Goal: Task Accomplishment & Management: Use online tool/utility

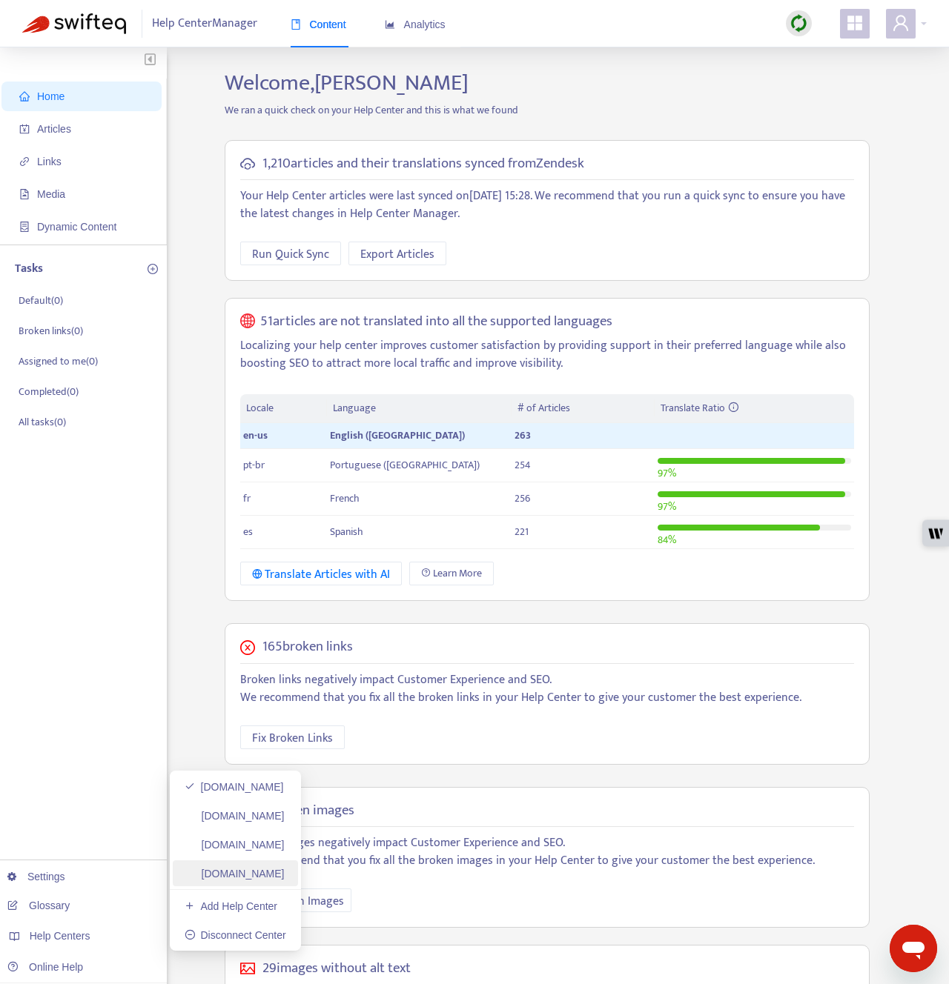
click at [257, 875] on link "[DOMAIN_NAME]" at bounding box center [235, 874] width 100 height 12
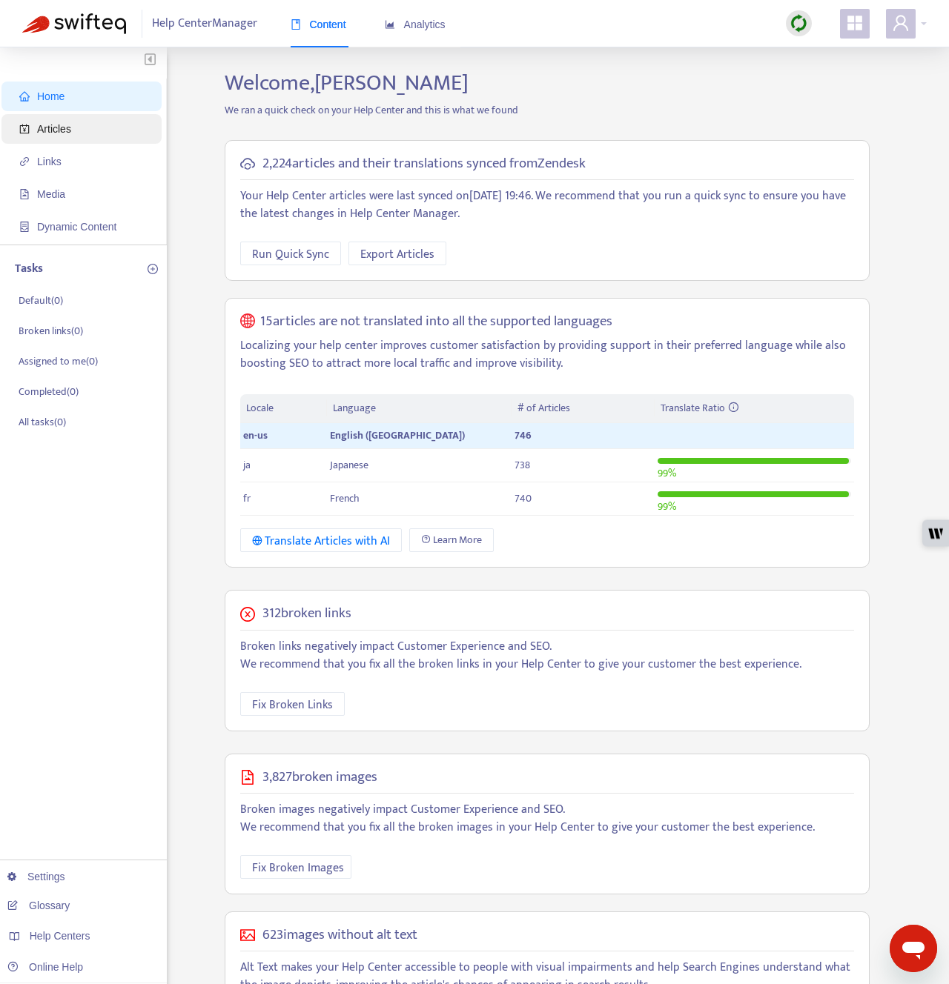
click at [96, 130] on span "Articles" at bounding box center [84, 129] width 130 height 30
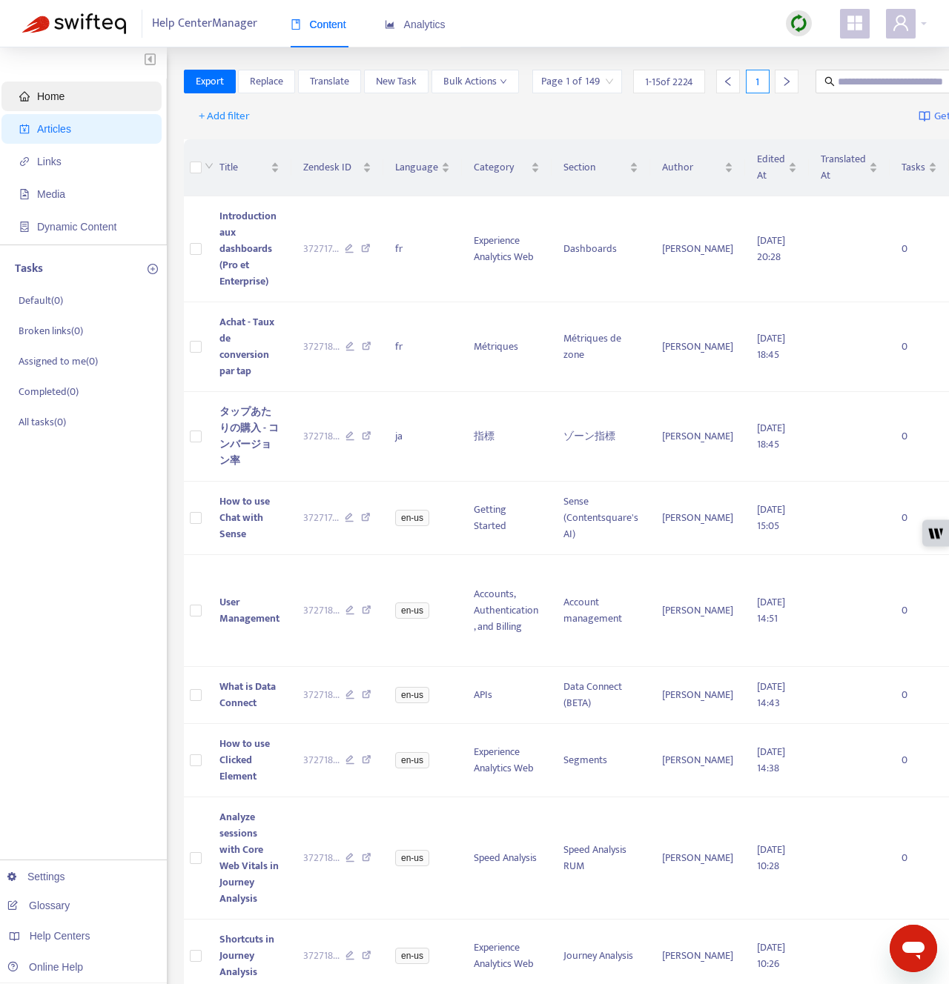
click at [83, 100] on span "Home" at bounding box center [84, 97] width 130 height 30
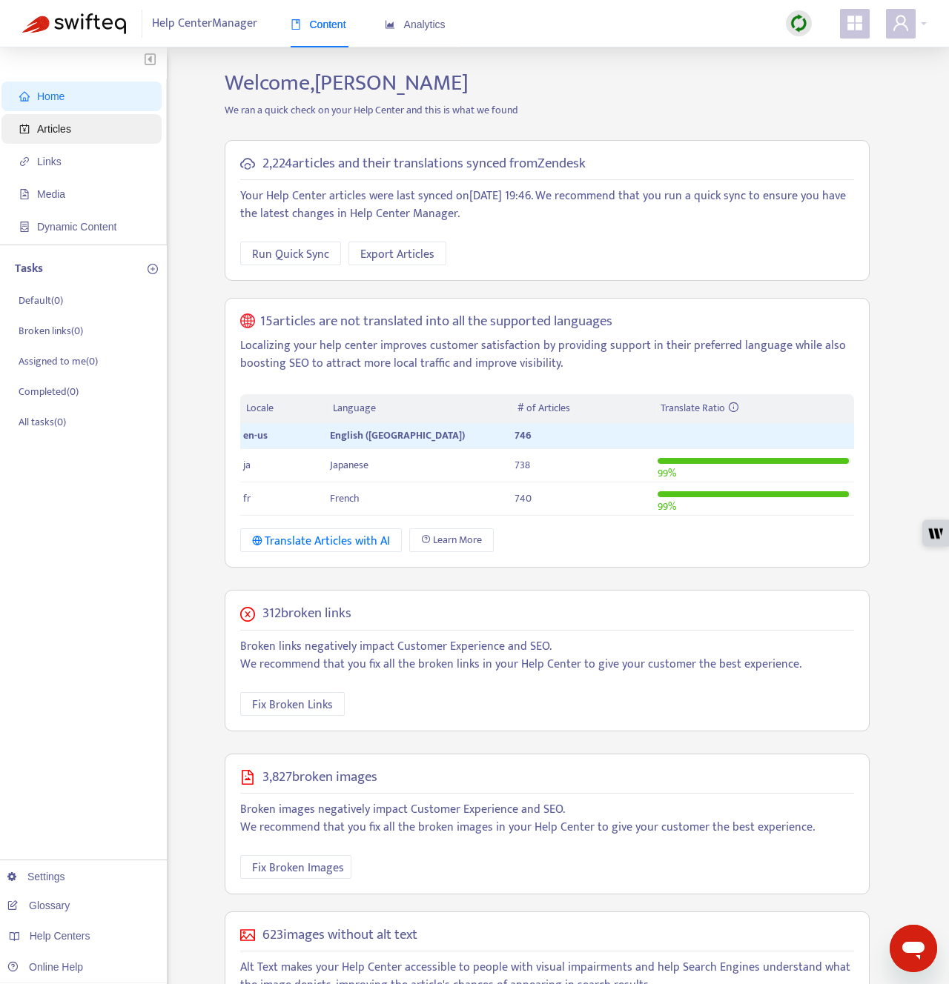
click at [76, 134] on span "Articles" at bounding box center [84, 129] width 130 height 30
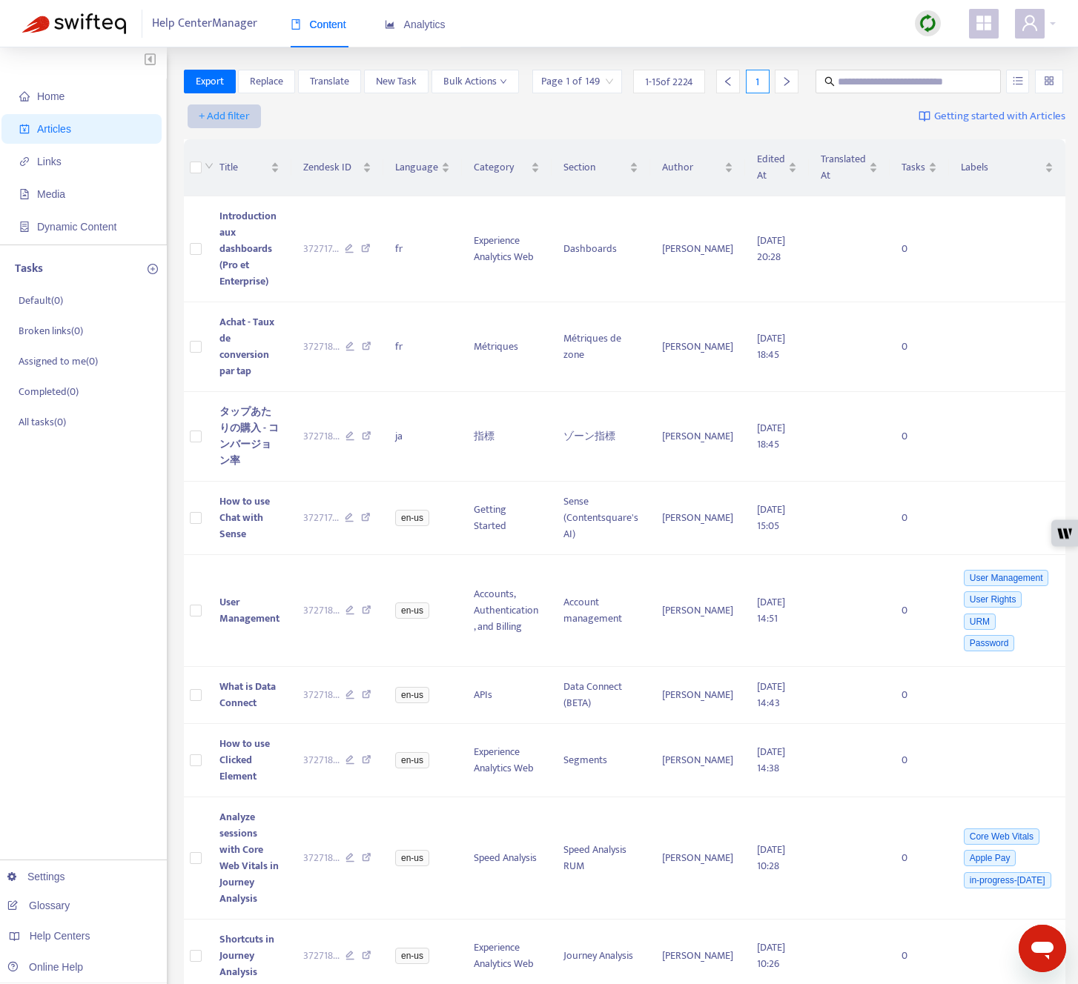
click at [222, 125] on span "+ Add filter" at bounding box center [224, 116] width 51 height 18
click at [233, 190] on span "Default Language" at bounding box center [245, 193] width 93 height 16
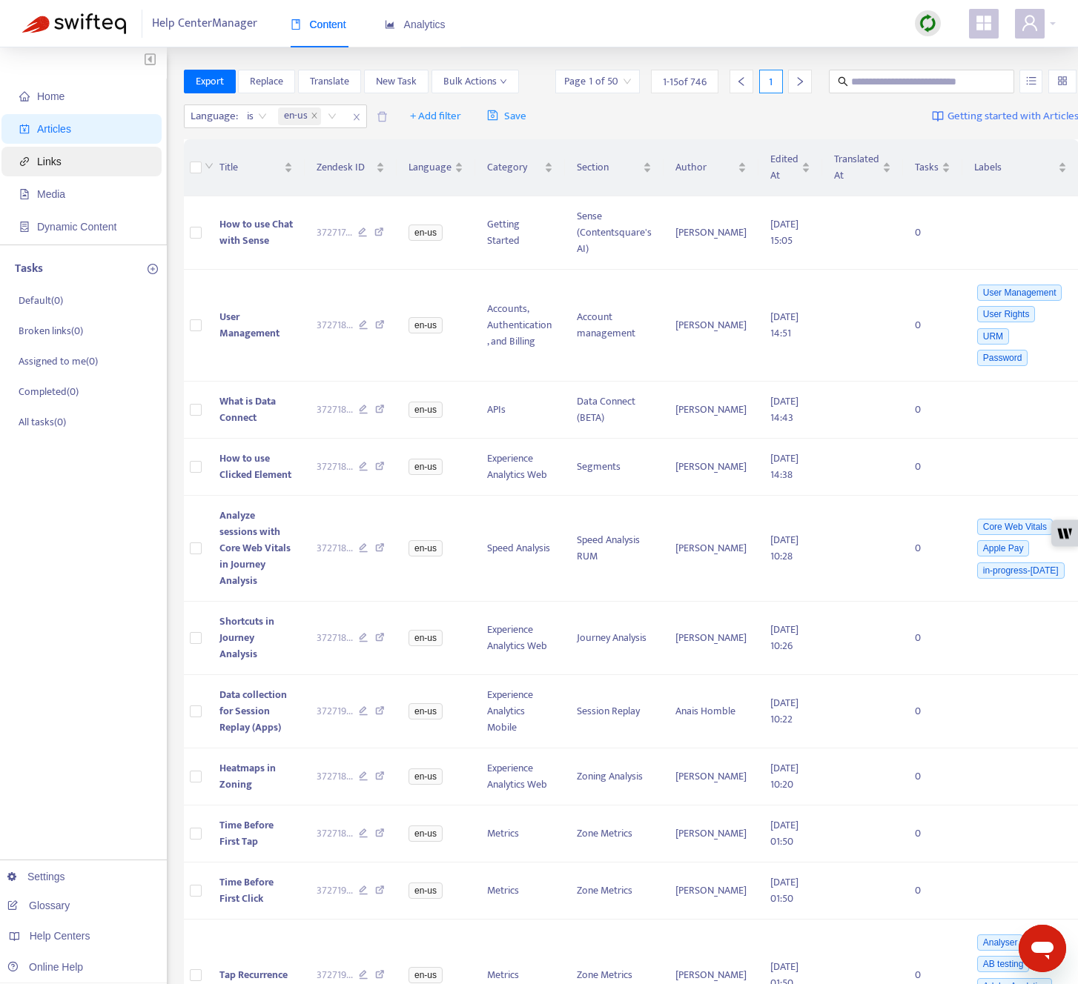
click at [62, 167] on span "Links" at bounding box center [49, 162] width 24 height 12
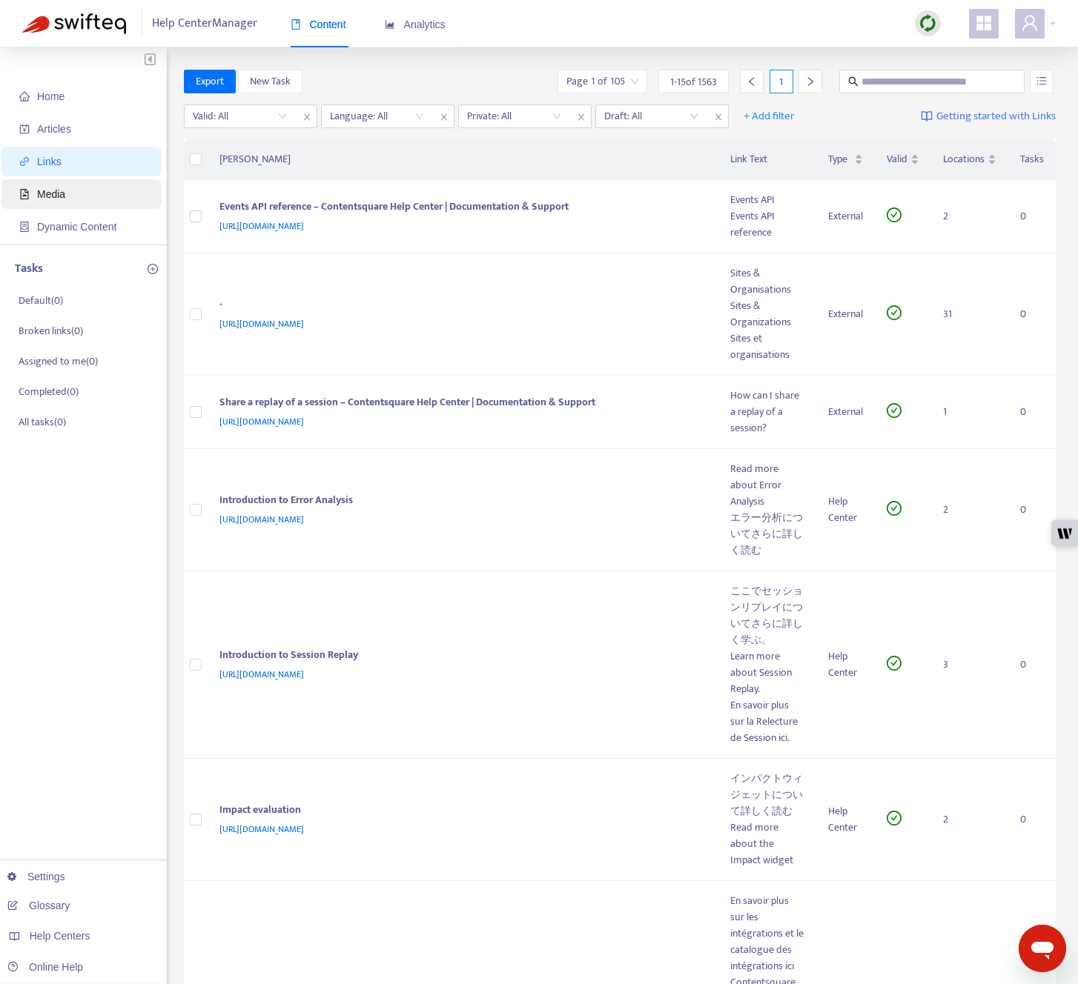
click at [62, 190] on span "Media" at bounding box center [51, 194] width 28 height 12
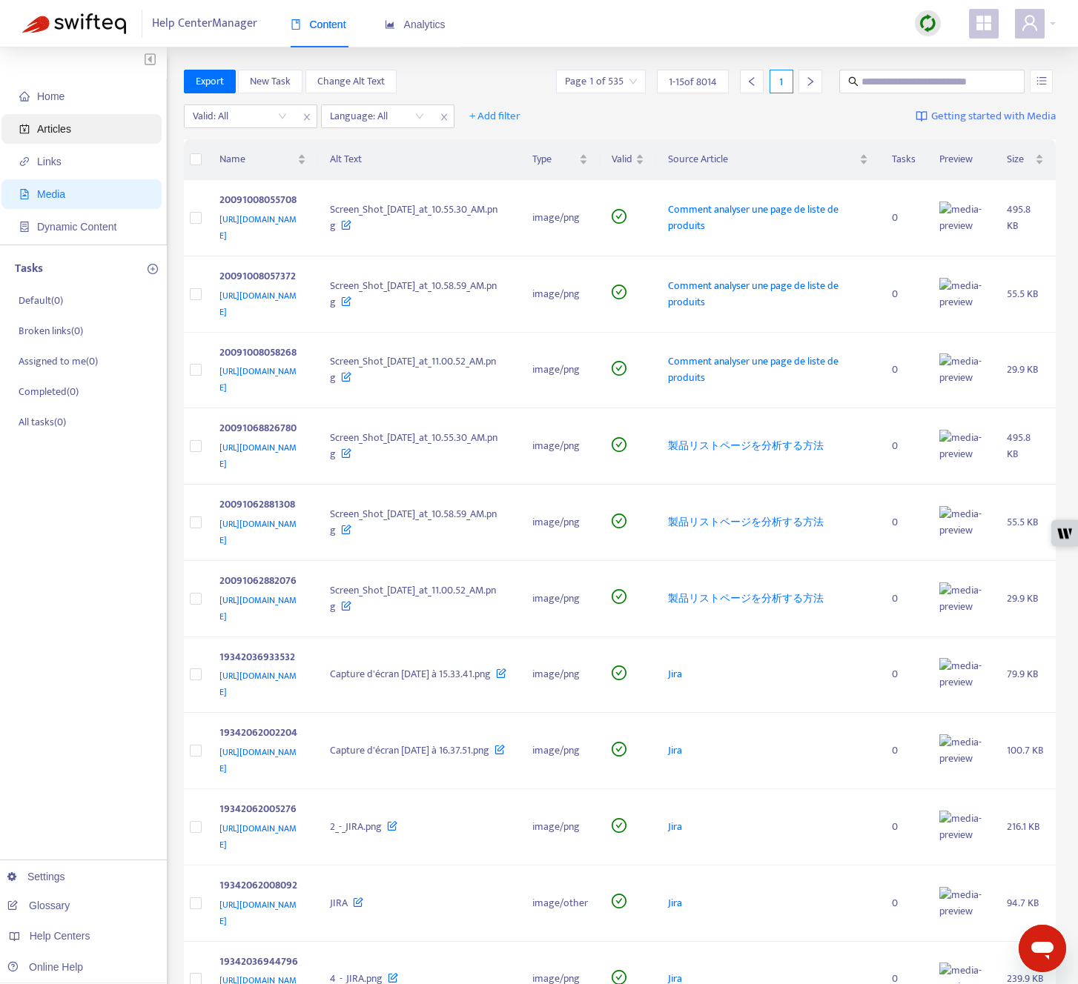
click at [108, 124] on span "Articles" at bounding box center [84, 129] width 130 height 30
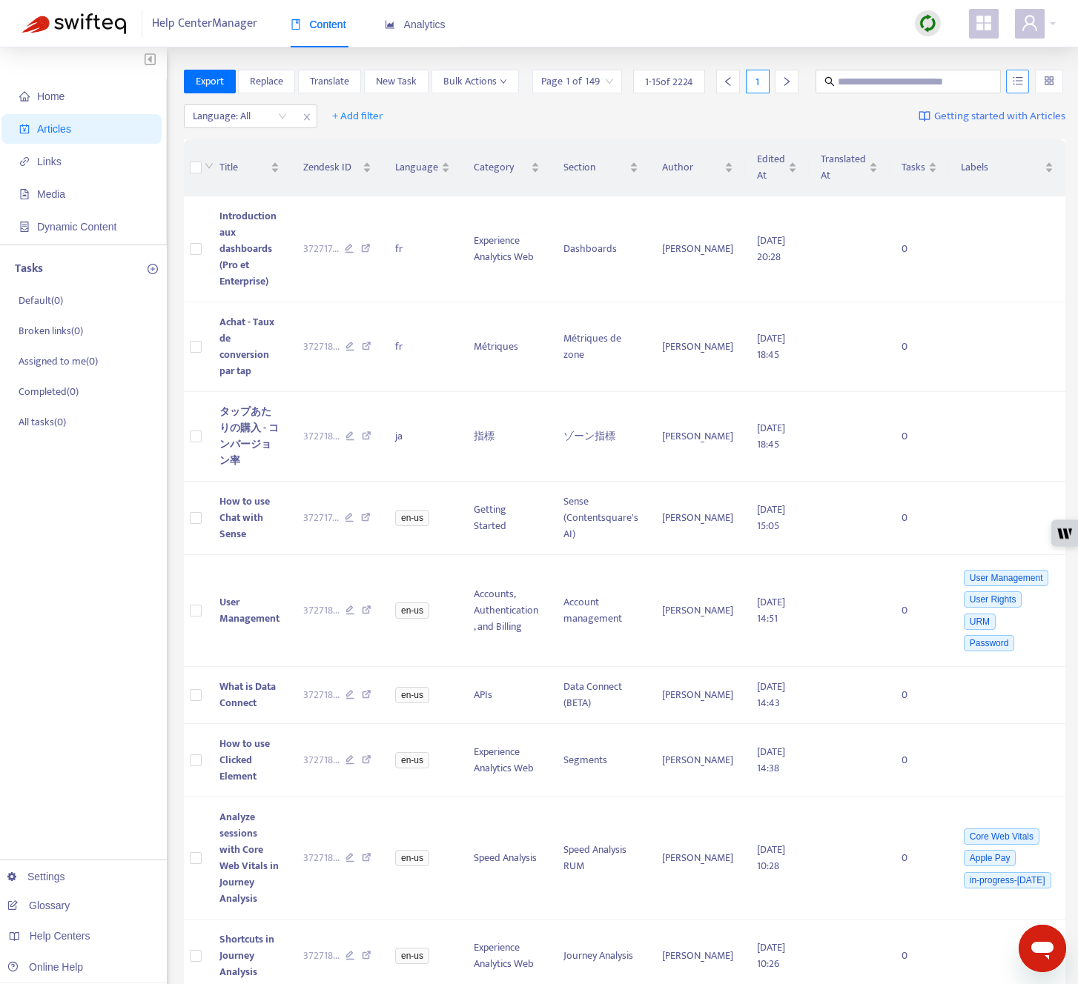
click at [948, 82] on icon "unordered-list" at bounding box center [1017, 81] width 10 height 10
click at [948, 160] on span "Search in HTML" at bounding box center [949, 164] width 78 height 16
click at [896, 79] on input "text" at bounding box center [908, 81] width 142 height 16
paste input "**********"
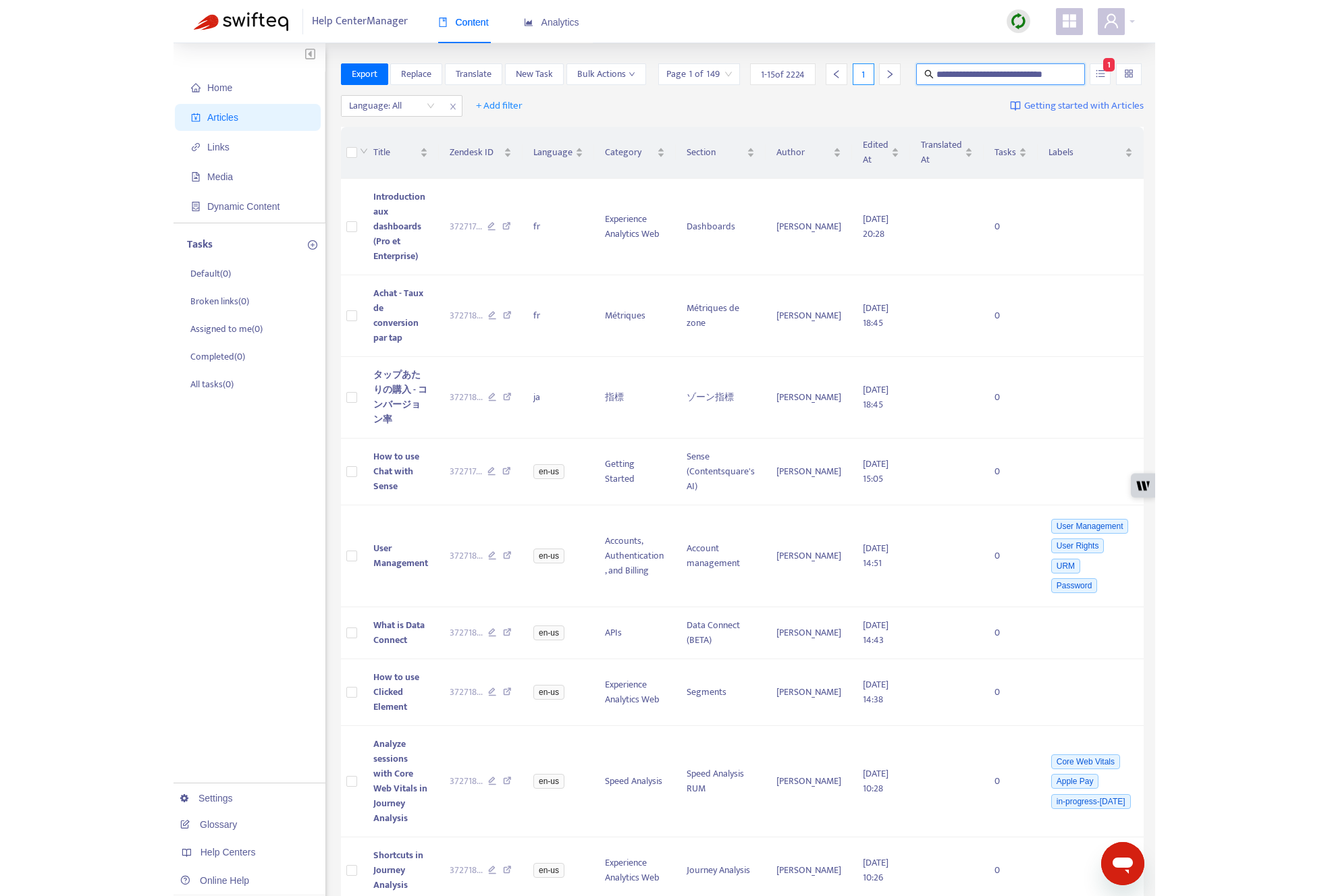
scroll to position [0, 11]
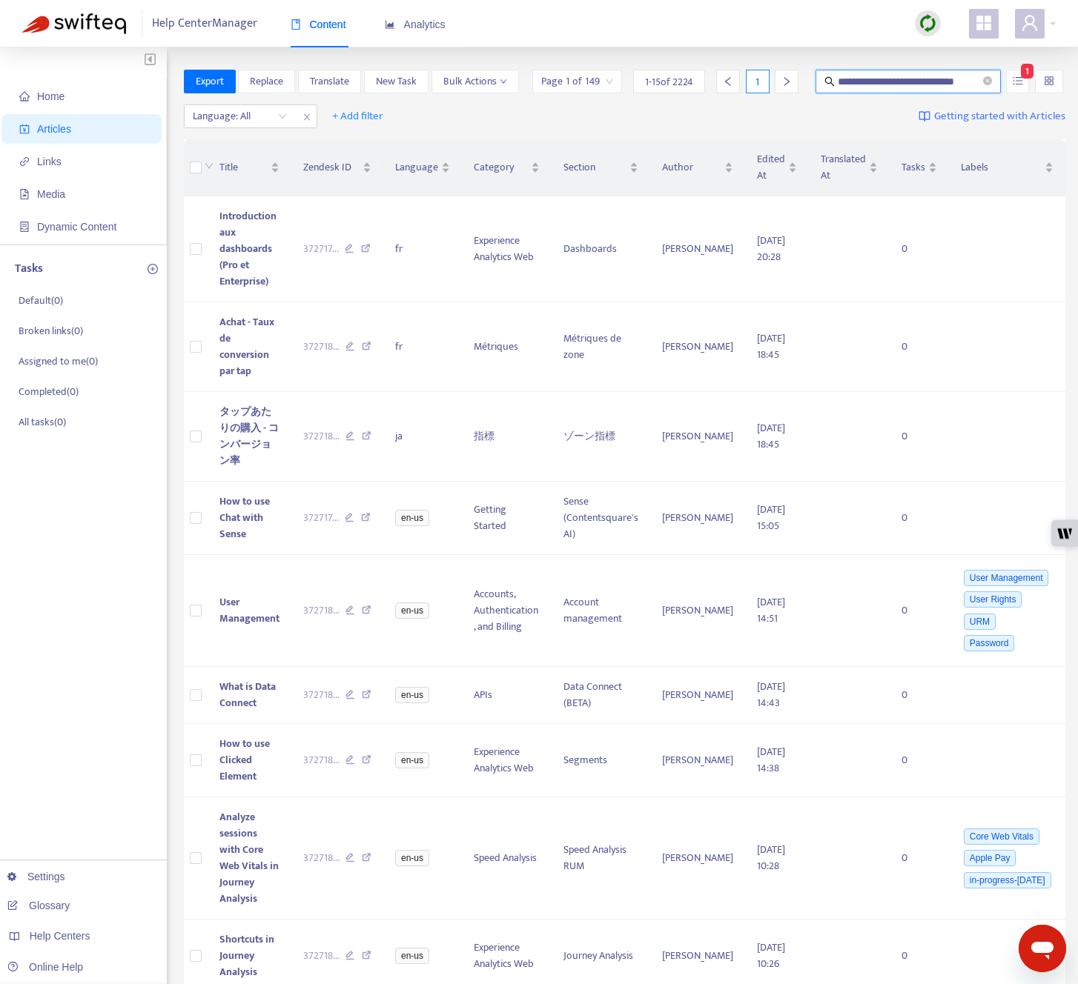
type input "**********"
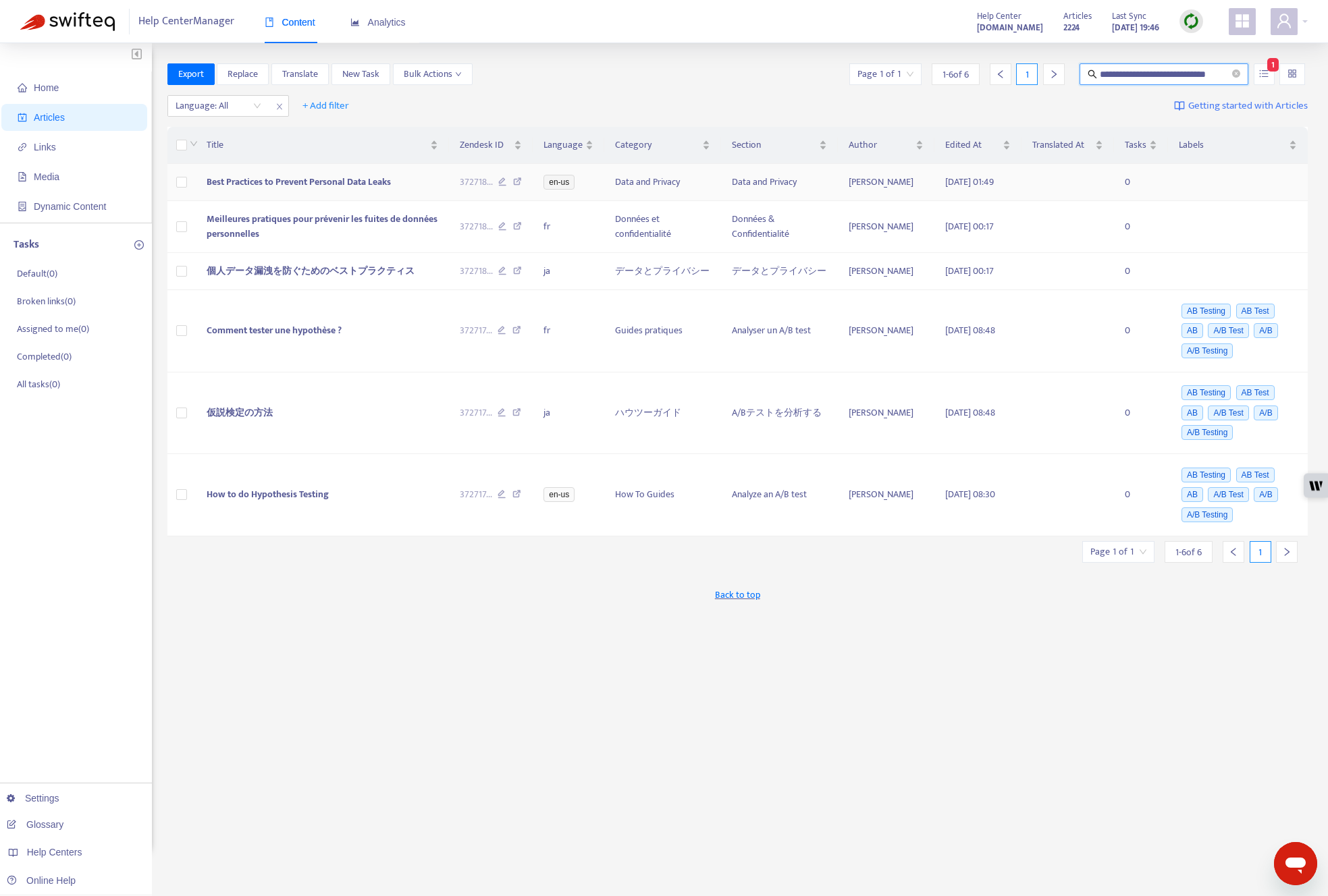
click at [374, 189] on span "Best Practices to Prevent Personal Data Leaks" at bounding box center [299, 181] width 184 height 15
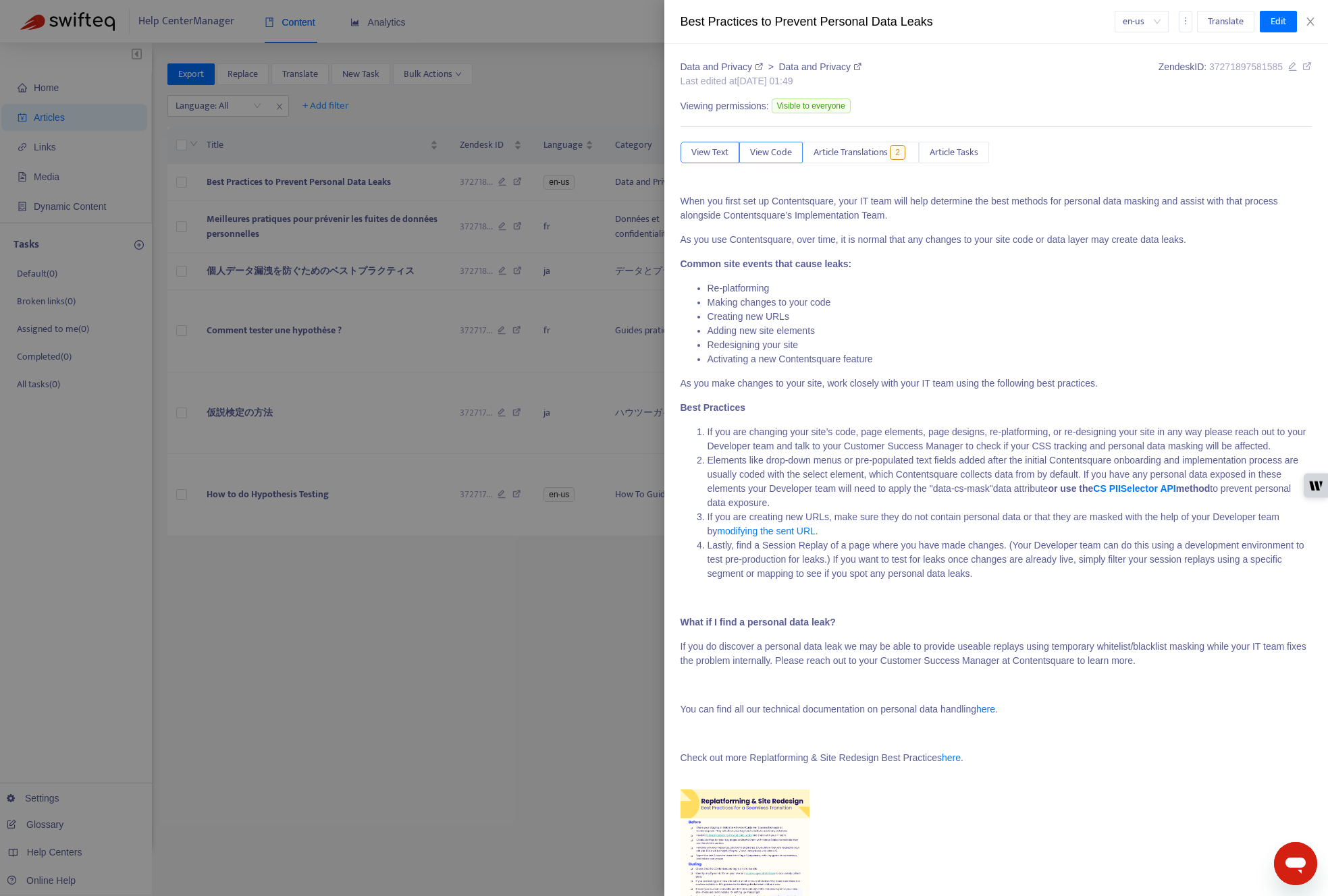
click at [771, 145] on span "View Code" at bounding box center [771, 152] width 42 height 15
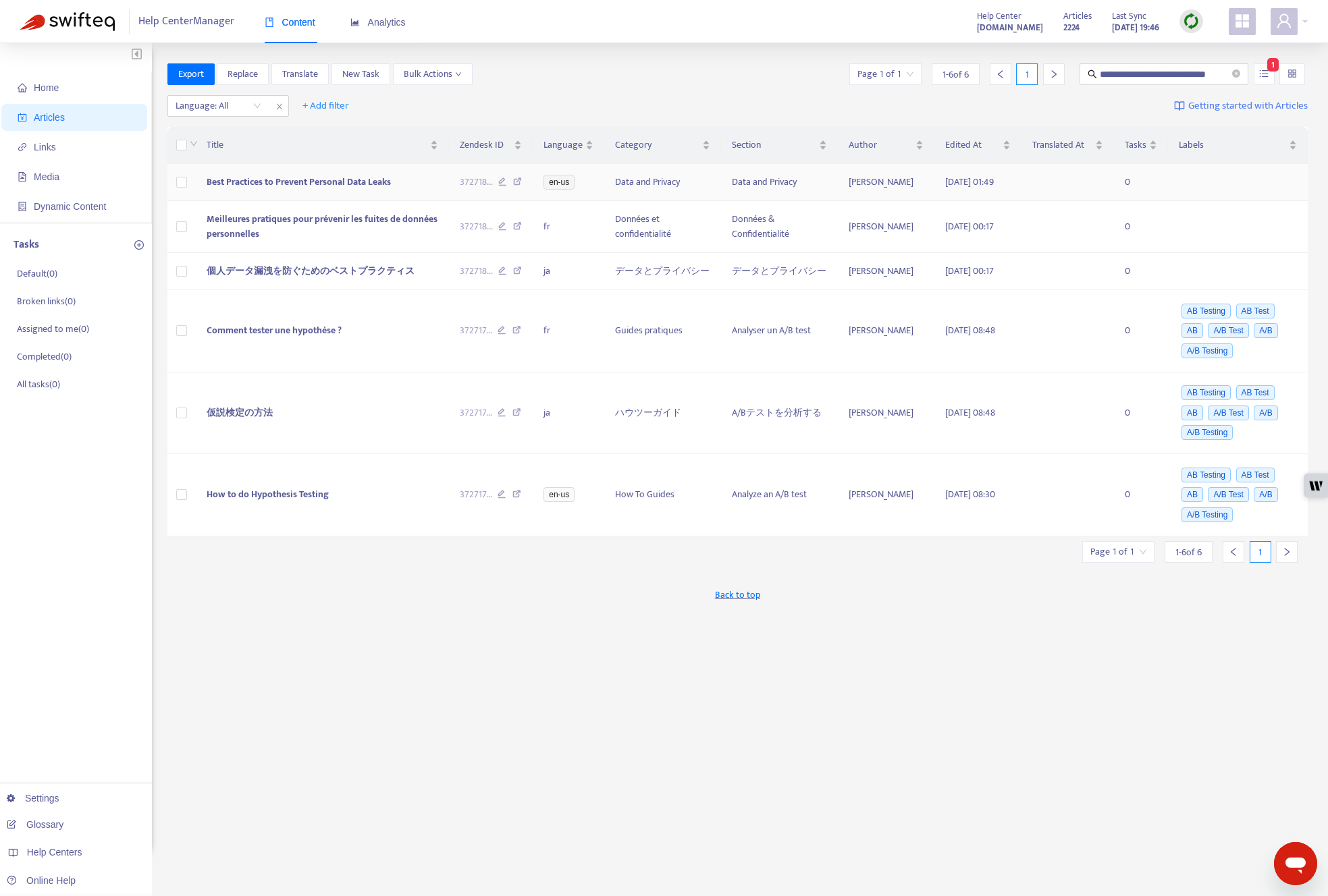
click at [361, 189] on span "Best Practices to Prevent Personal Data Leaks" at bounding box center [299, 181] width 184 height 15
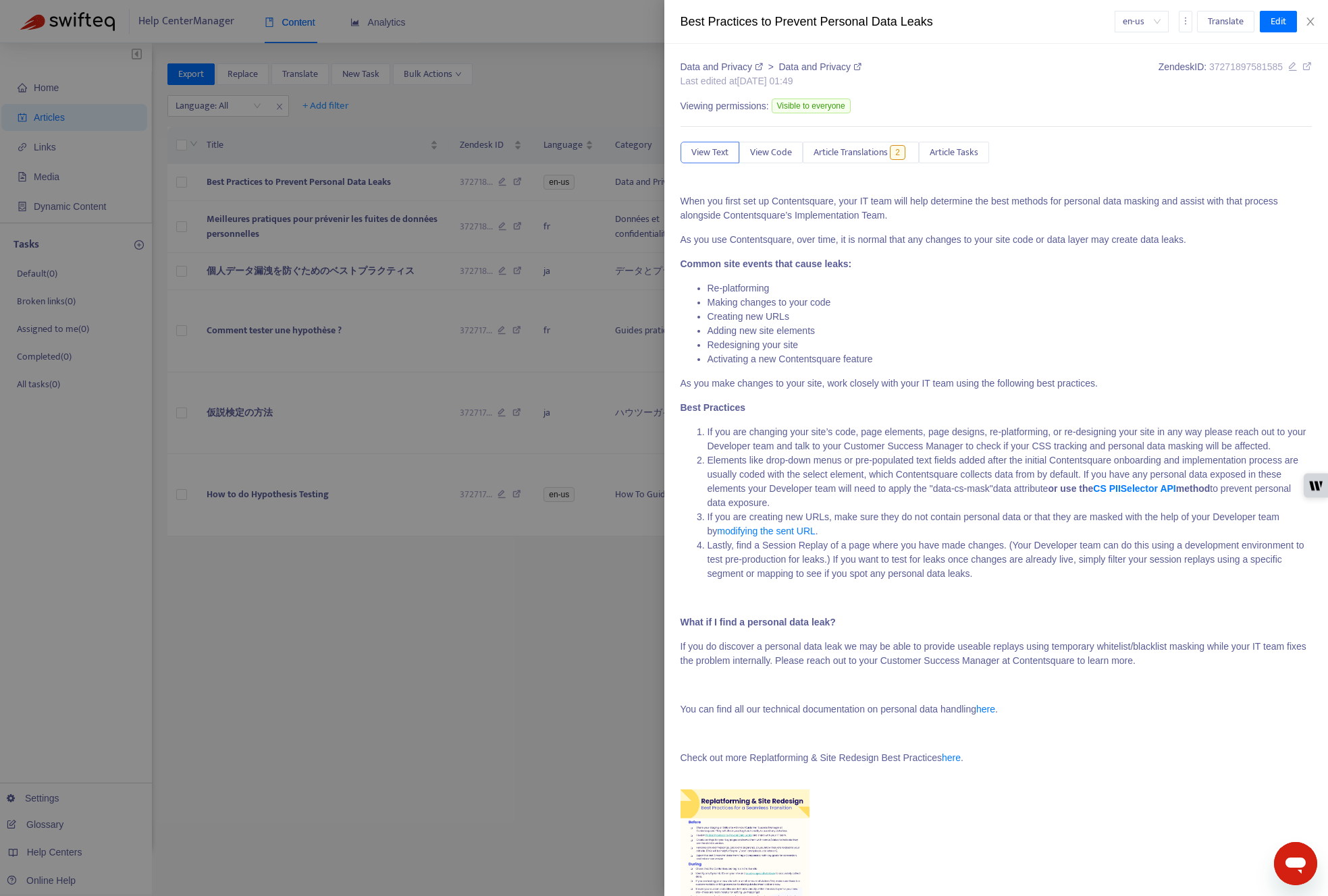
click at [859, 65] on icon at bounding box center [857, 66] width 8 height 8
click at [863, 66] on icon at bounding box center [1307, 66] width 9 height 9
click at [863, 494] on link "CS PIISelector API" at bounding box center [1134, 489] width 82 height 11
click at [439, 223] on div at bounding box center [664, 448] width 1328 height 896
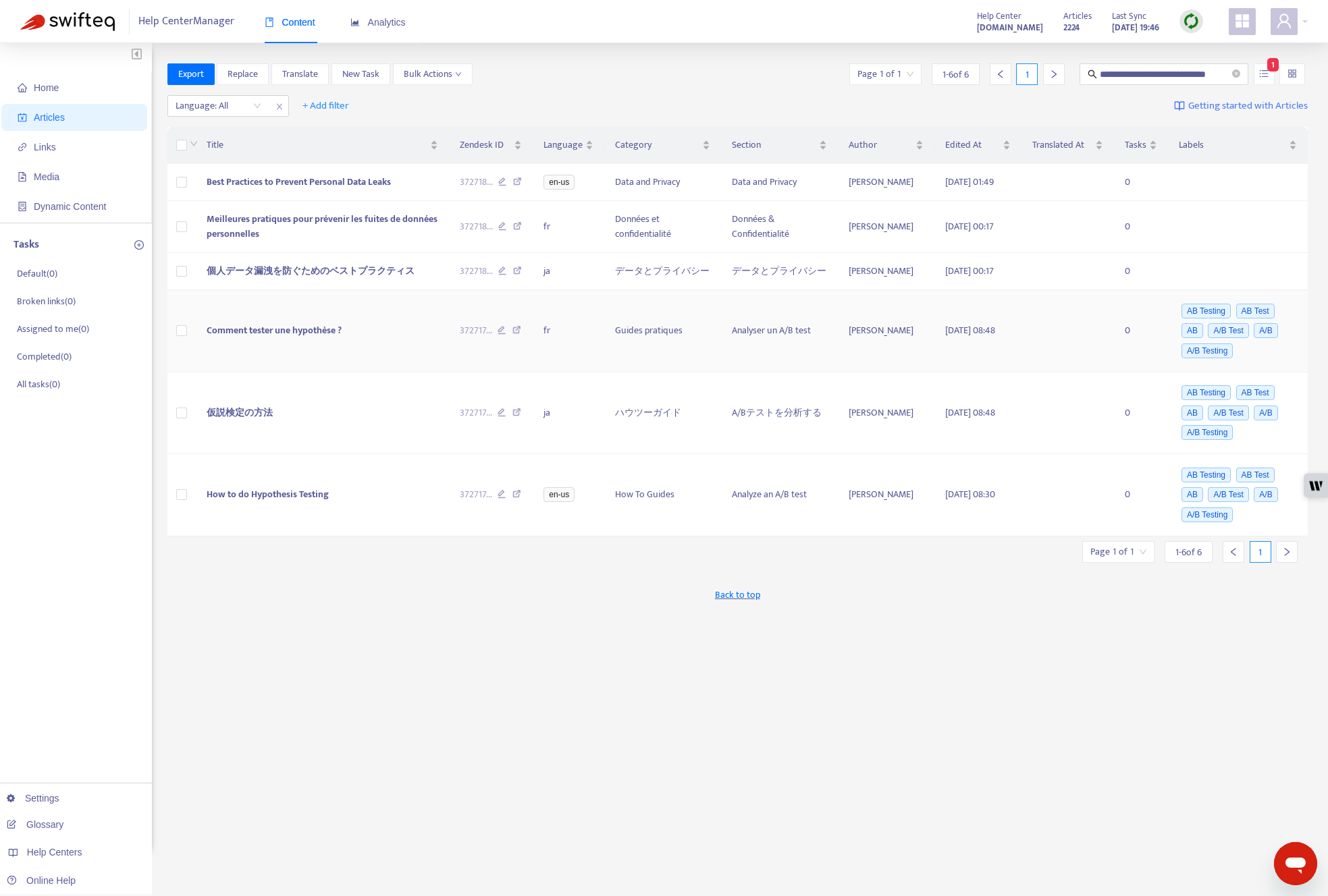
click at [367, 362] on td "Comment tester une hypothèse ?" at bounding box center [322, 331] width 252 height 82
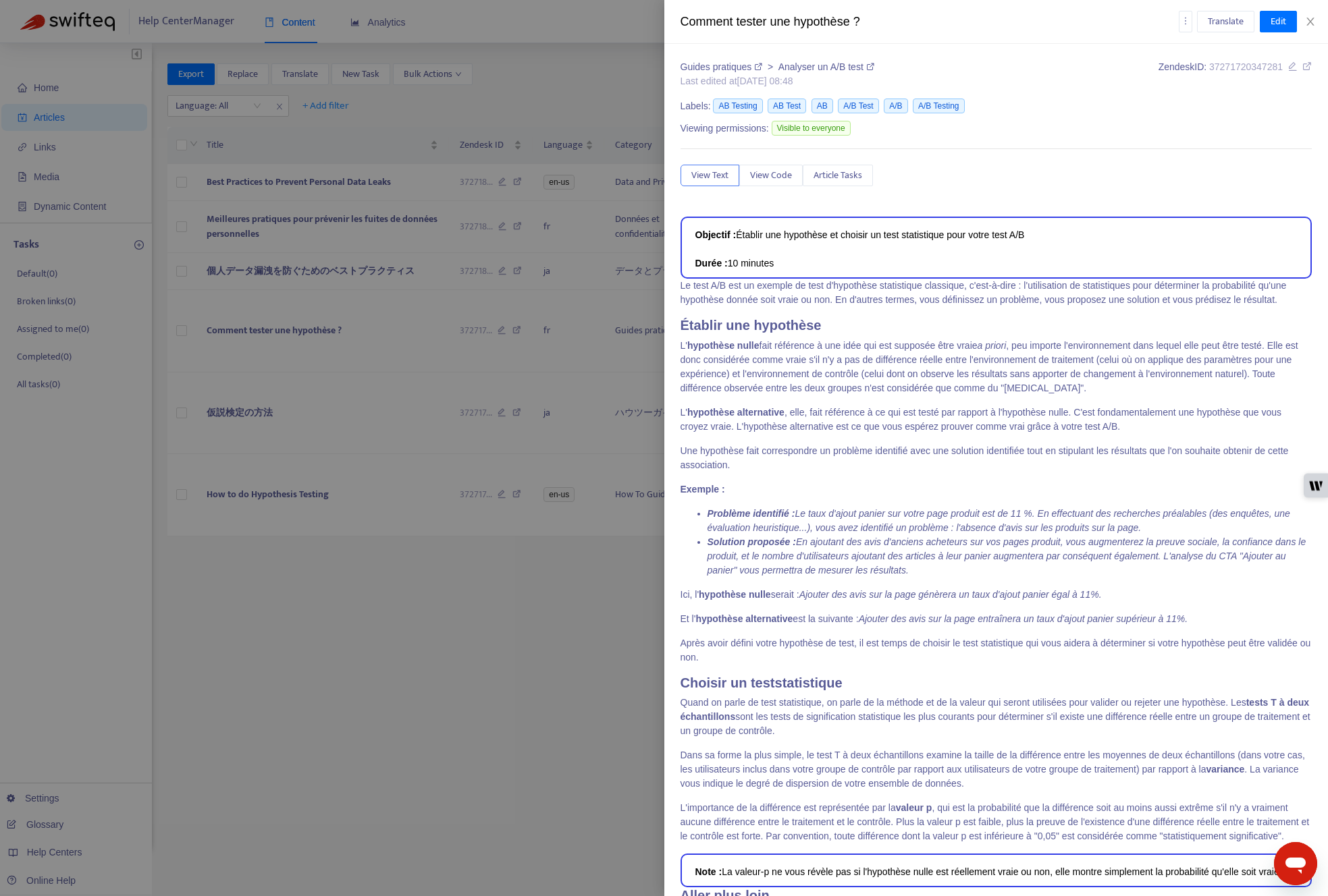
click at [378, 485] on div at bounding box center [664, 448] width 1328 height 896
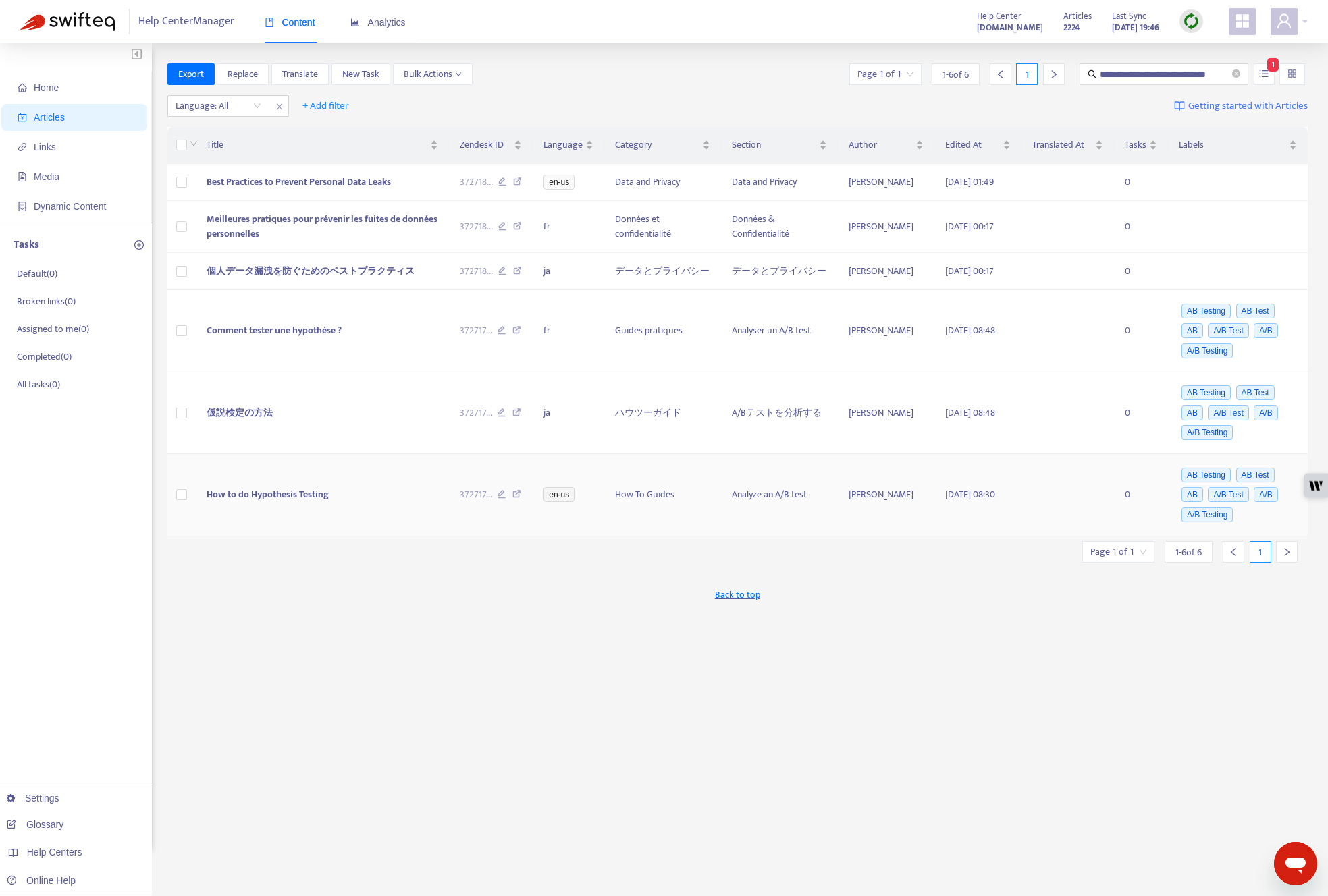
click at [376, 509] on td "How to do Hypothesis Testing" at bounding box center [322, 495] width 252 height 82
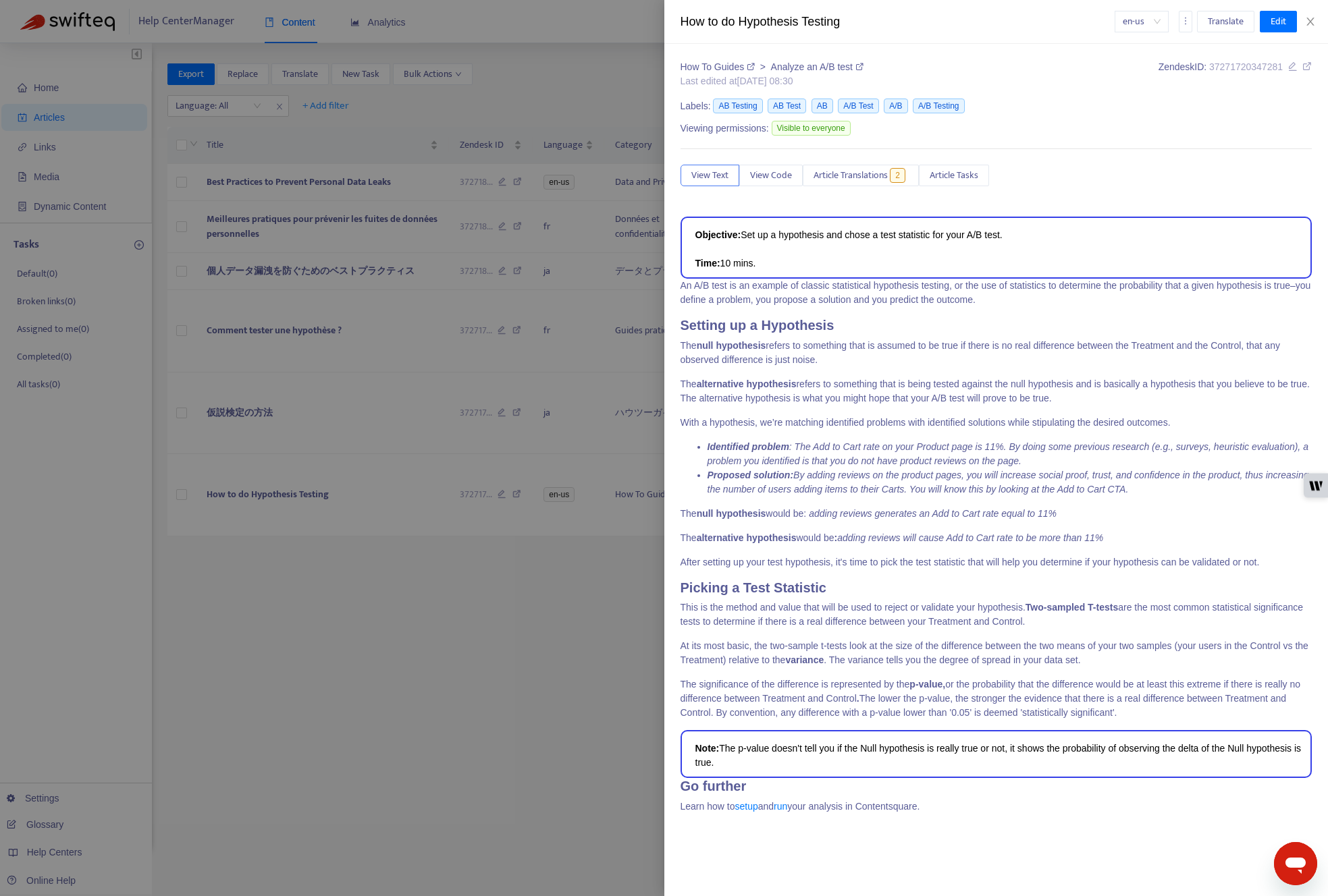
click at [863, 67] on icon at bounding box center [1307, 66] width 9 height 9
click at [450, 532] on div at bounding box center [664, 448] width 1328 height 896
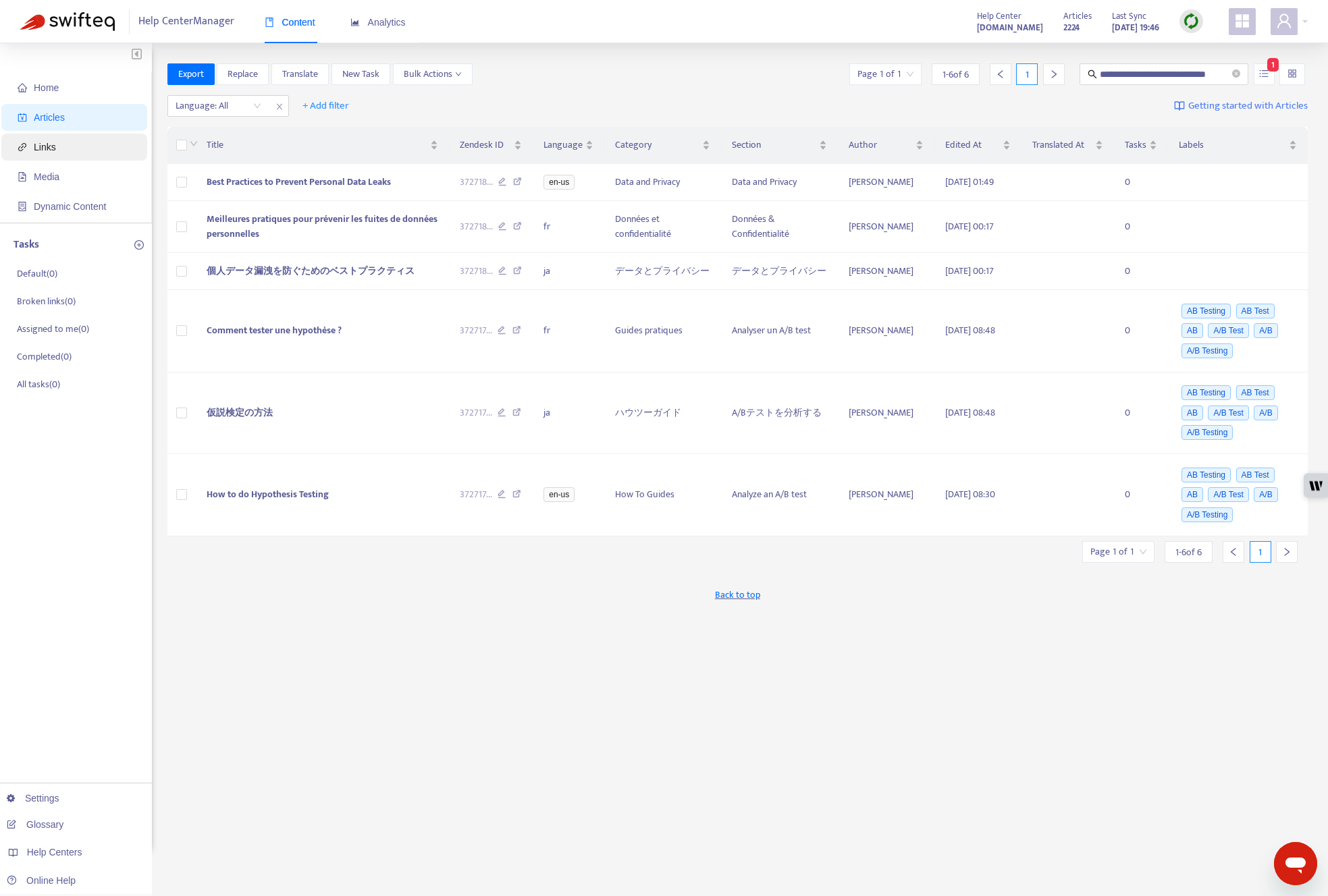
click at [61, 150] on span "Links" at bounding box center [77, 148] width 118 height 27
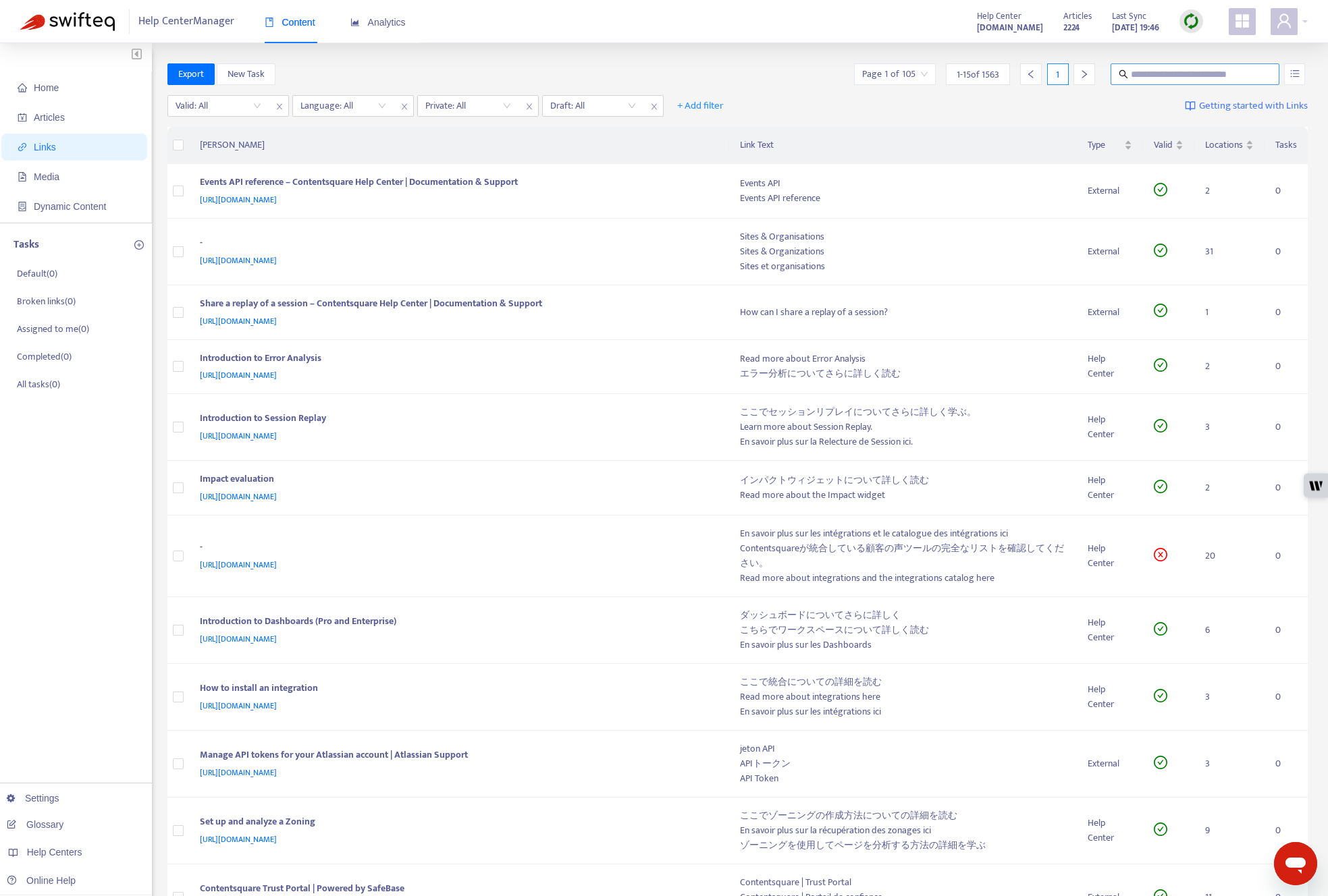
click at [863, 72] on input "text" at bounding box center [1195, 74] width 129 height 15
paste input "**********"
type input "**********"
click at [863, 76] on button "button" at bounding box center [1294, 75] width 21 height 22
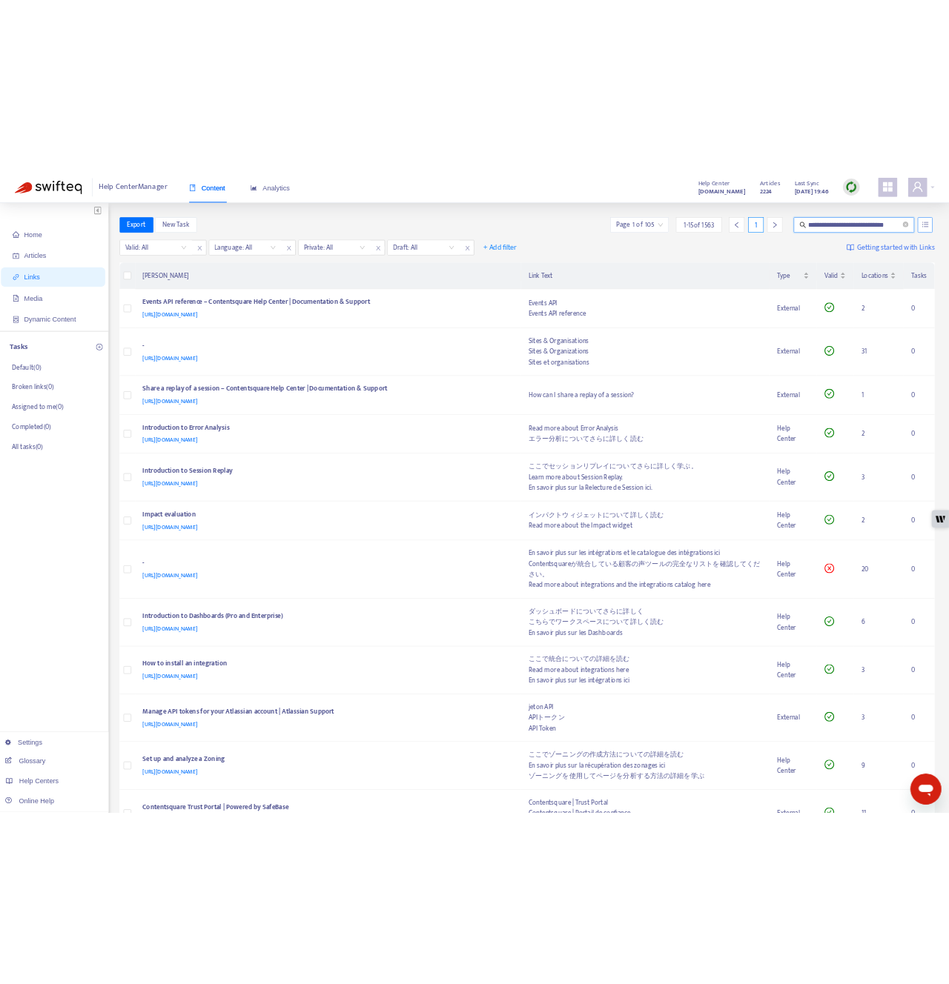
scroll to position [0, 0]
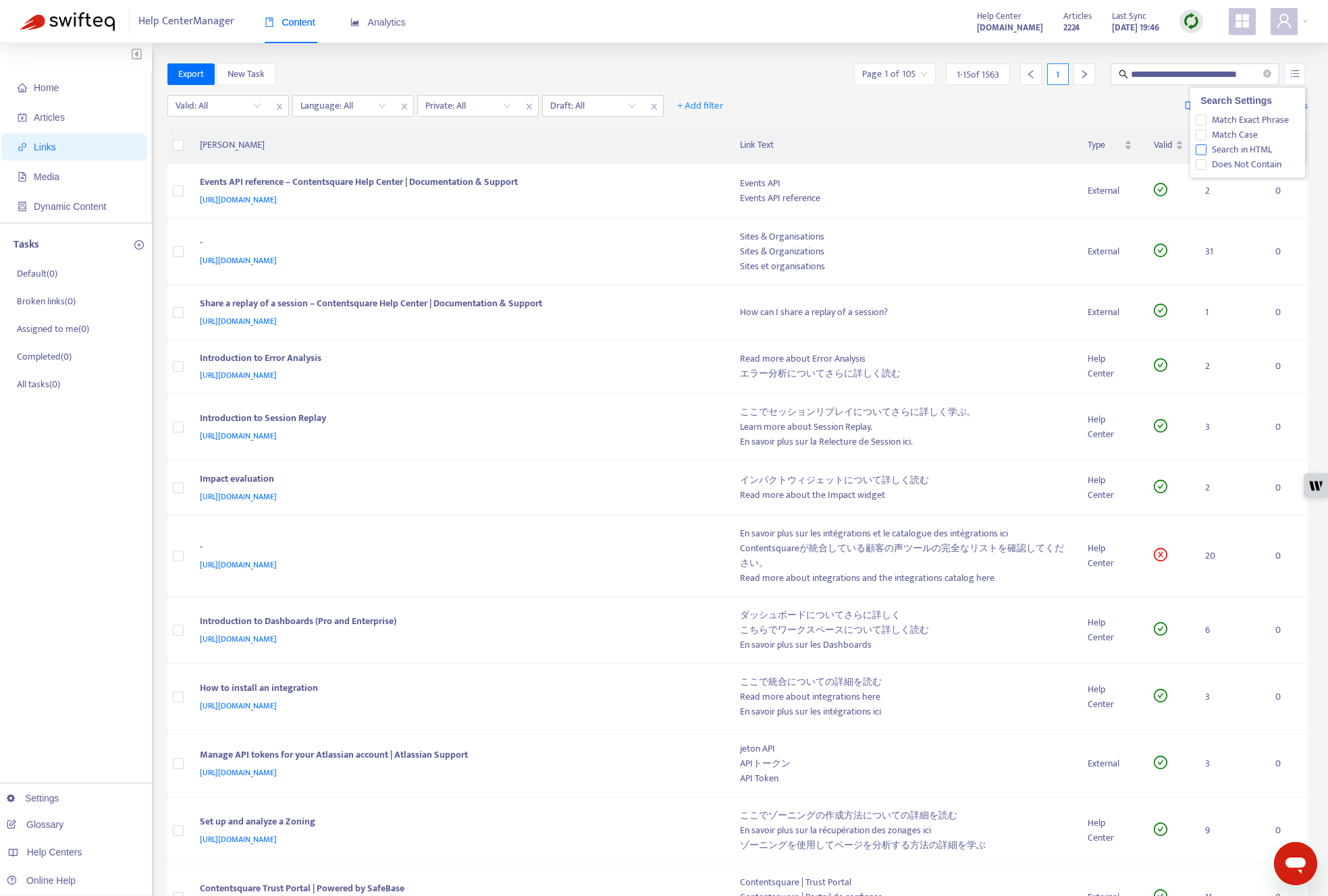
click at [863, 150] on span "Search in HTML" at bounding box center [1241, 149] width 71 height 15
click at [863, 73] on input "**********" at bounding box center [1195, 74] width 129 height 15
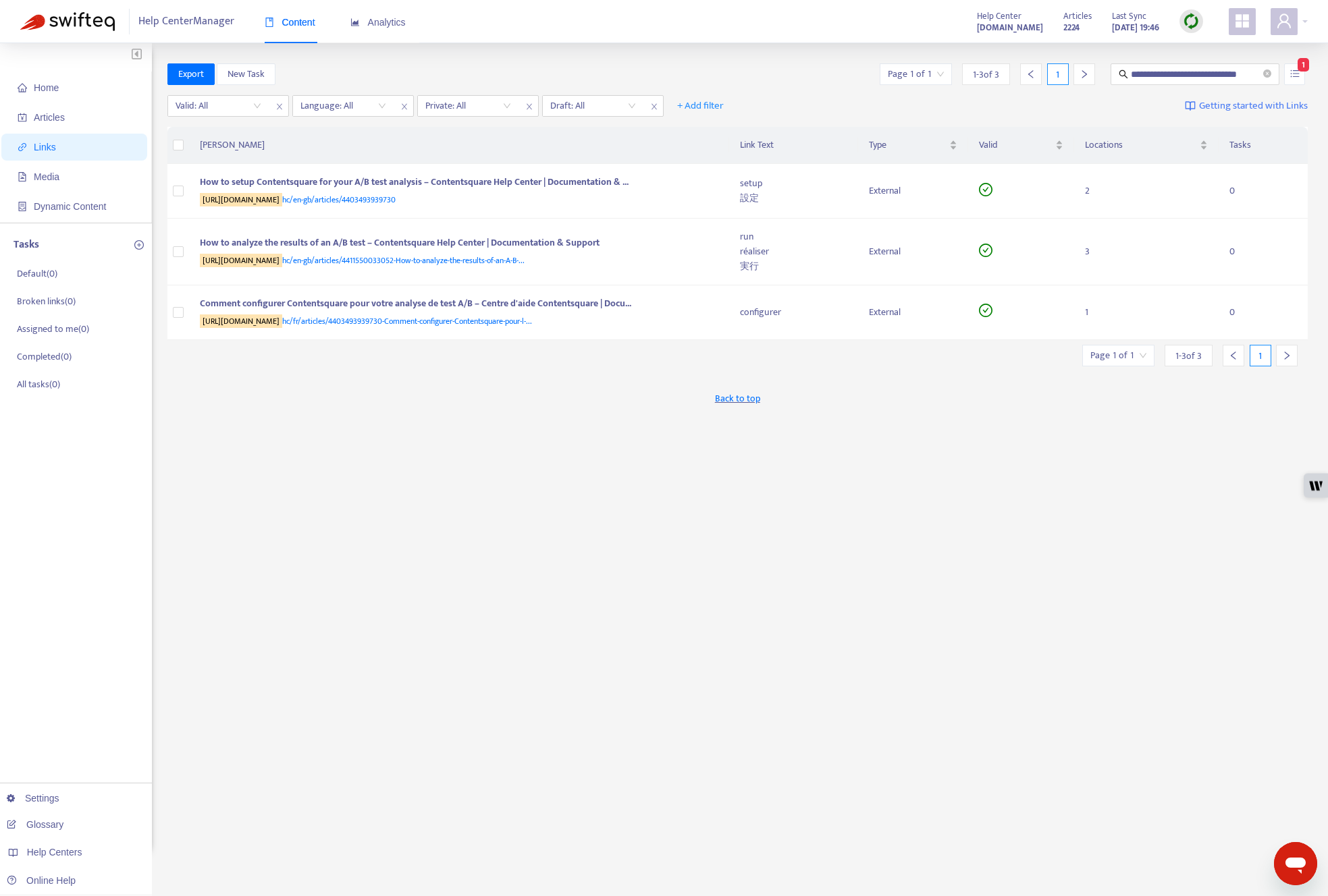
click at [461, 489] on div "**********" at bounding box center [738, 458] width 1140 height 789
click at [863, 23] on img at bounding box center [1190, 21] width 17 height 17
click at [863, 48] on link "Quick Sync" at bounding box center [1218, 48] width 57 height 15
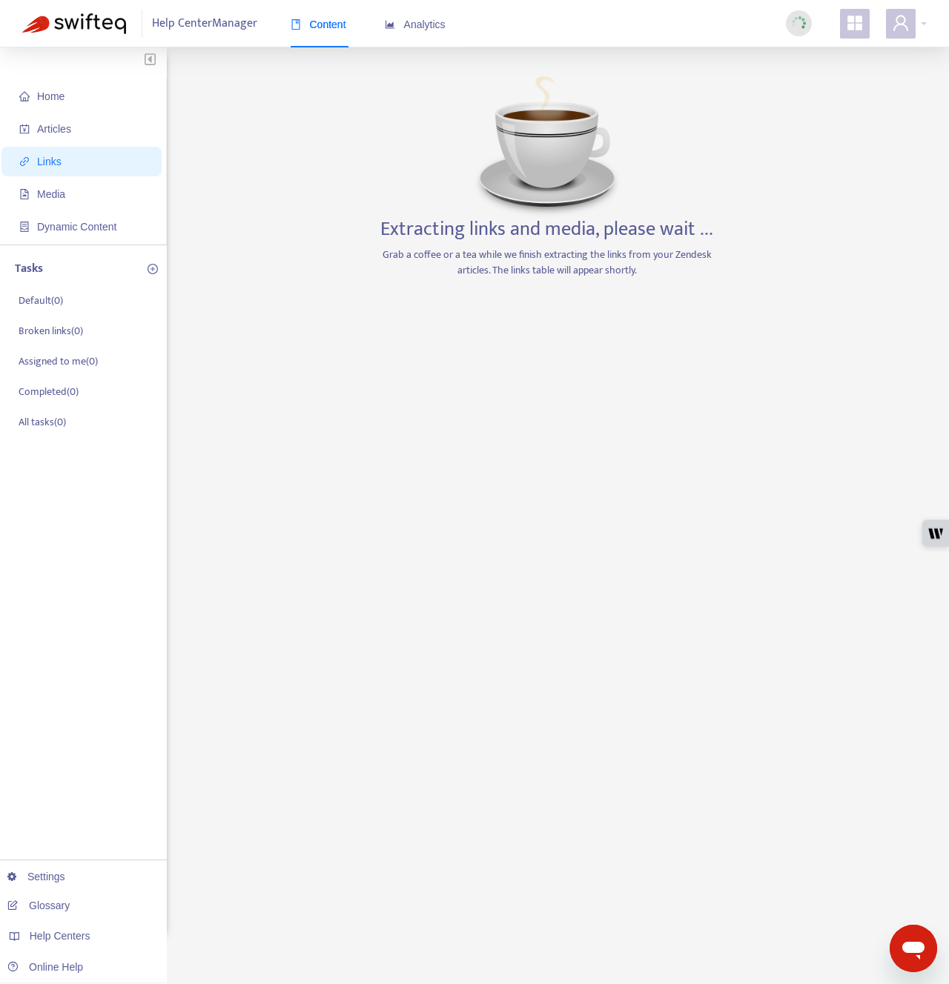
click at [824, 120] on div "Home Articles Links Media Dynamic Content Tasks Default ( 0 ) Broken links ( 0 …" at bounding box center [474, 503] width 904 height 867
click at [31, 127] on span "Articles" at bounding box center [84, 129] width 130 height 30
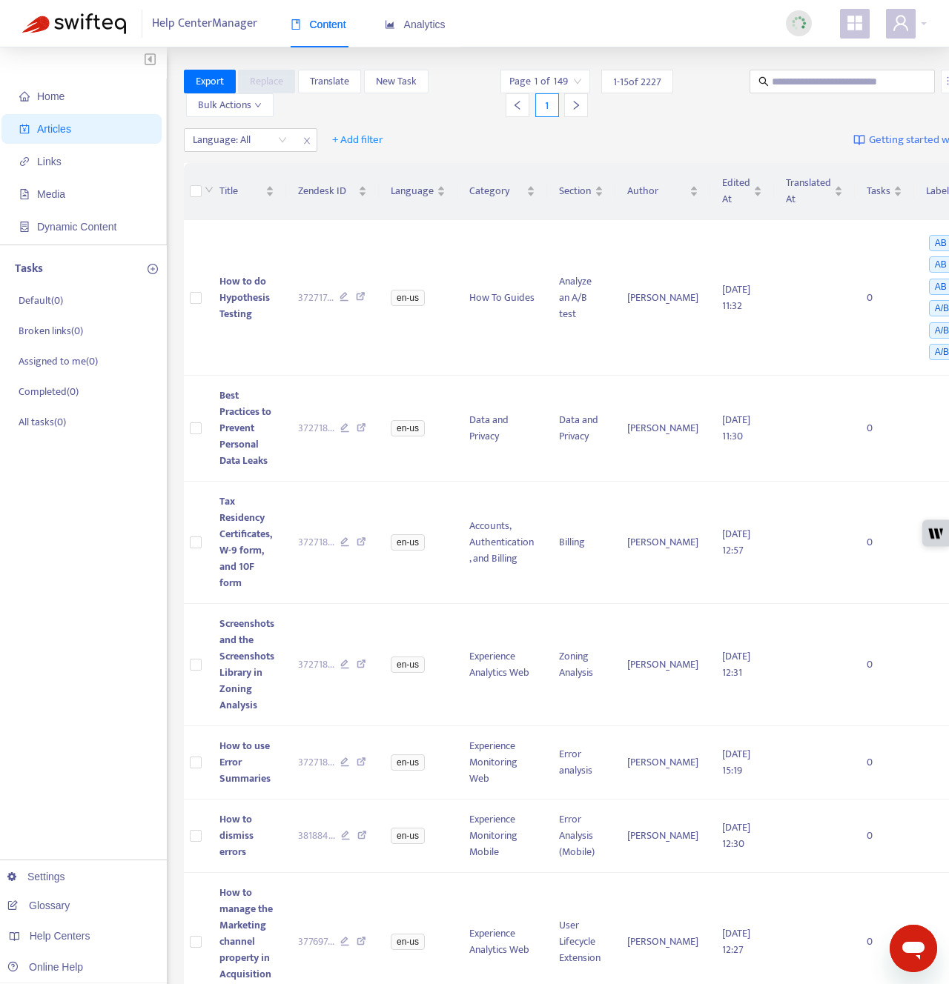
click at [71, 133] on span "Articles" at bounding box center [54, 129] width 34 height 12
click at [67, 179] on span "Media" at bounding box center [84, 194] width 130 height 30
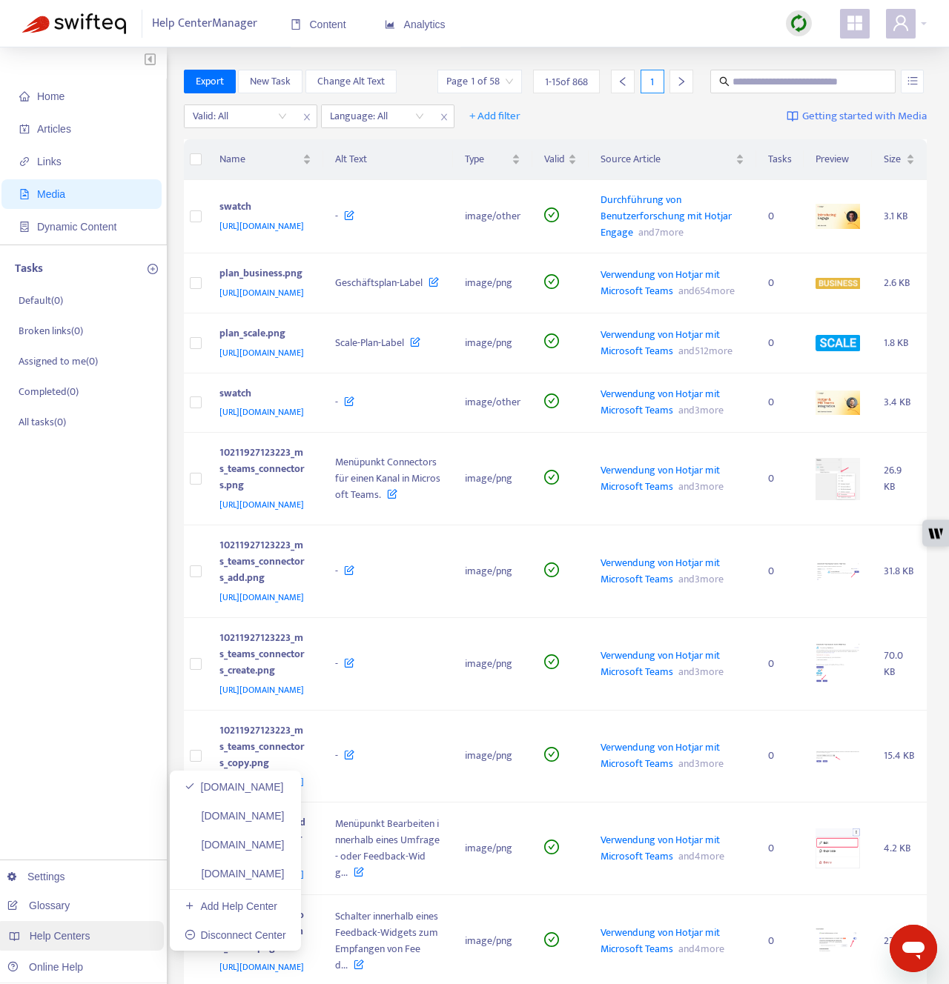
click at [90, 948] on div "Help Centers" at bounding box center [80, 936] width 168 height 30
click at [267, 815] on link "support.contentsquare.com" at bounding box center [235, 816] width 100 height 12
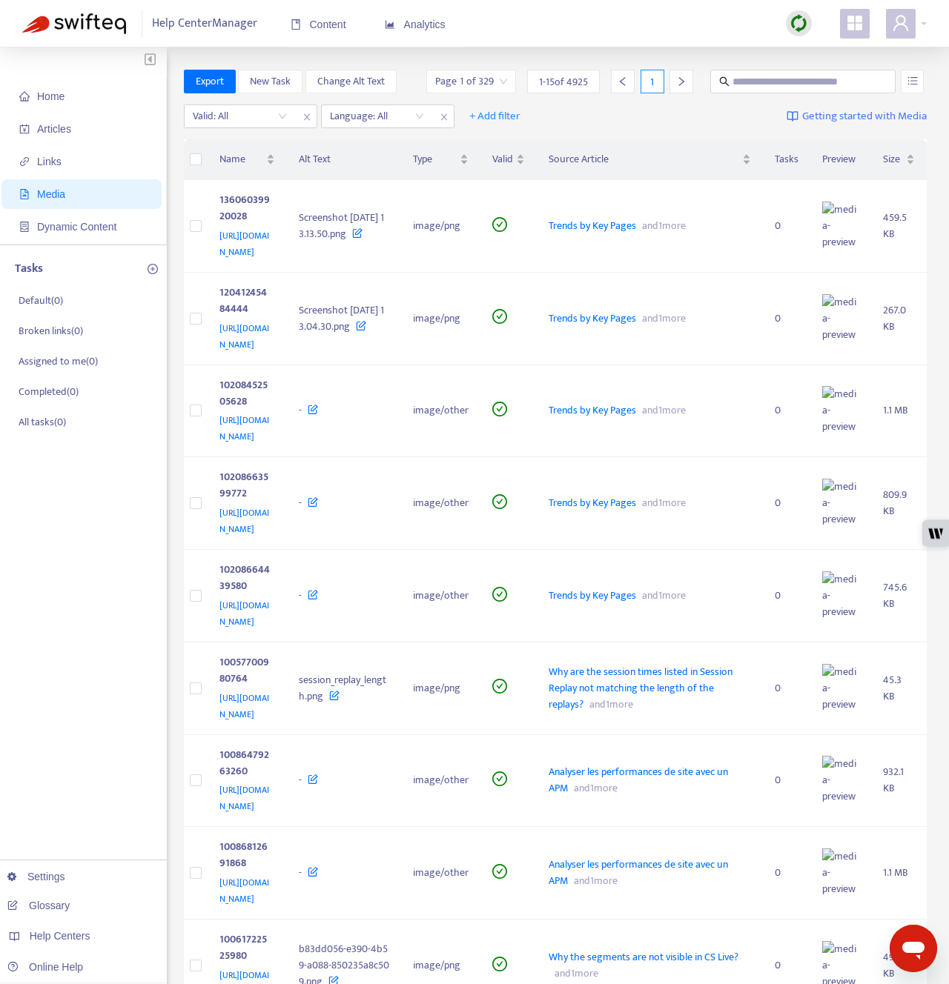
click at [797, 23] on img at bounding box center [798, 23] width 19 height 19
click at [65, 110] on ul "Home Articles Links Media Dynamic Content" at bounding box center [83, 162] width 167 height 166
click at [56, 99] on span "Home" at bounding box center [50, 96] width 27 height 12
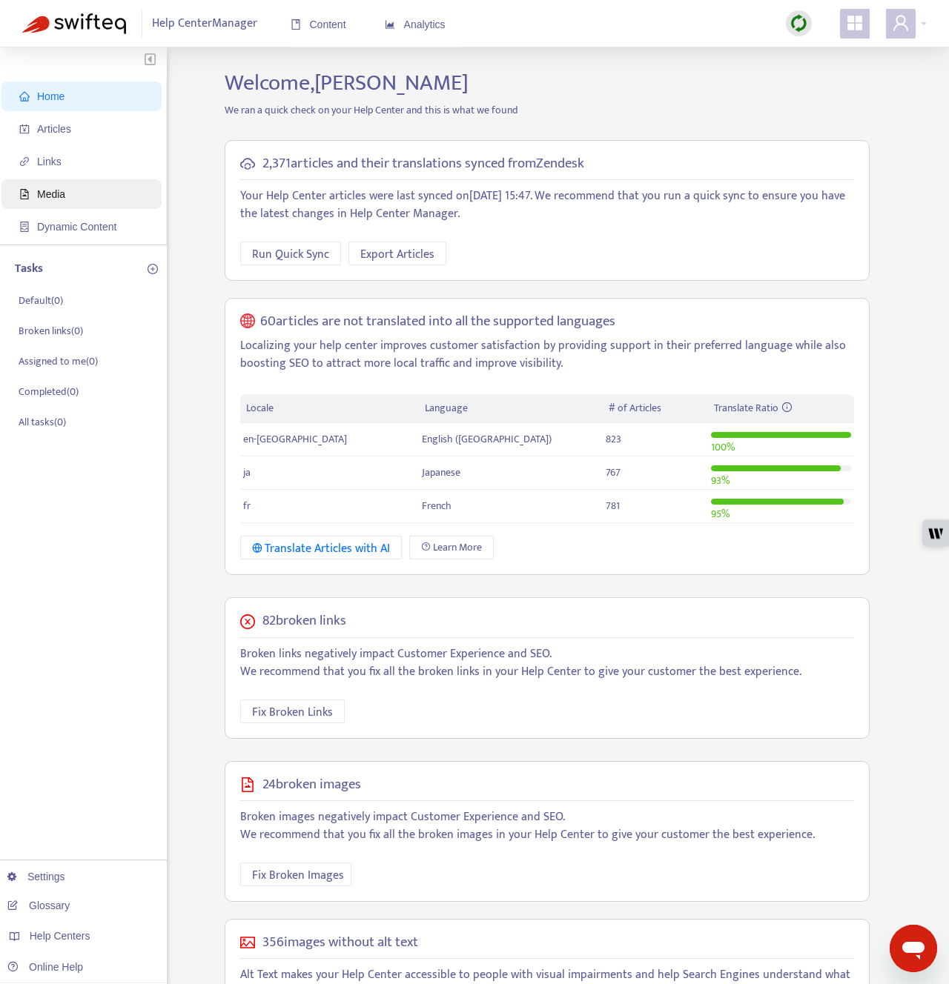
click at [83, 194] on span "Media" at bounding box center [84, 194] width 130 height 30
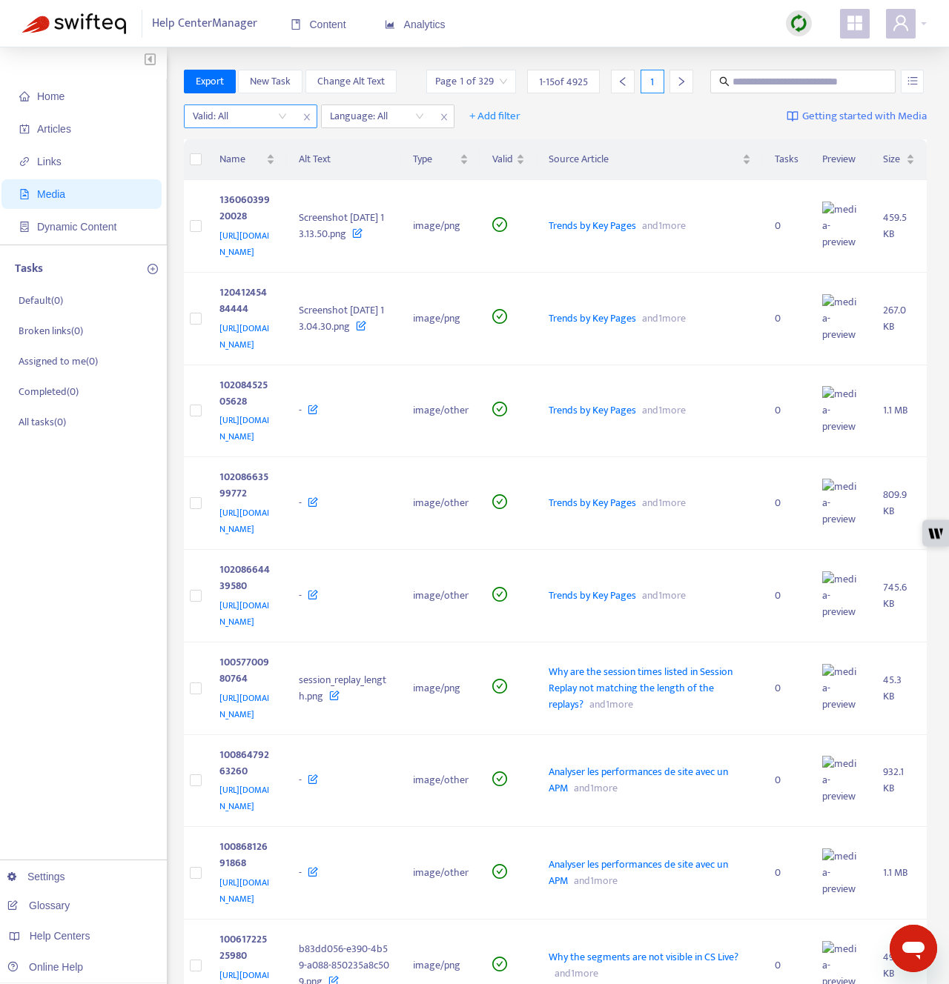
click at [268, 111] on input "search" at bounding box center [240, 116] width 94 height 22
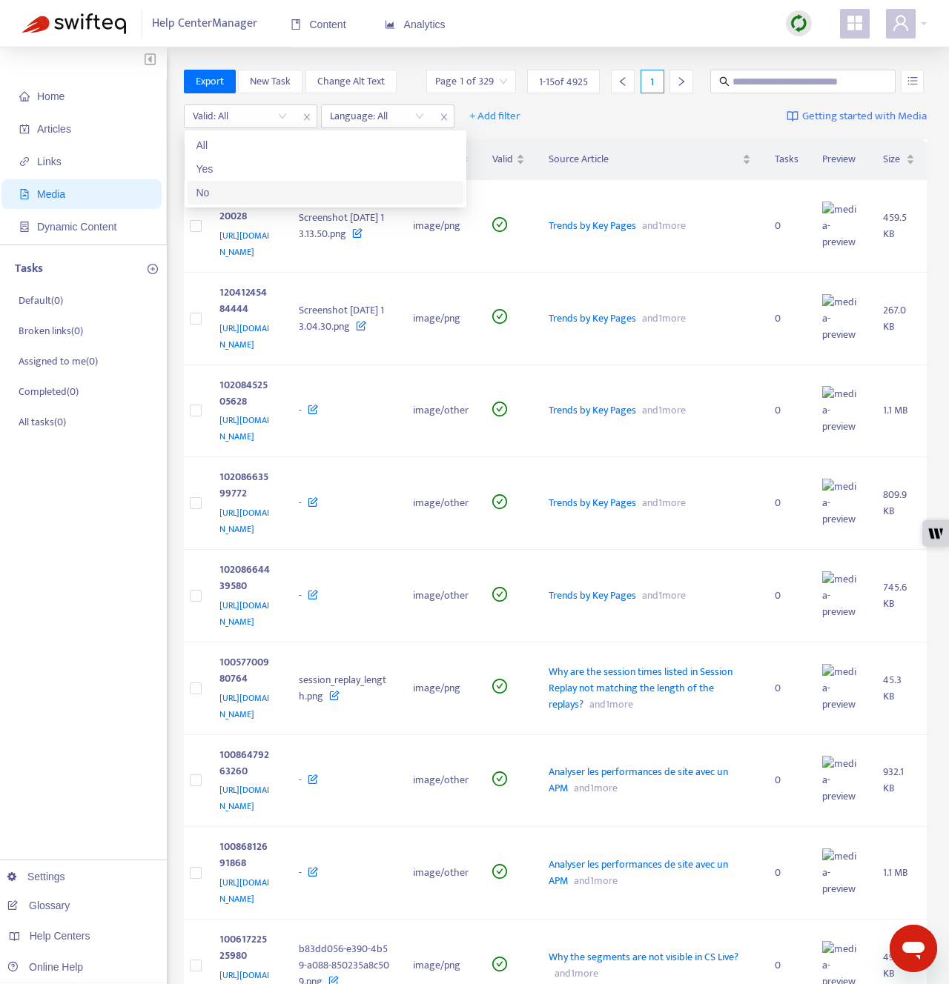
click at [262, 191] on div "No" at bounding box center [325, 193] width 258 height 16
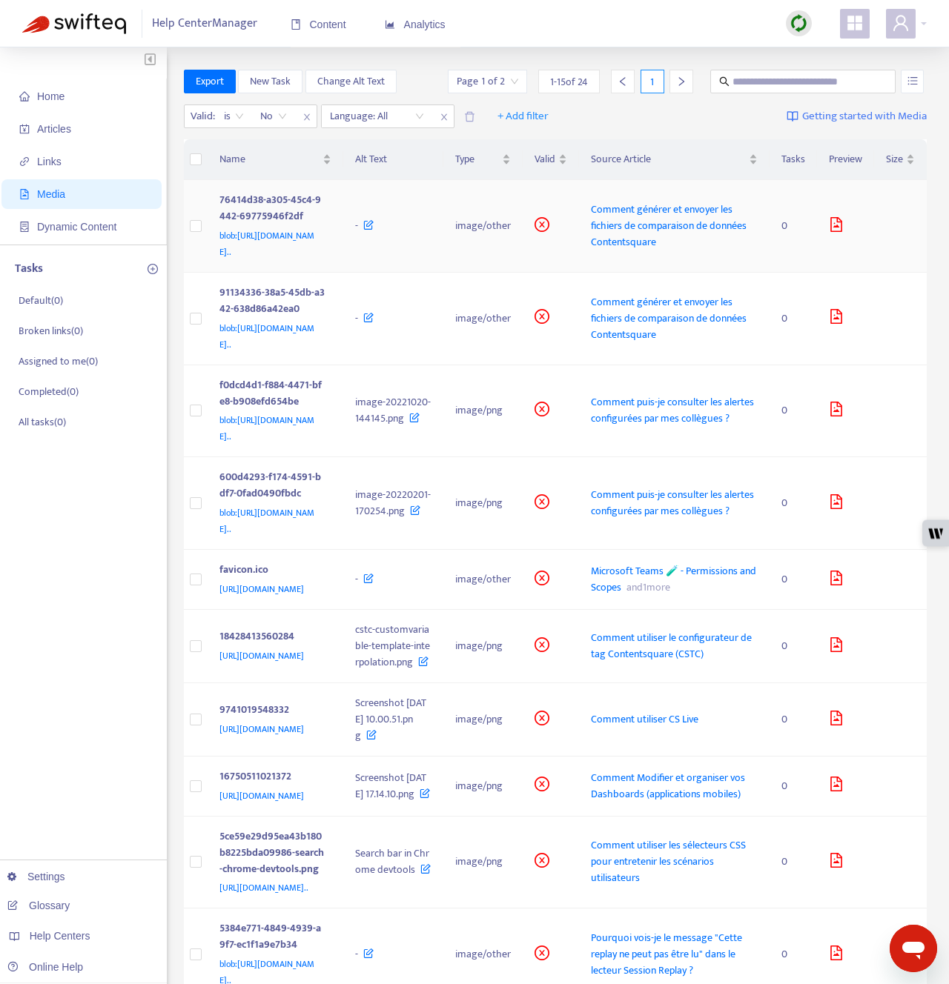
click at [326, 216] on div "76414d38-a305-45c4-9442-69775946f2df" at bounding box center [272, 210] width 107 height 36
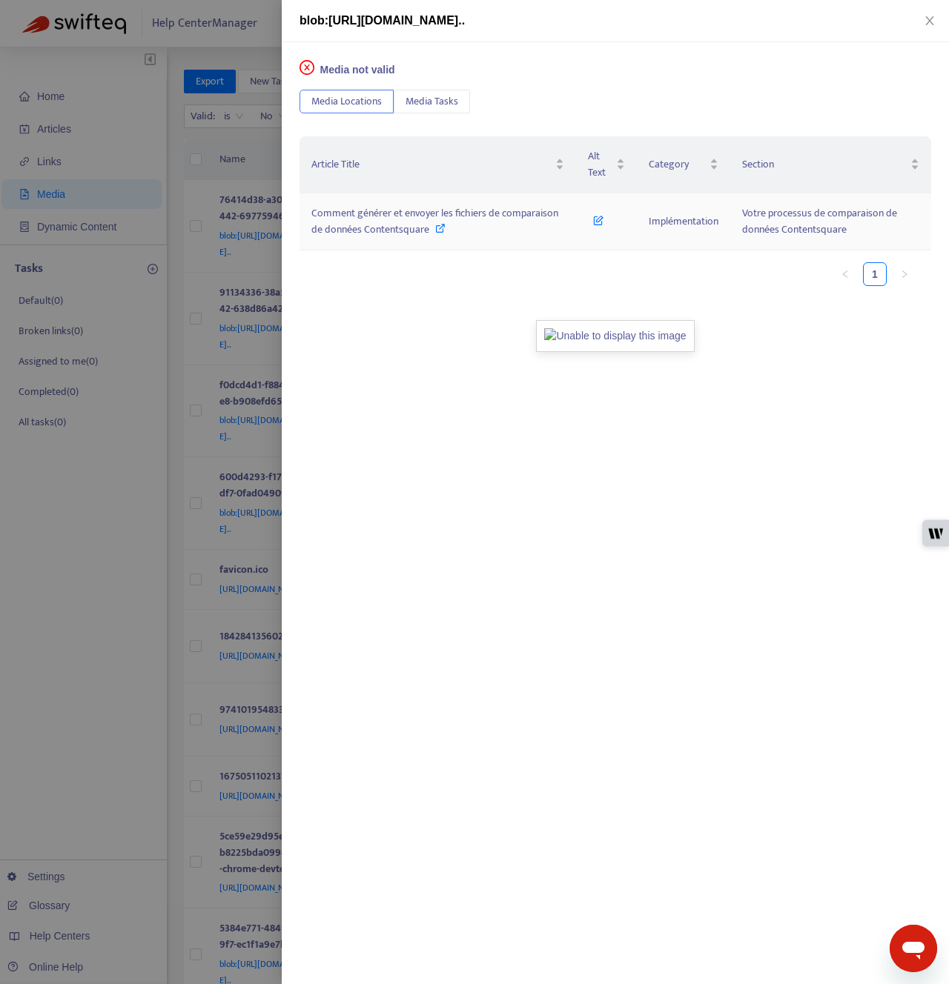
click at [436, 228] on icon at bounding box center [440, 228] width 10 height 10
click at [465, 21] on span "blob:https://contentsquare.atlassian.net/76414d38-a305-45c4-9442-69775946f2df#m…" at bounding box center [381, 20] width 165 height 13
copy span "blob:https://contentsquare.atlassian.net/76414d38-a305-45c4-9442-69775946f2df#m…"
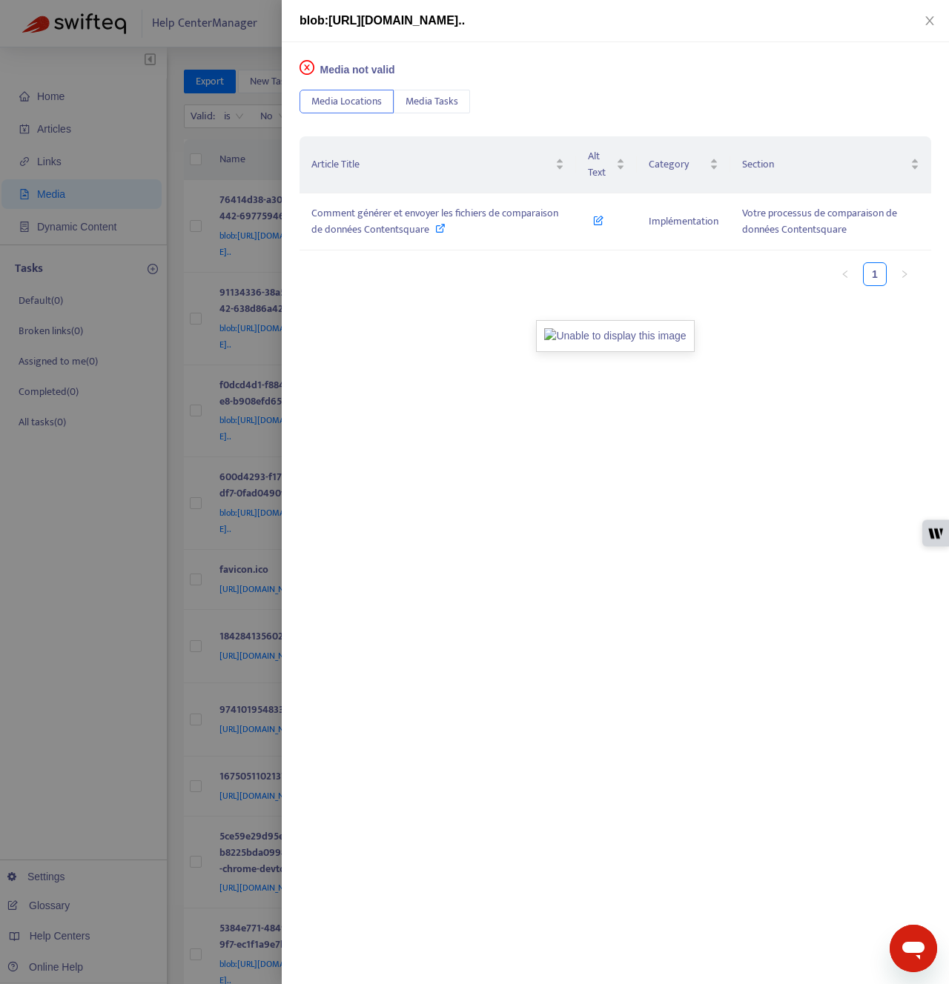
click at [236, 341] on div at bounding box center [474, 492] width 949 height 984
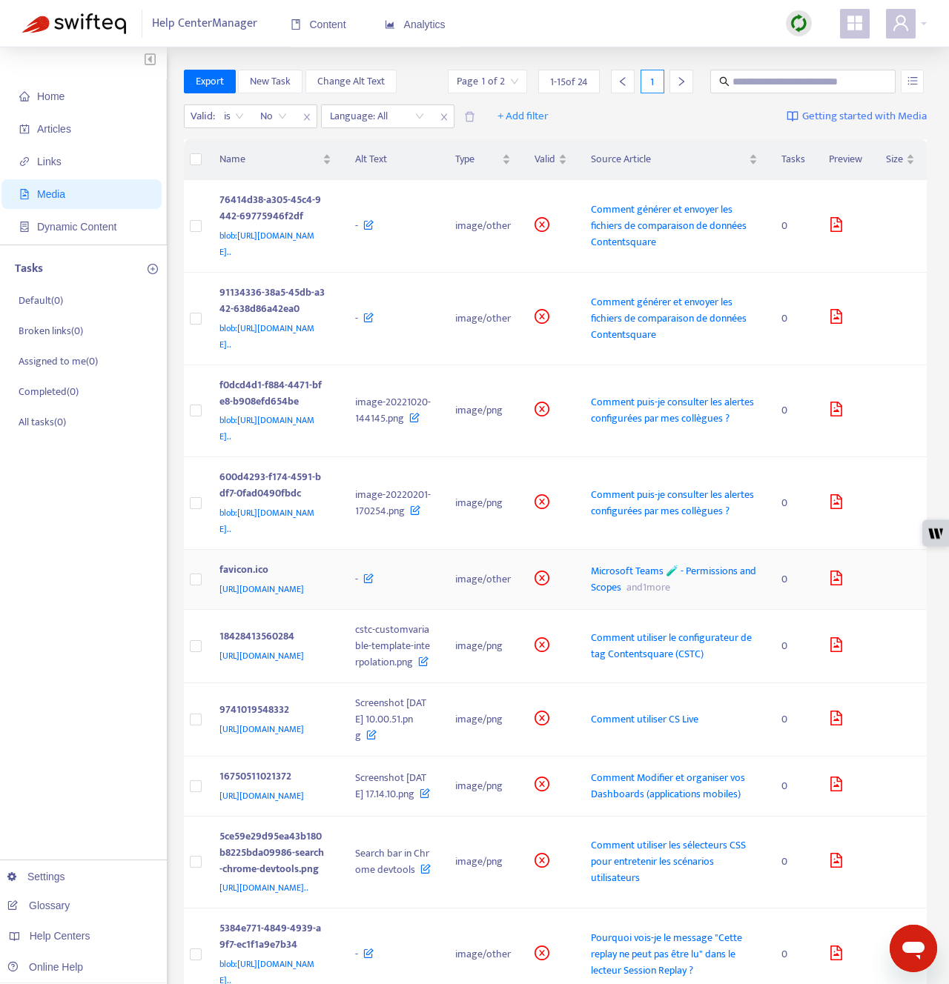
click at [326, 581] on div "favicon.ico" at bounding box center [272, 571] width 107 height 19
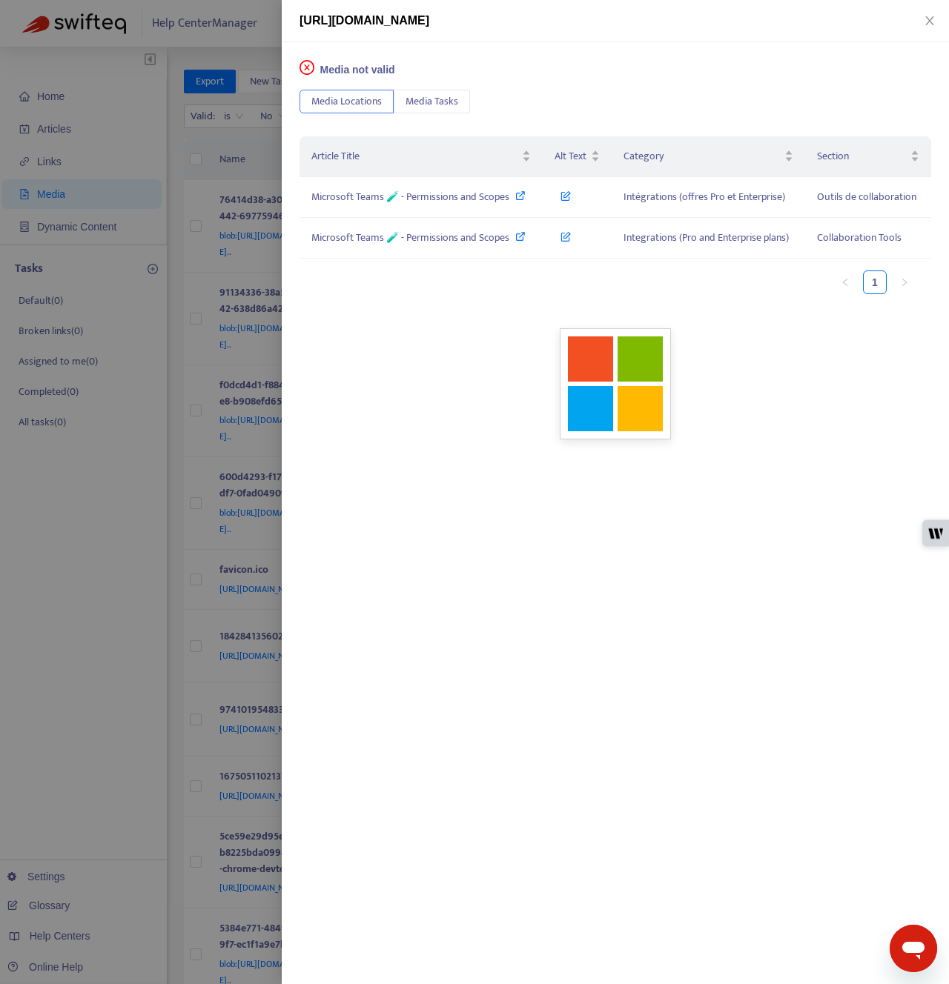
click at [214, 451] on div at bounding box center [474, 492] width 949 height 984
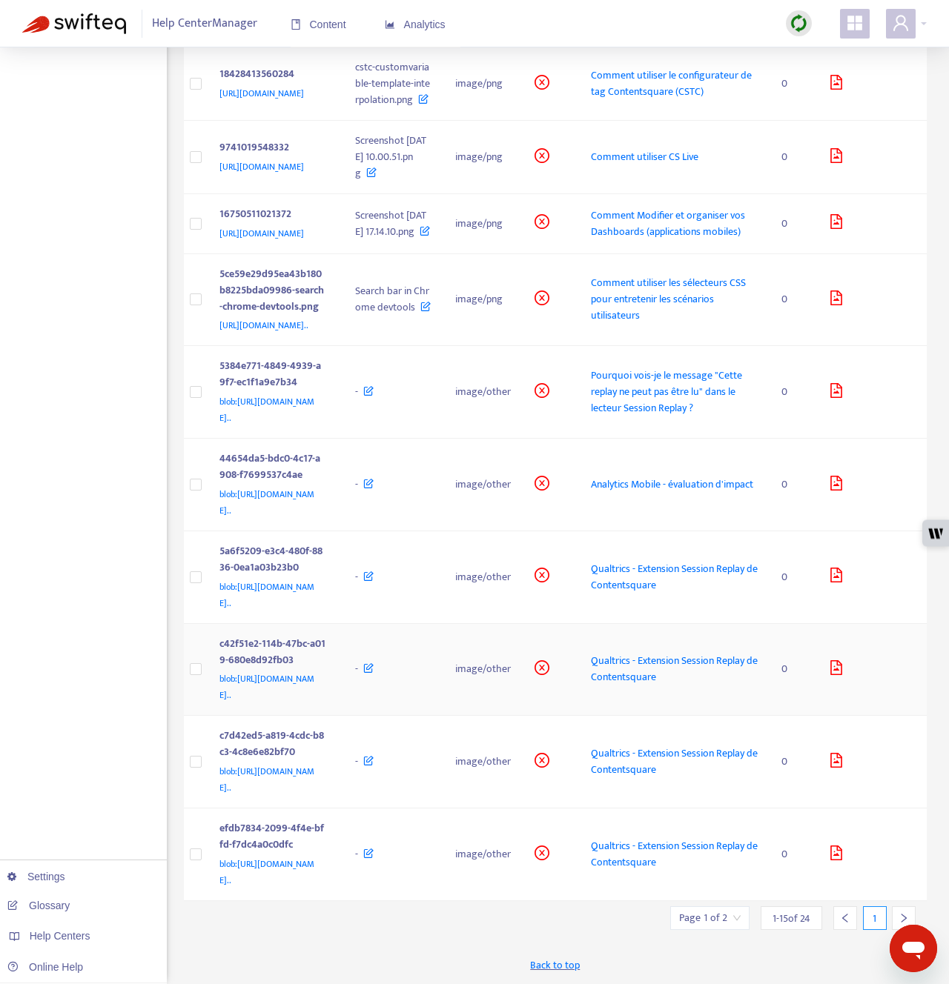
scroll to position [1024, 0]
click at [917, 906] on div "Page 1 of 2 1 - 15 of 24 1" at bounding box center [798, 918] width 256 height 24
click at [907, 909] on div at bounding box center [904, 918] width 24 height 24
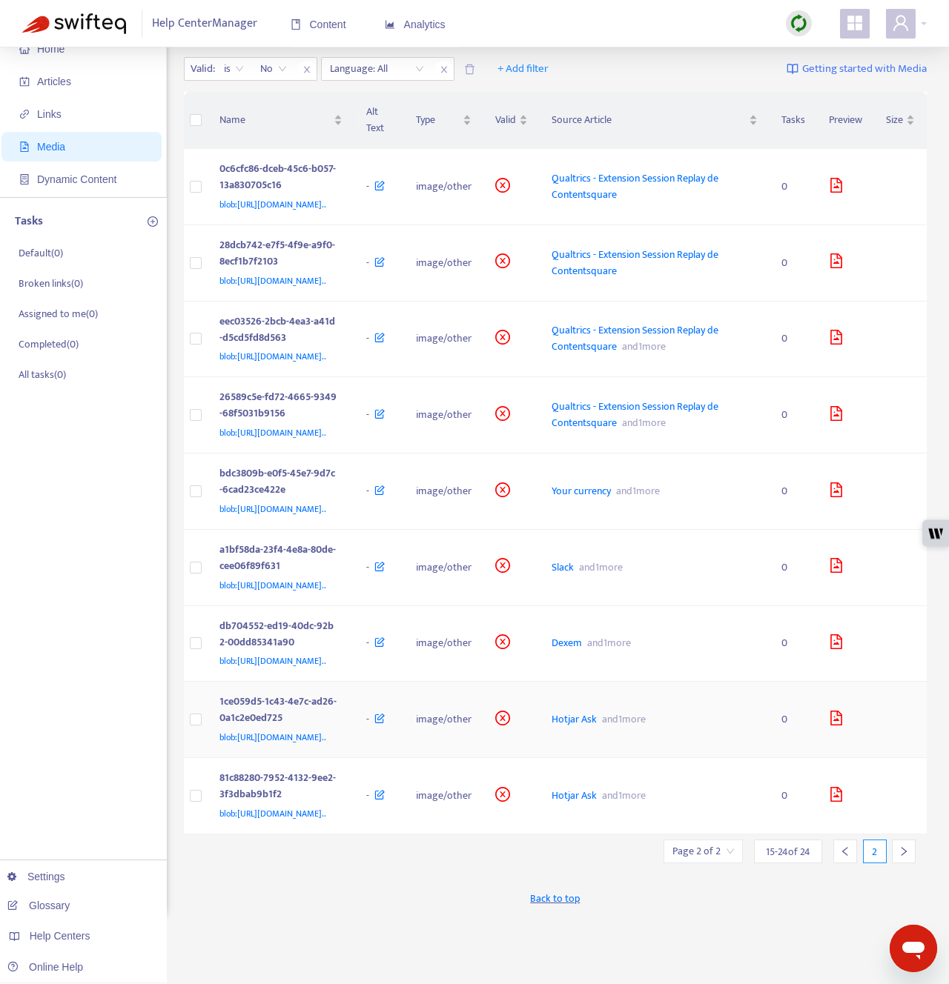
scroll to position [0, 0]
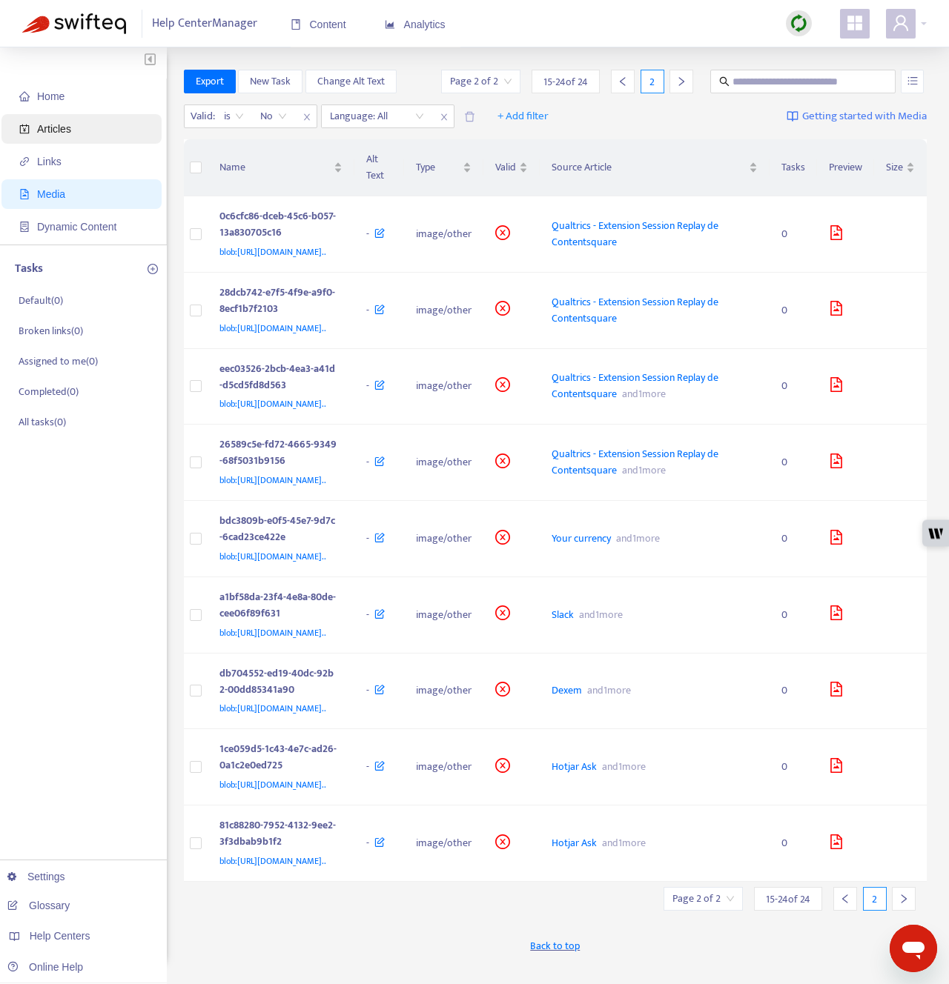
click at [87, 122] on span "Articles" at bounding box center [84, 129] width 130 height 30
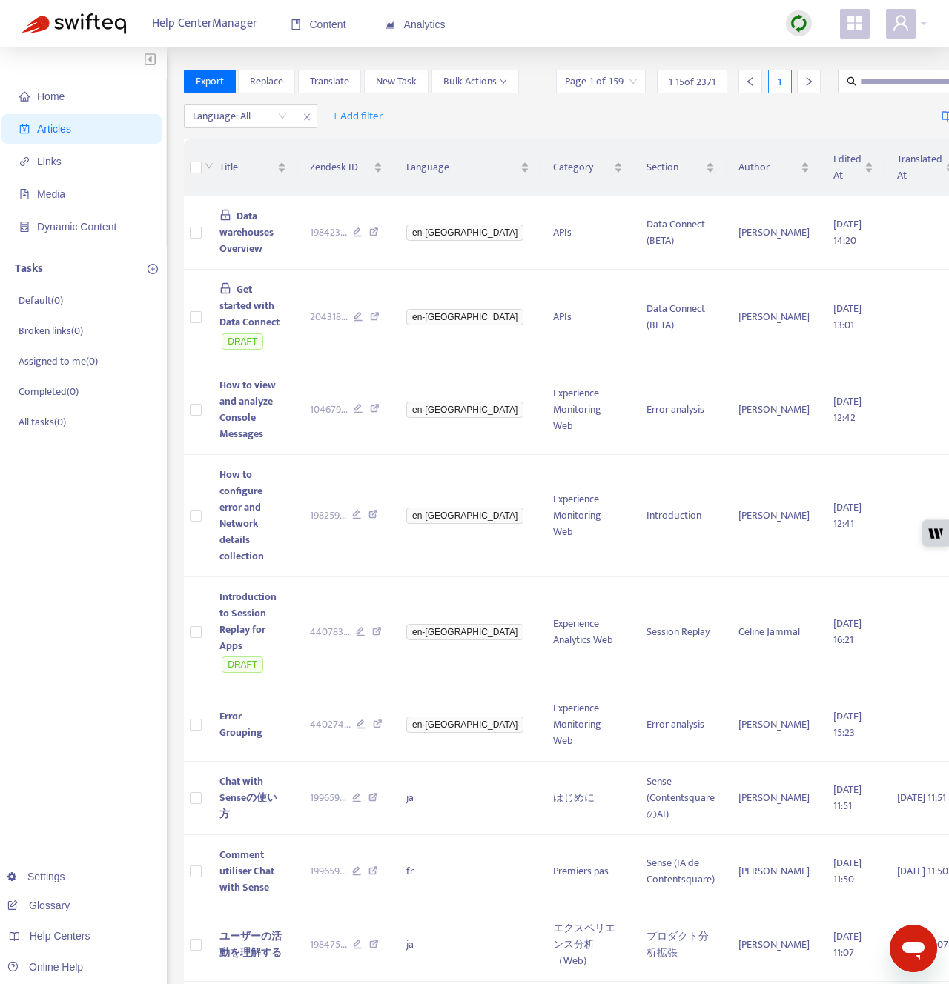
click at [795, 16] on img at bounding box center [798, 23] width 19 height 19
click at [803, 49] on link "Quick Sync" at bounding box center [828, 53] width 63 height 17
click at [81, 190] on span "Media" at bounding box center [84, 194] width 130 height 30
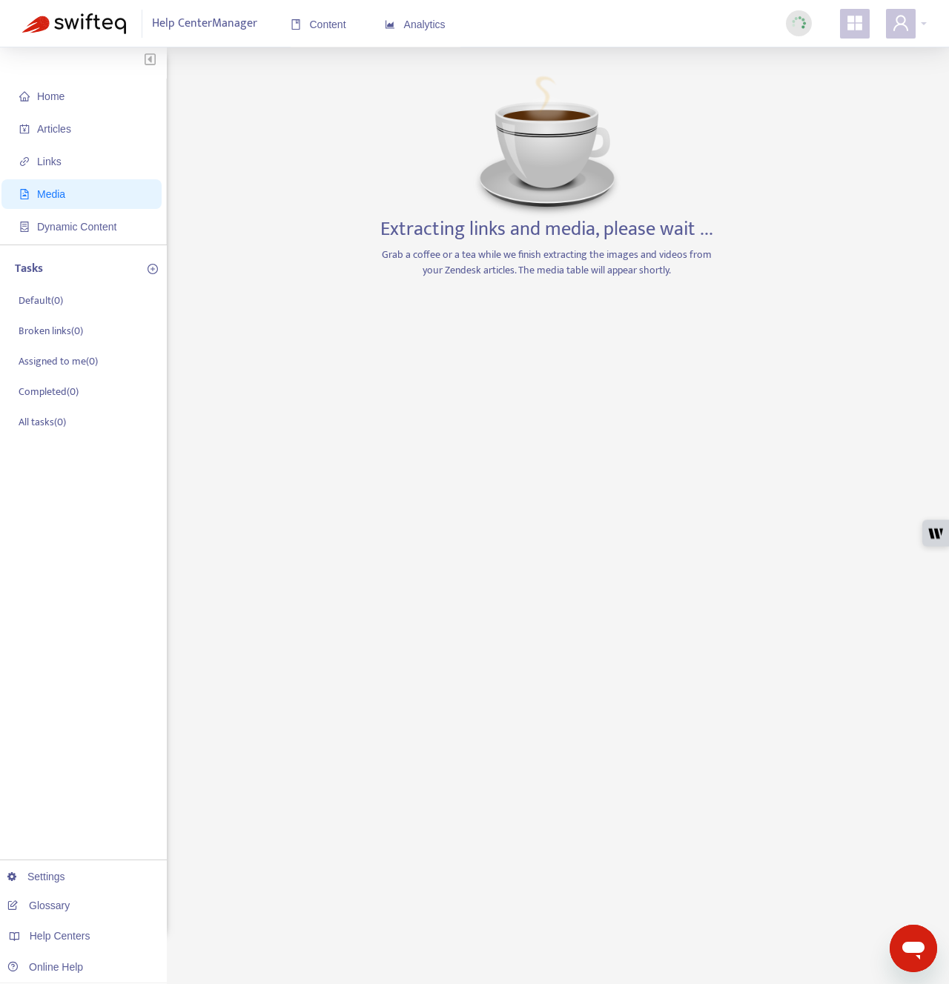
click at [430, 497] on div "Extracting links and media, please wait ... Grab a coffee or a tea while we fin…" at bounding box center [547, 503] width 348 height 867
click at [912, 29] on span at bounding box center [901, 24] width 30 height 30
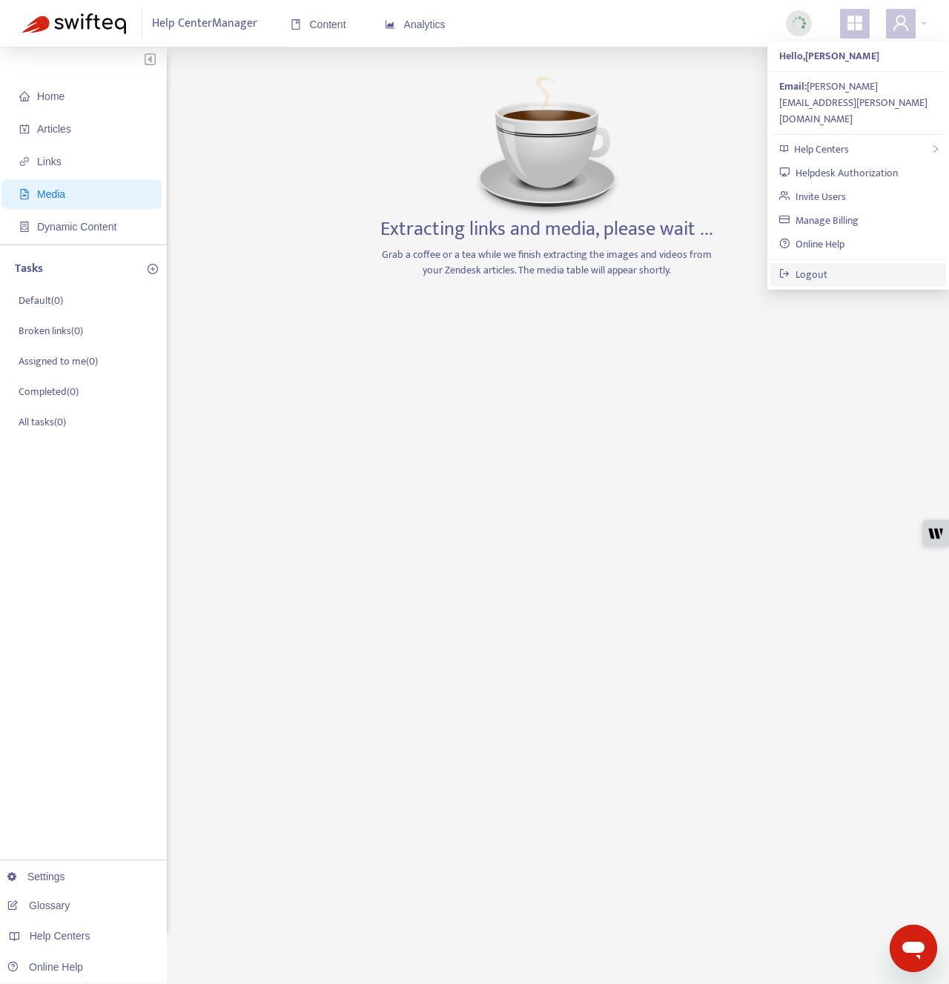
click at [827, 266] on link "Logout" at bounding box center [803, 274] width 48 height 17
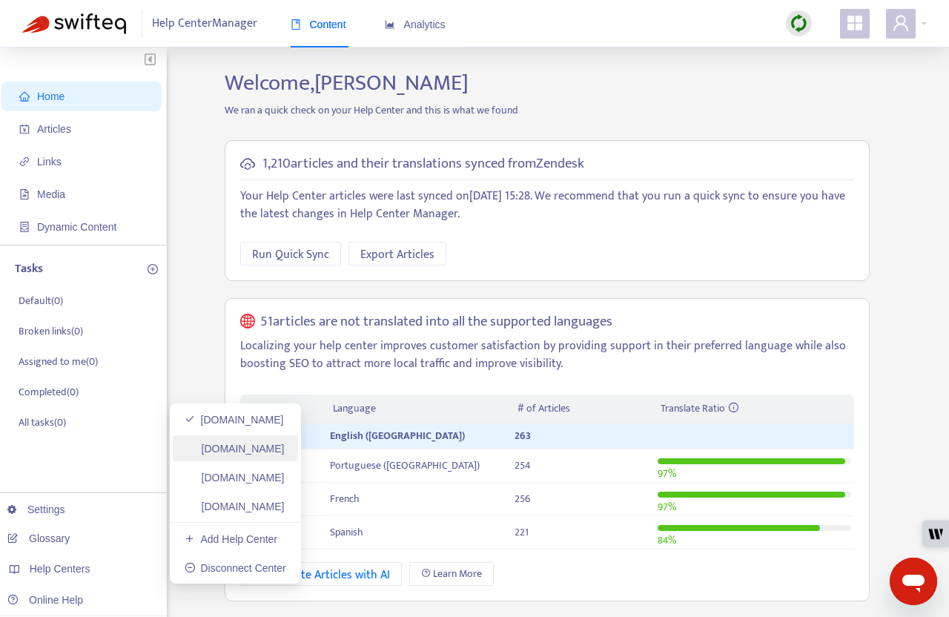
click at [285, 447] on link "support.contentsquare.com" at bounding box center [235, 448] width 100 height 12
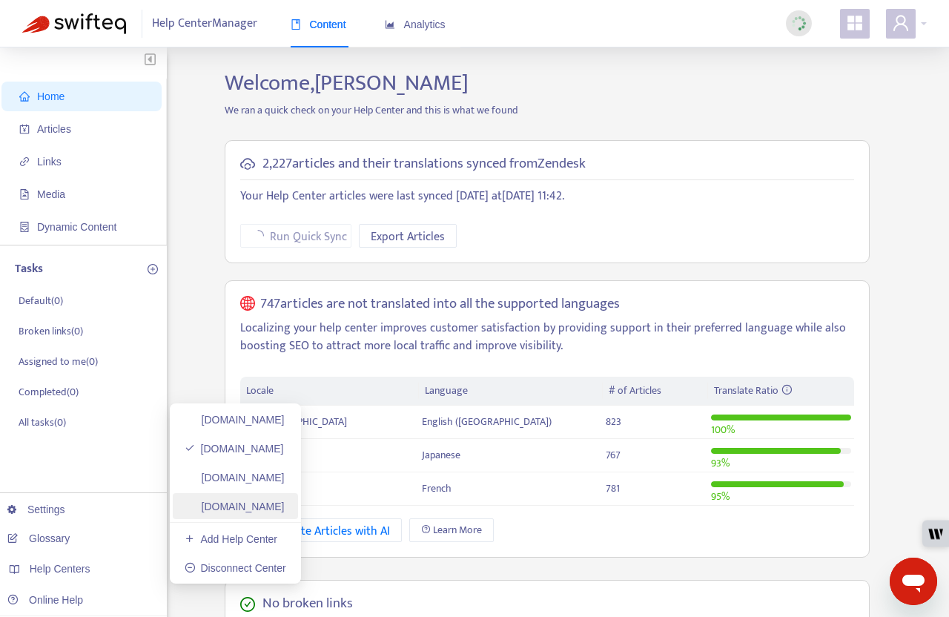
click at [285, 504] on link "contentsquare.zendesk.com" at bounding box center [235, 506] width 100 height 12
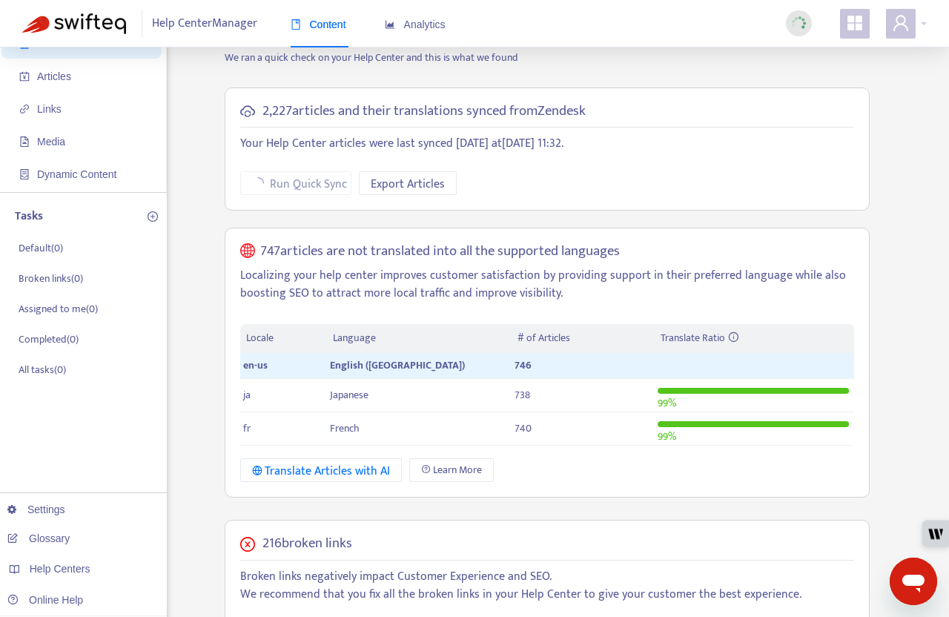
scroll to position [119, 0]
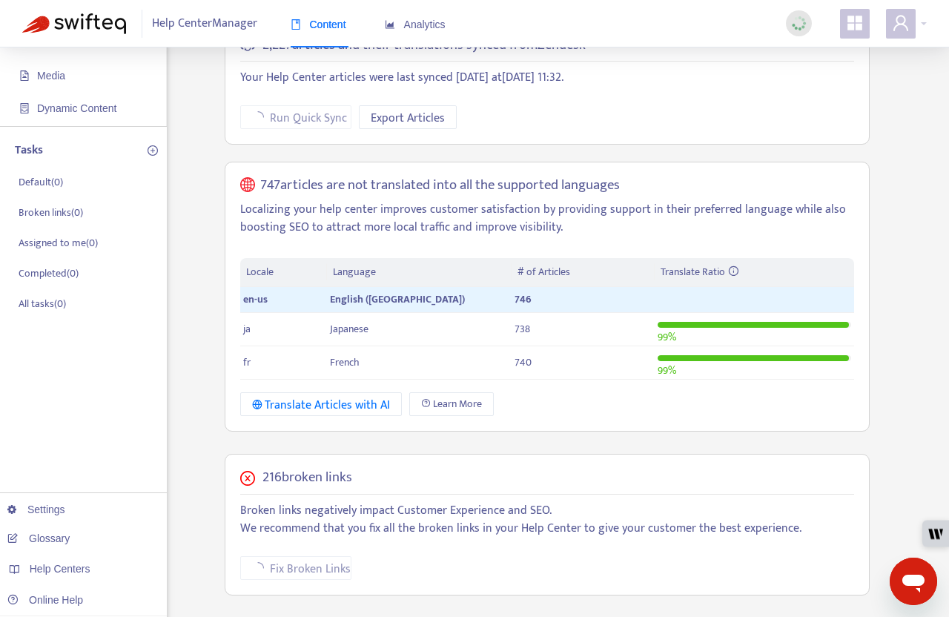
click at [198, 196] on div "Home Articles Links Media Dynamic Content Tasks Default ( 0 ) Broken links ( 0 …" at bounding box center [474, 444] width 904 height 987
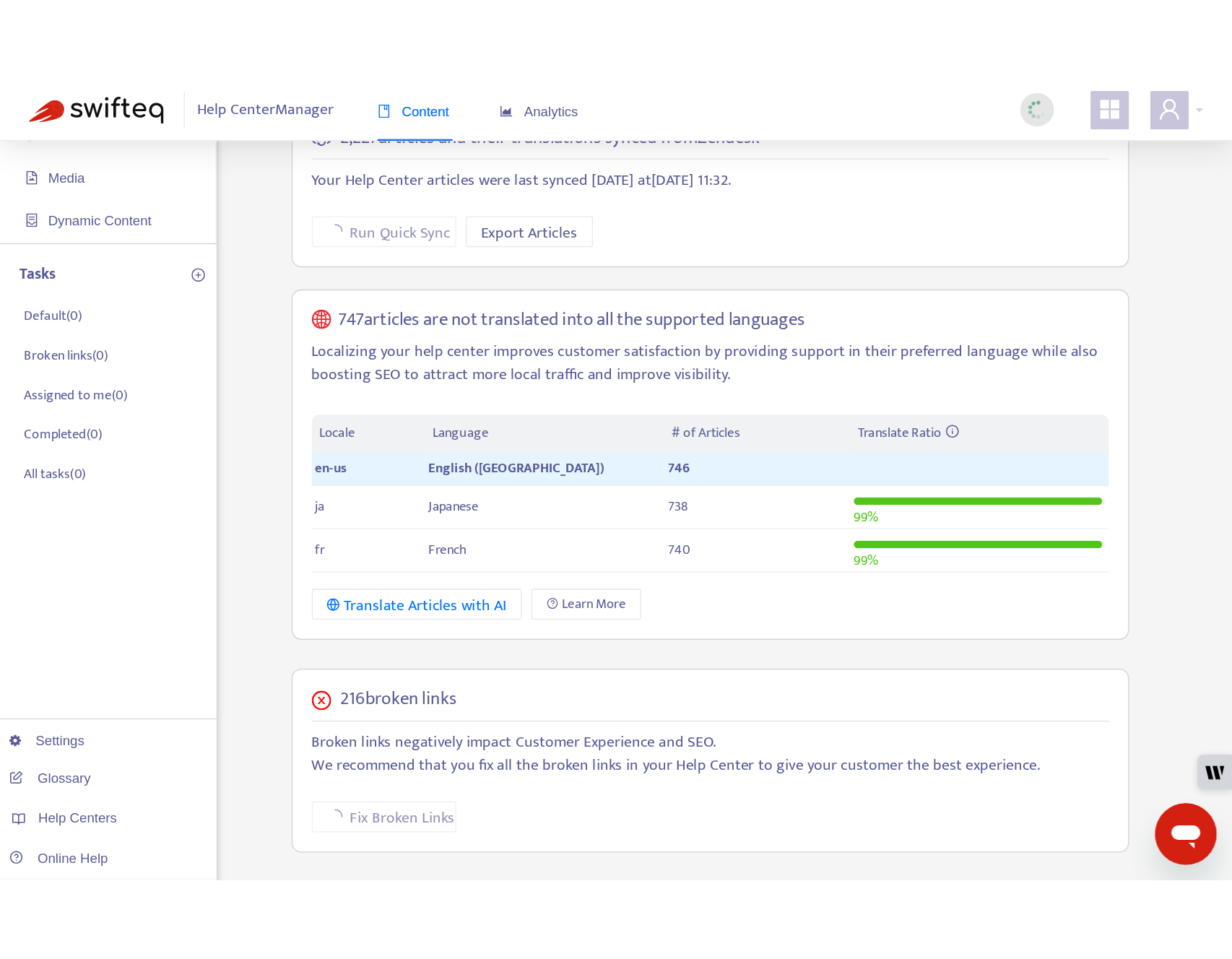
scroll to position [0, 0]
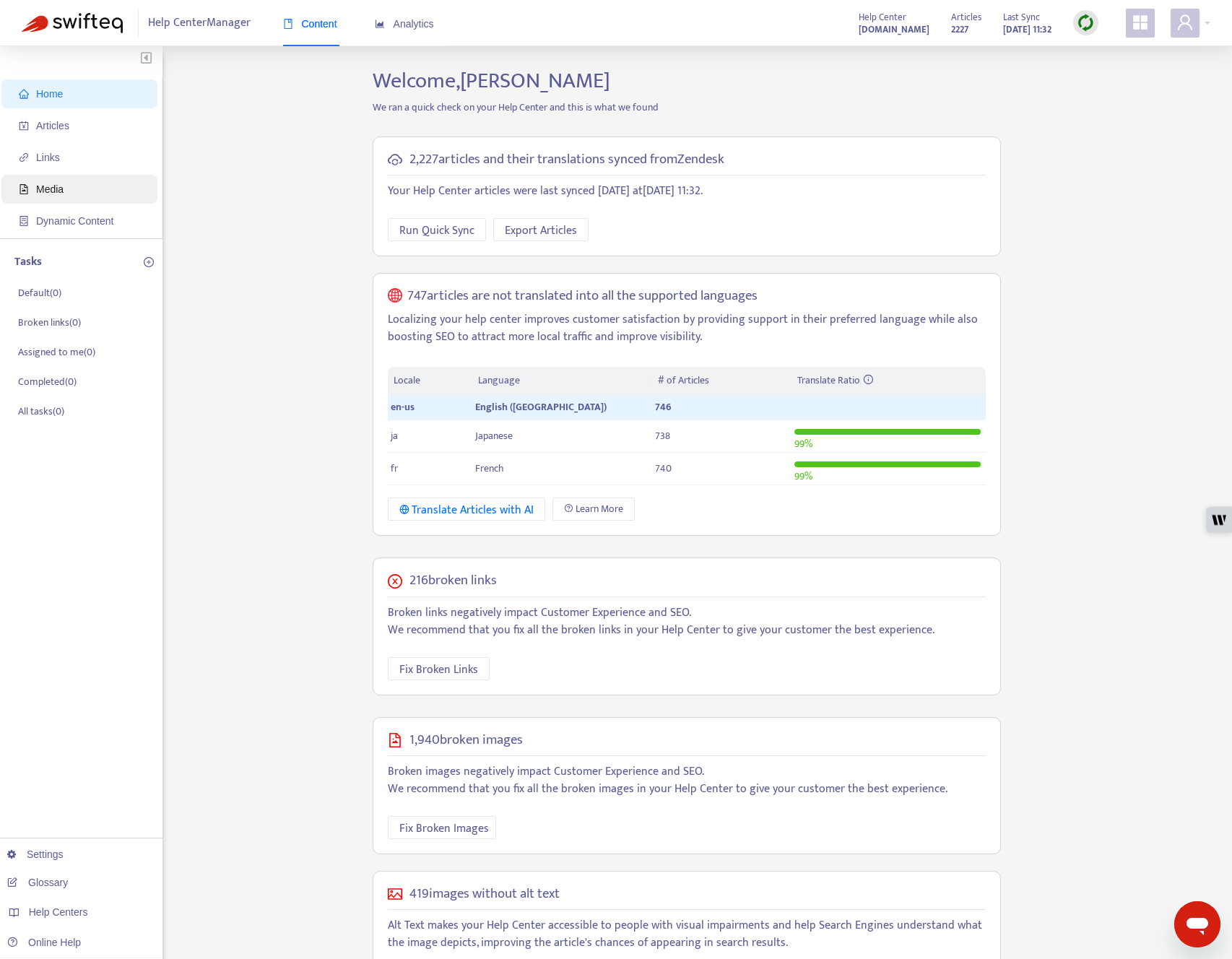
click at [62, 190] on span "Media" at bounding box center [50, 189] width 27 height 12
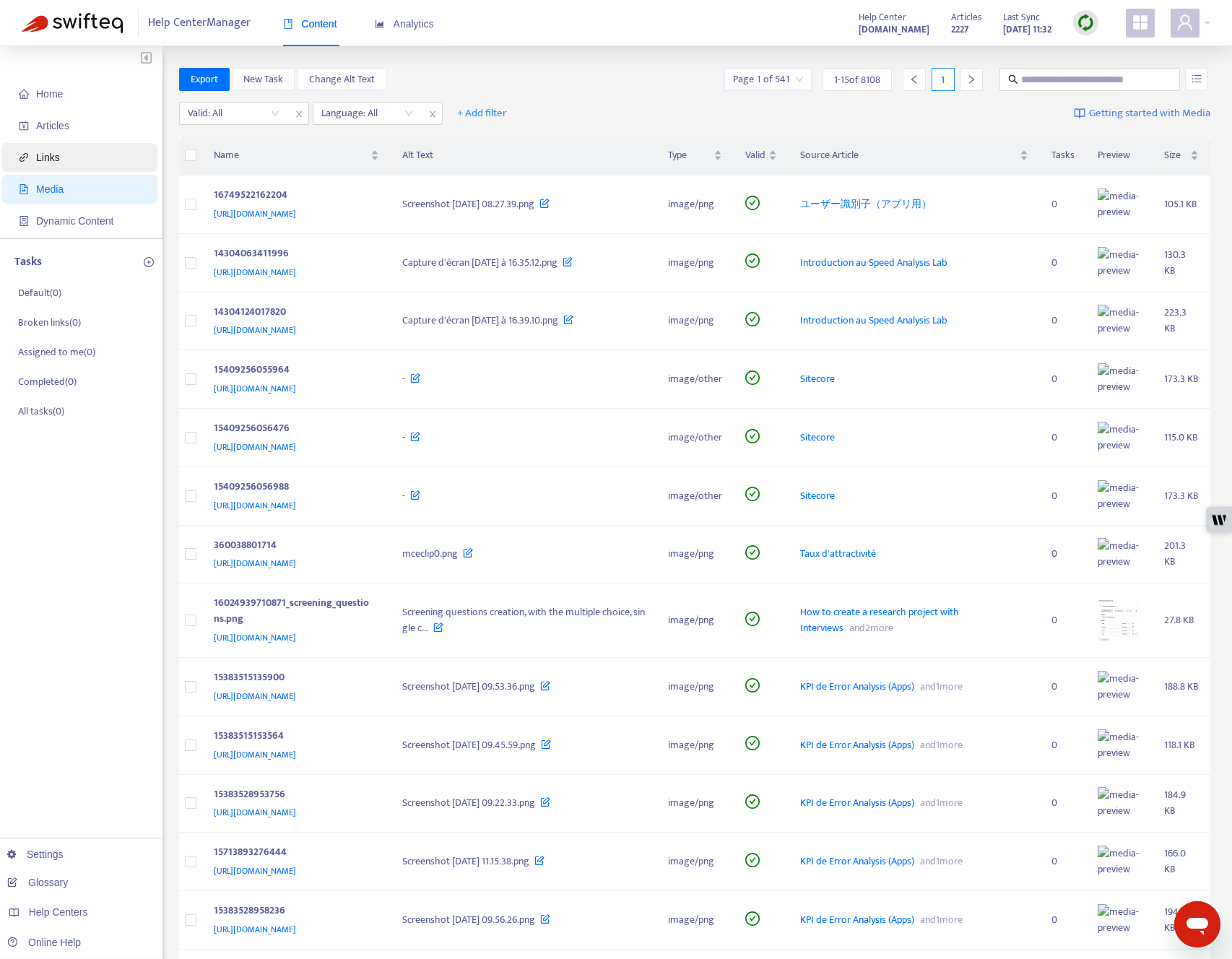
click at [60, 166] on span "Links" at bounding box center [82, 158] width 127 height 29
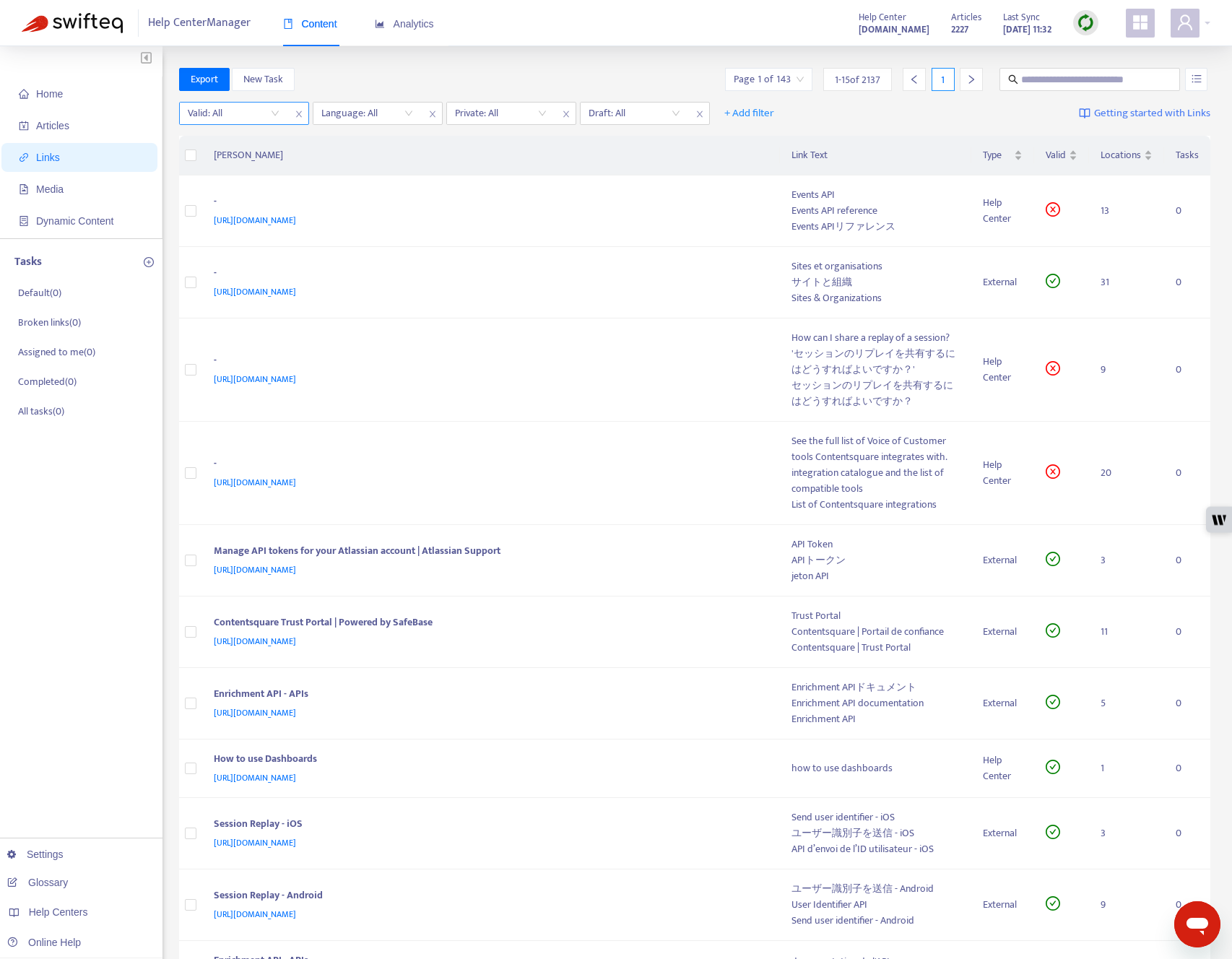
click at [272, 116] on input "search" at bounding box center [234, 113] width 92 height 21
click at [256, 187] on div "No" at bounding box center [317, 188] width 251 height 16
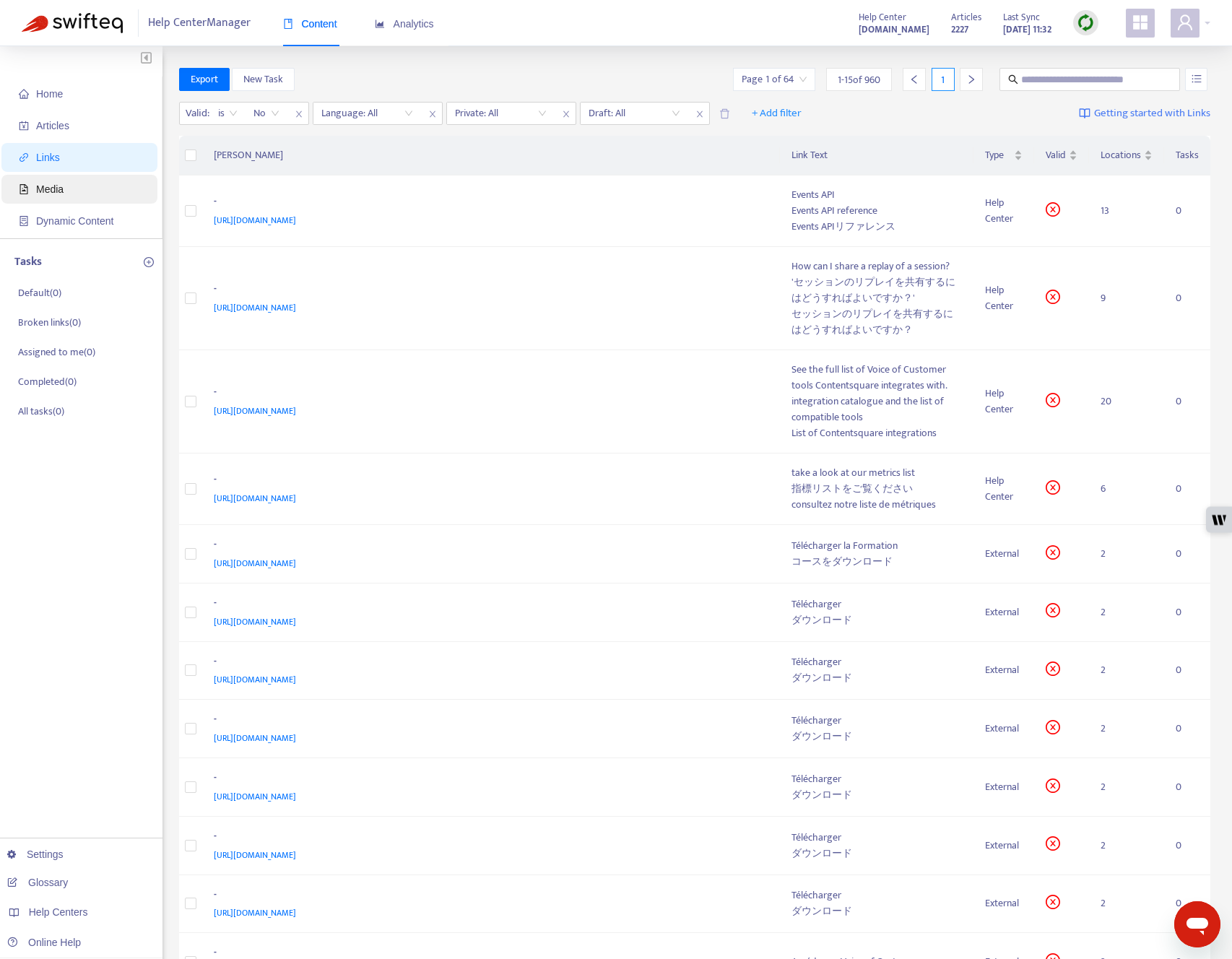
click at [76, 187] on span "Media" at bounding box center [82, 189] width 127 height 29
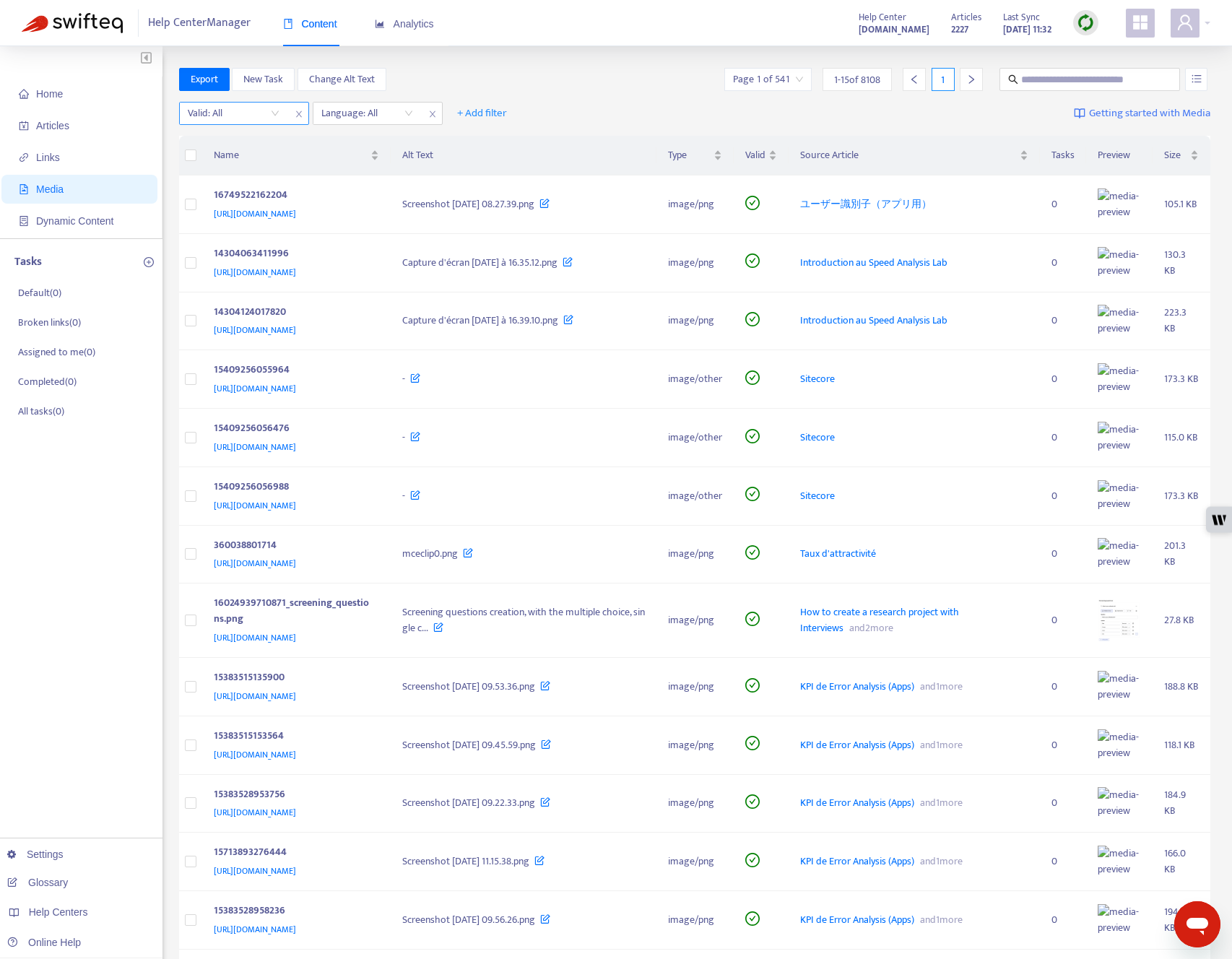
click at [257, 116] on input "search" at bounding box center [234, 113] width 92 height 21
click at [251, 186] on div "No" at bounding box center [317, 188] width 251 height 16
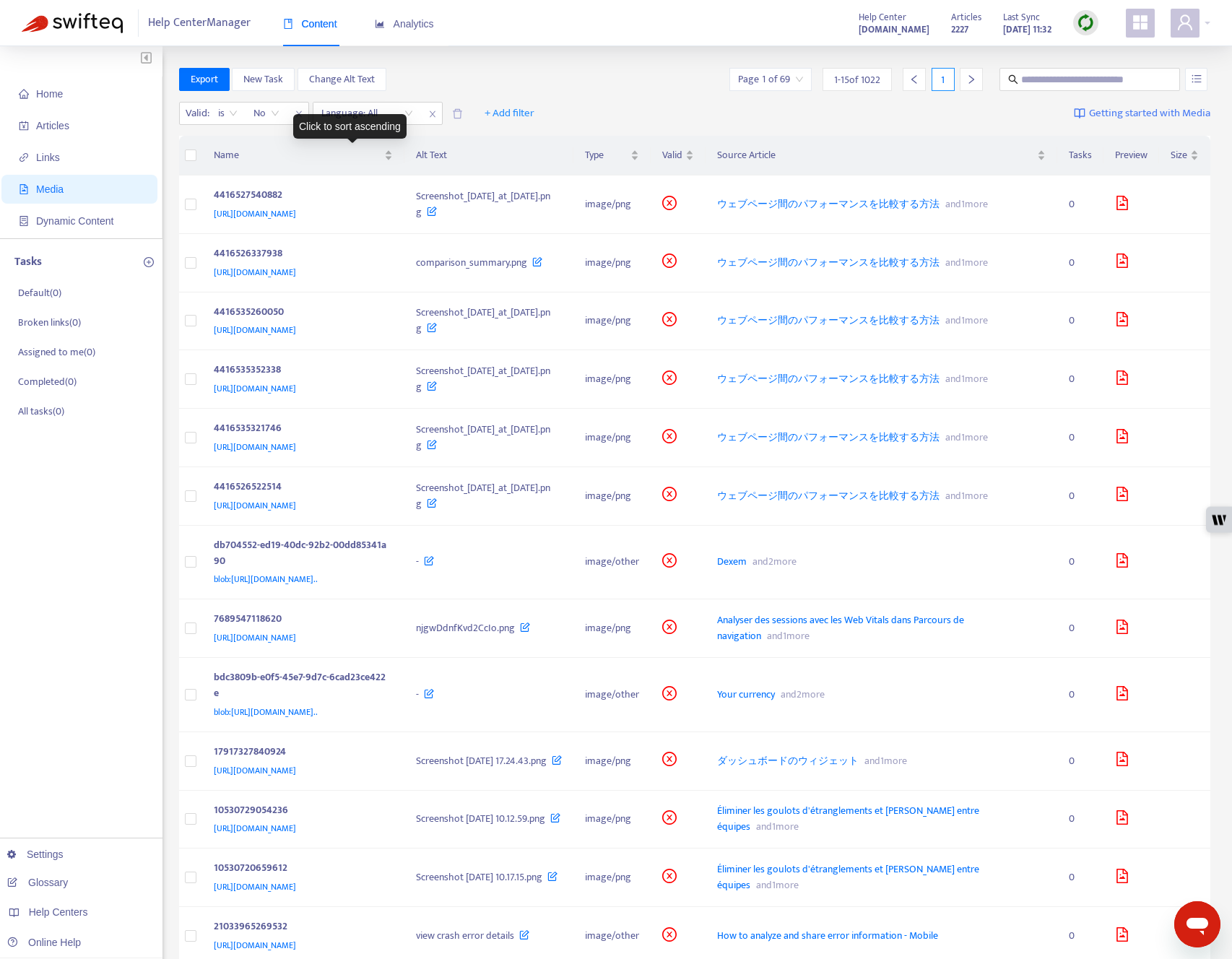
click at [399, 119] on div "Click to sort ascending" at bounding box center [350, 126] width 113 height 24
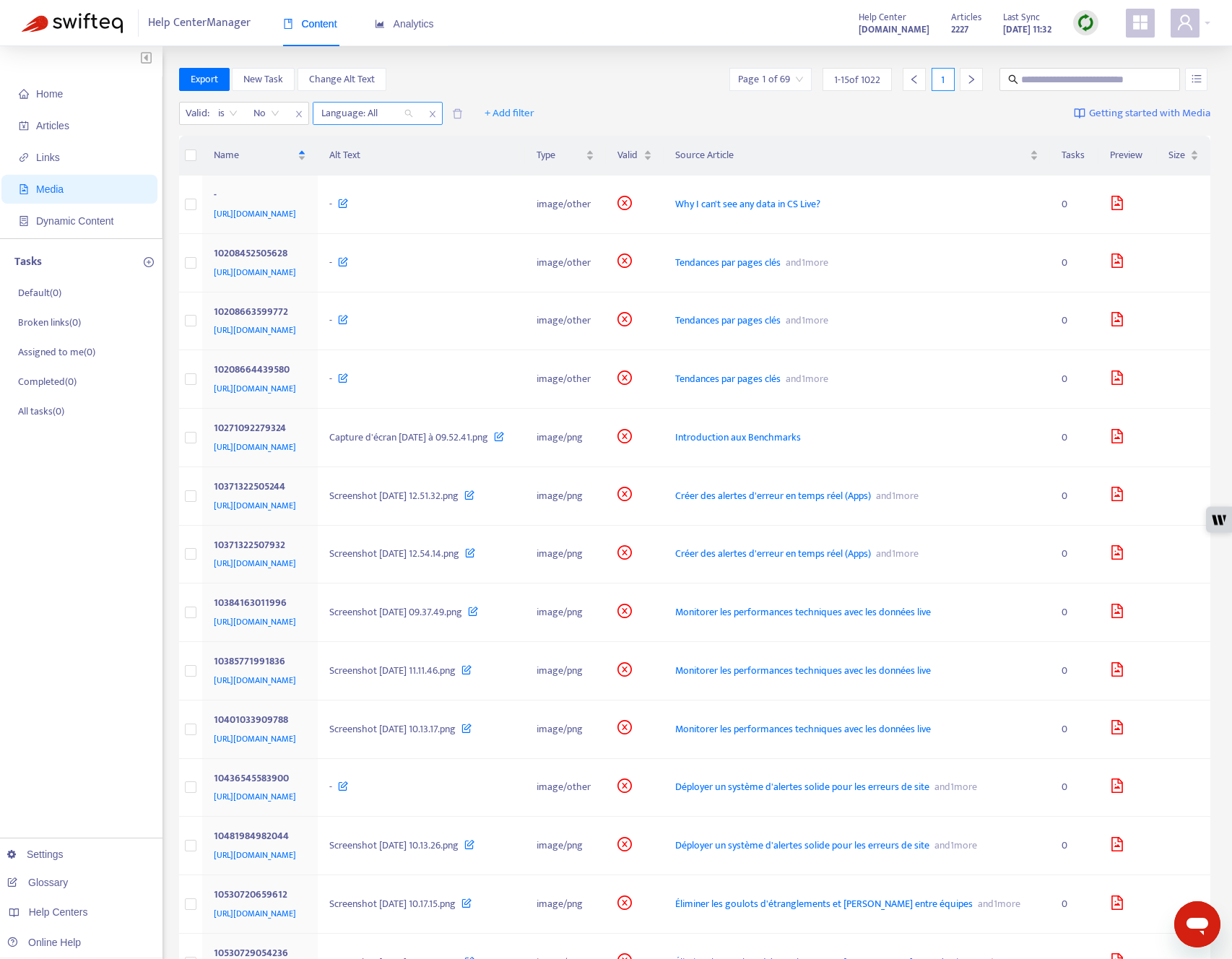
click at [354, 120] on div at bounding box center [361, 113] width 88 height 18
click at [366, 165] on div "en-us" at bounding box center [450, 165] width 251 height 16
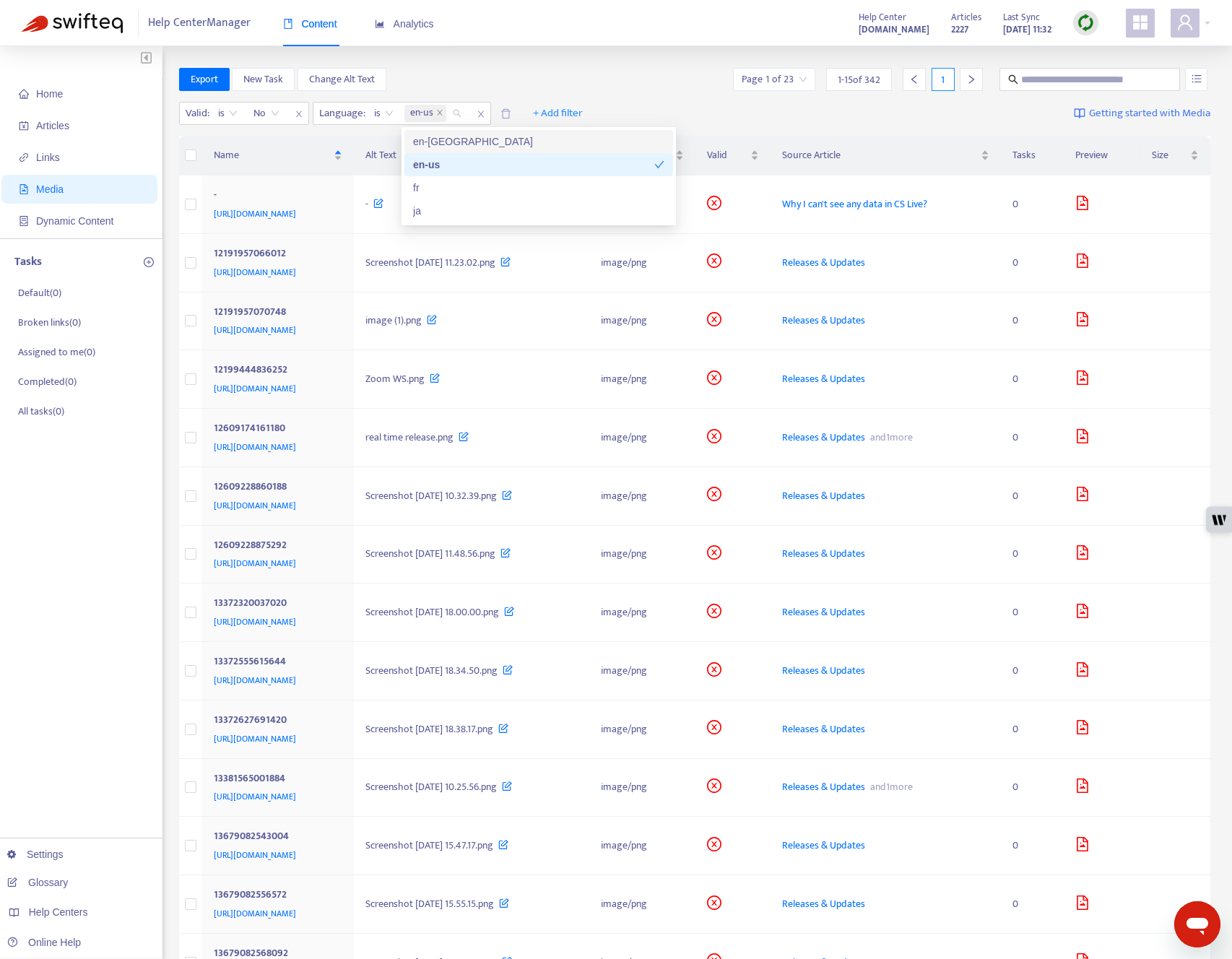
click at [606, 46] on div "Home Articles Links Media Dynamic Content Tasks Default ( 0 ) Broken links ( 0 …" at bounding box center [616, 588] width 1232 height 1085
click at [337, 264] on div "12191957066012" at bounding box center [275, 254] width 124 height 19
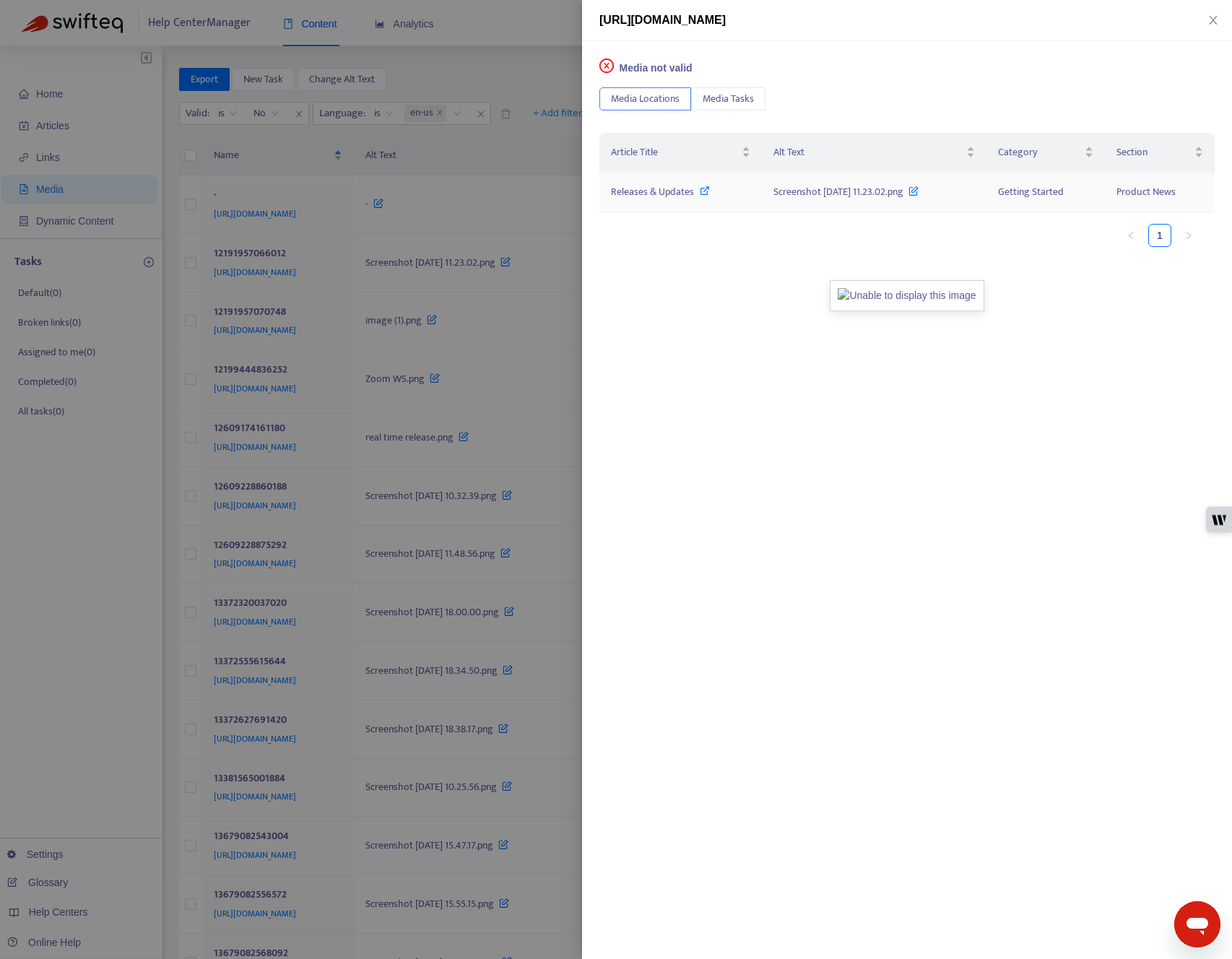
click at [705, 194] on icon at bounding box center [705, 190] width 10 height 10
click at [795, 188] on span "Screenshot 2024-01-10 at 11.23.02.png" at bounding box center [838, 191] width 130 height 17
click at [855, 288] on img at bounding box center [906, 296] width 154 height 31
click at [435, 291] on div at bounding box center [616, 480] width 1232 height 959
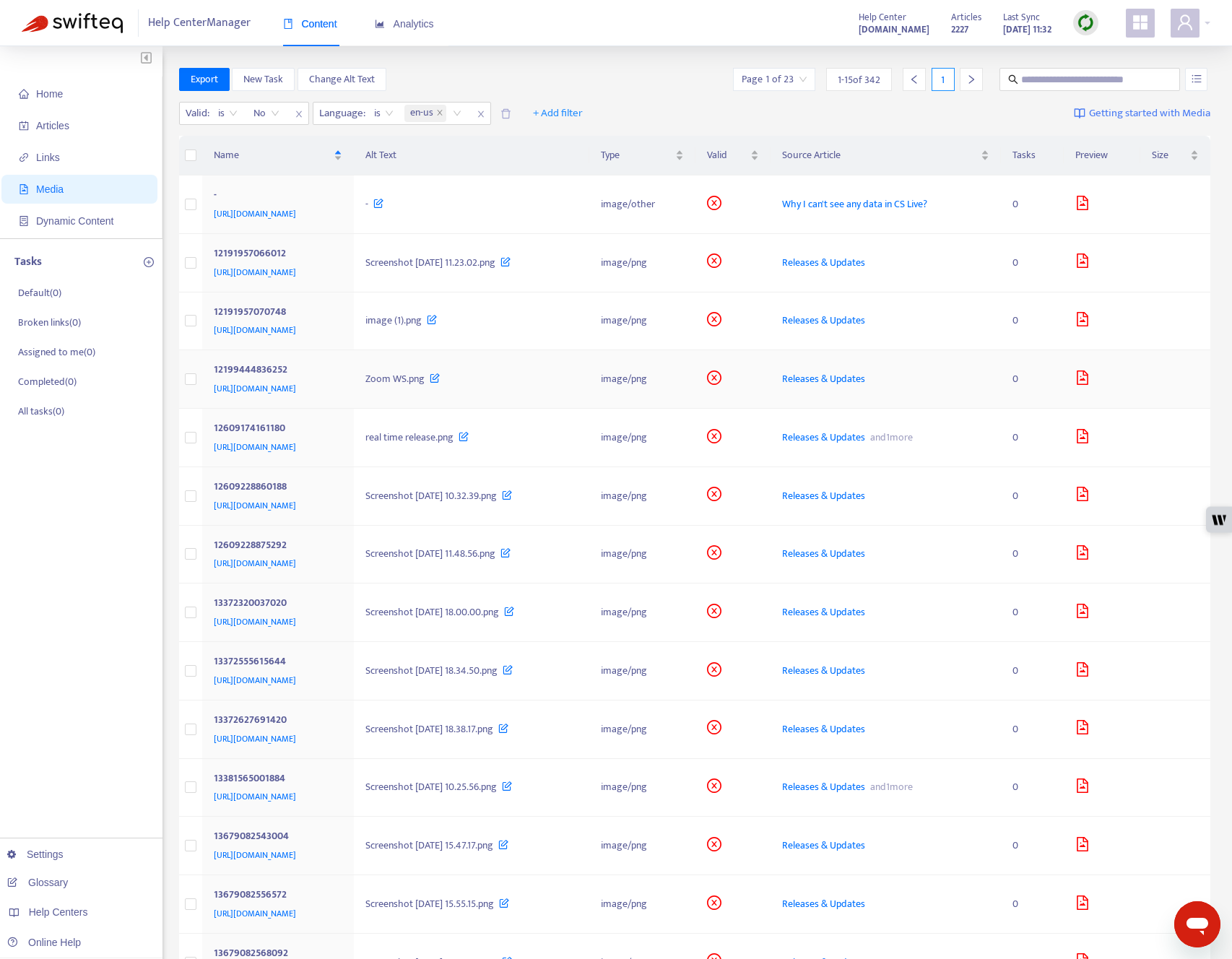
click at [354, 408] on td "12199444836252 https://support.contentsquare.com/hc/article_attachments/1219944…" at bounding box center [278, 379] width 152 height 58
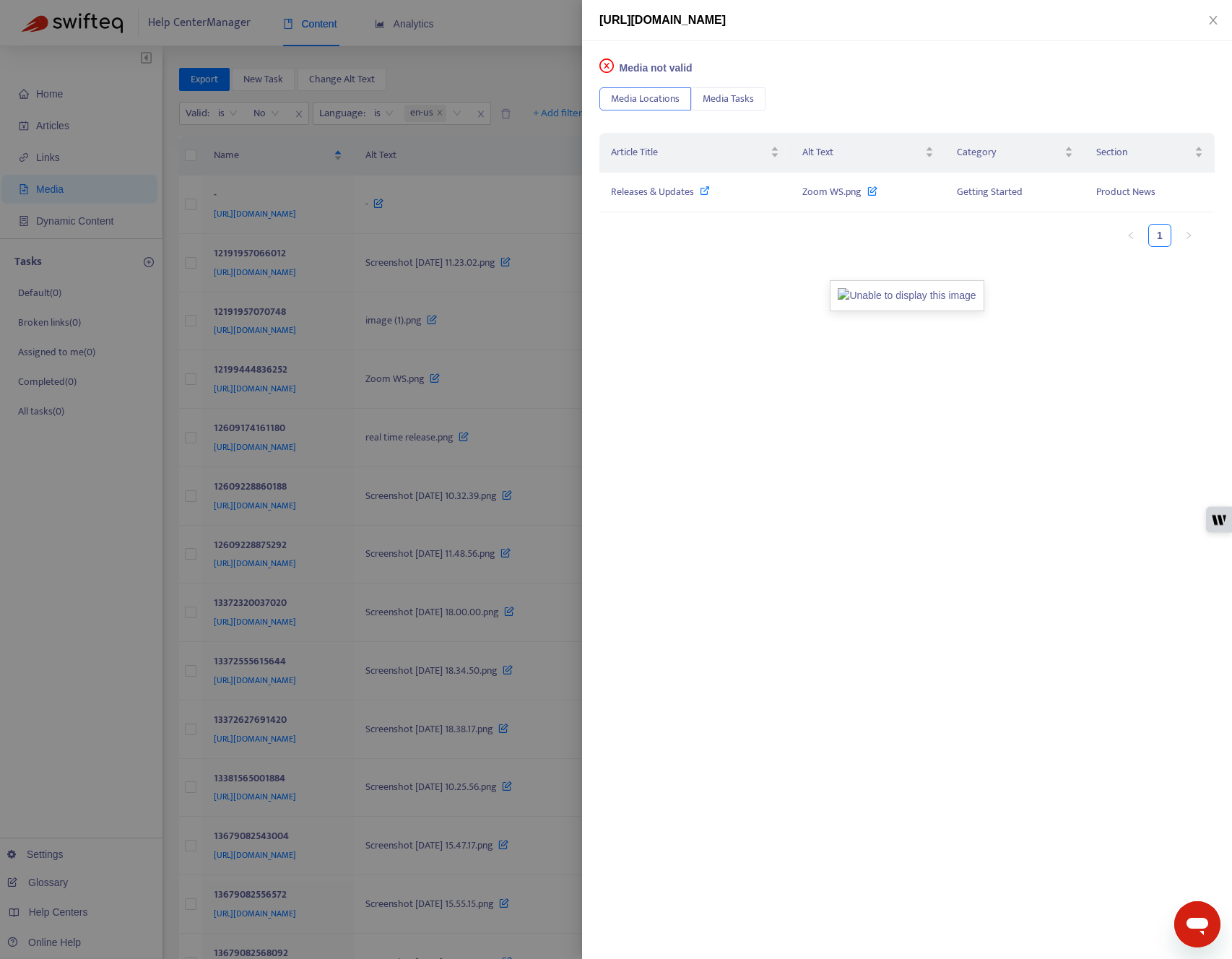
click at [470, 387] on div at bounding box center [616, 480] width 1232 height 959
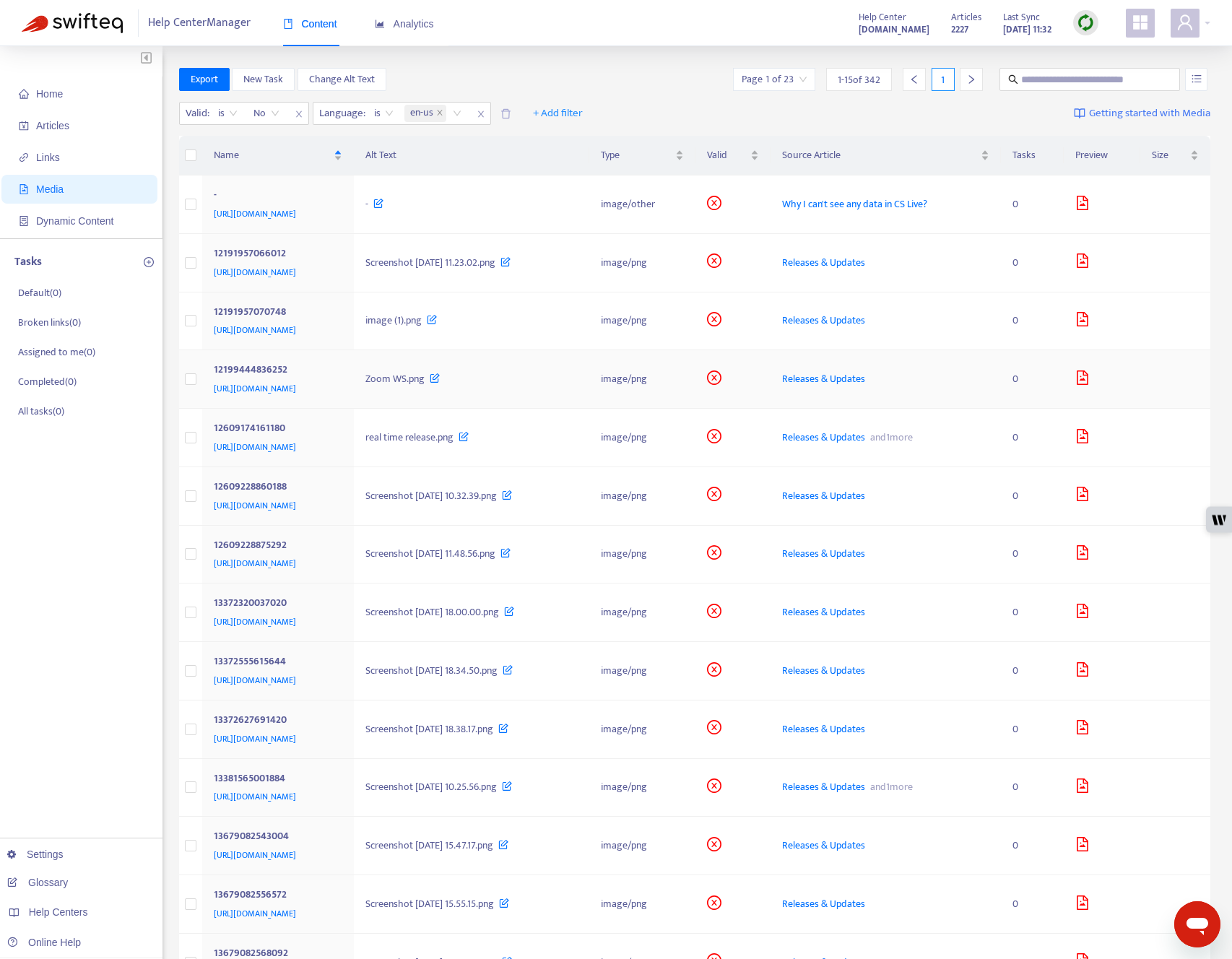
scroll to position [188, 0]
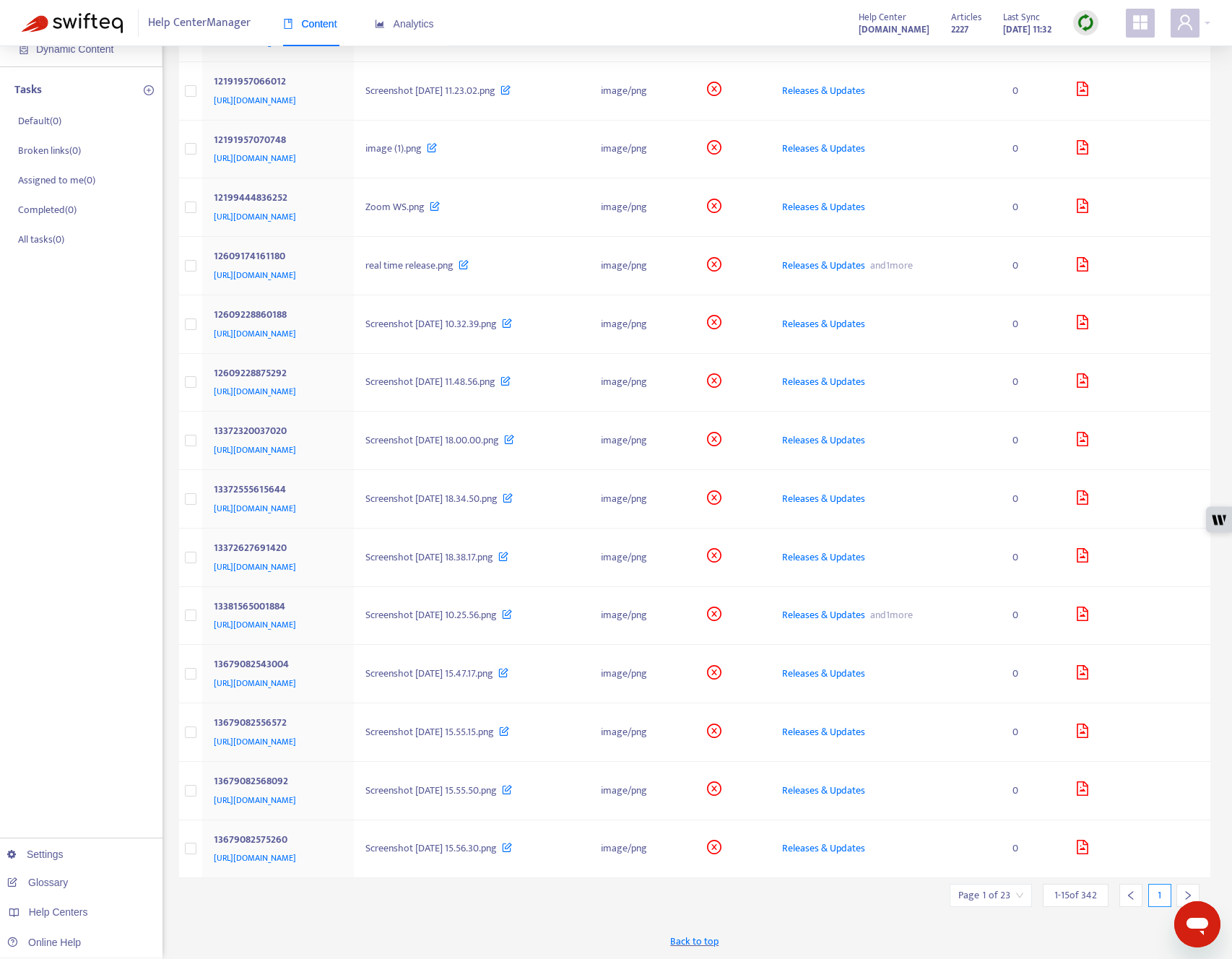
click at [924, 600] on div at bounding box center [1188, 896] width 23 height 23
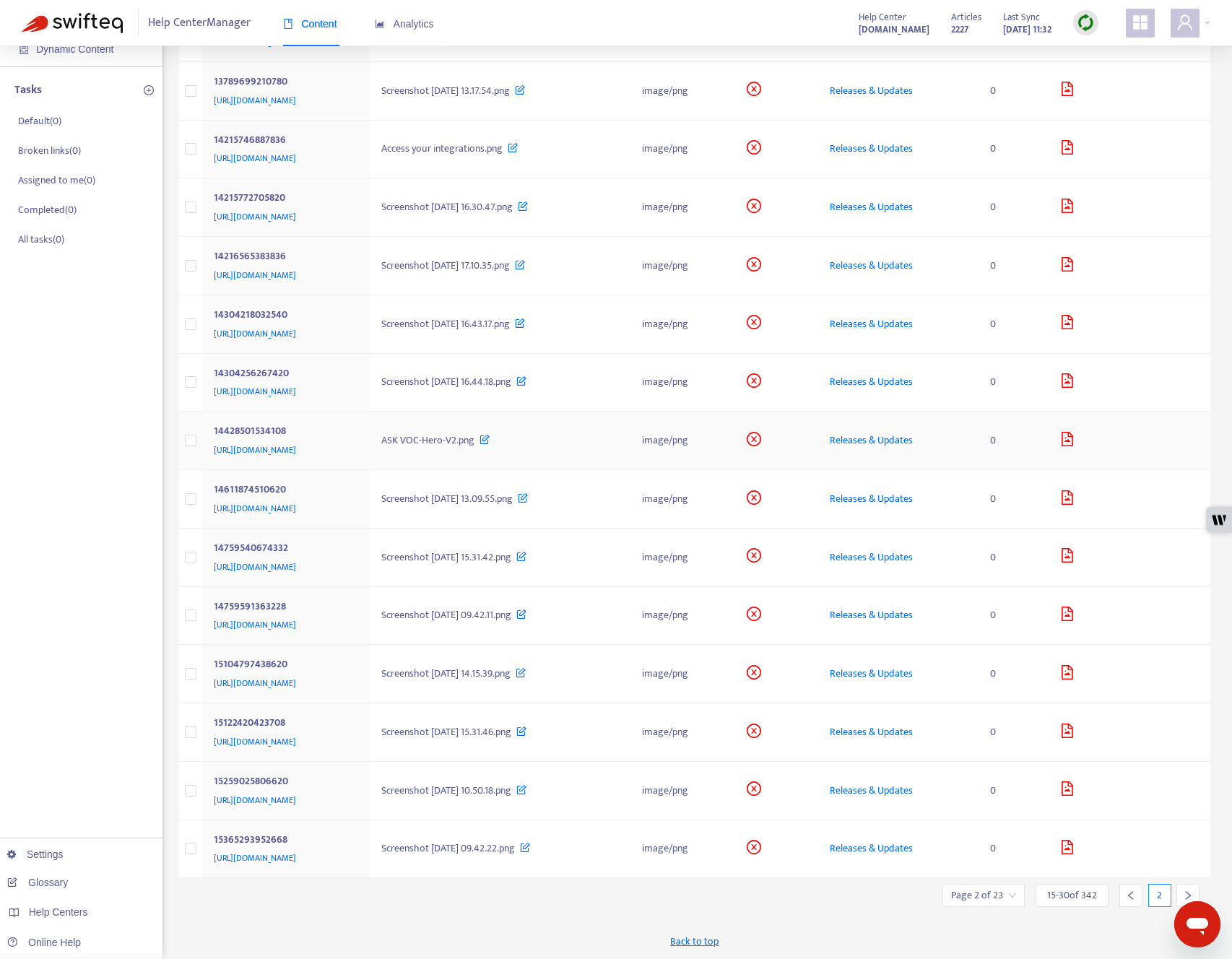
scroll to position [0, 0]
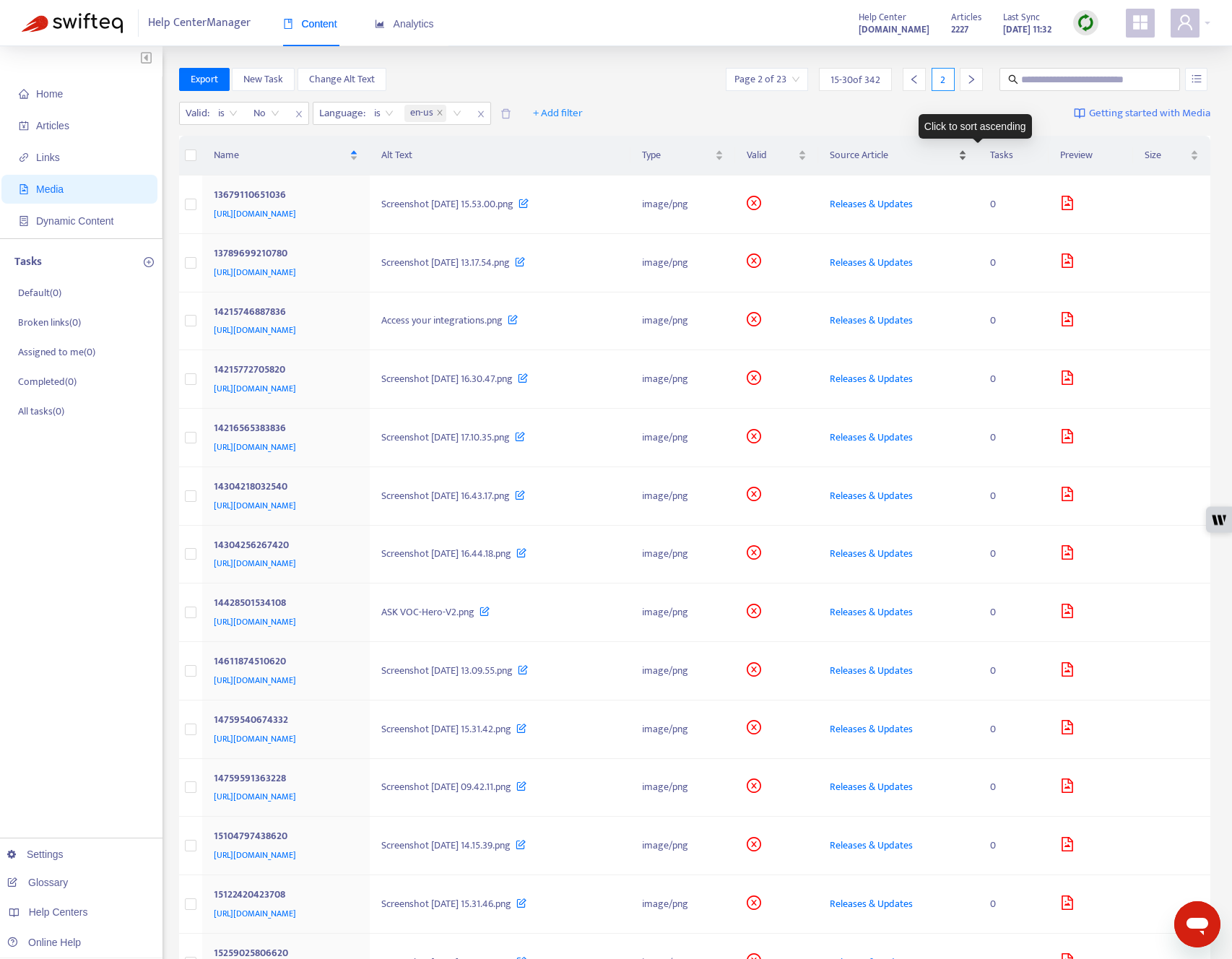
click at [924, 155] on span "Source Article" at bounding box center [892, 155] width 126 height 16
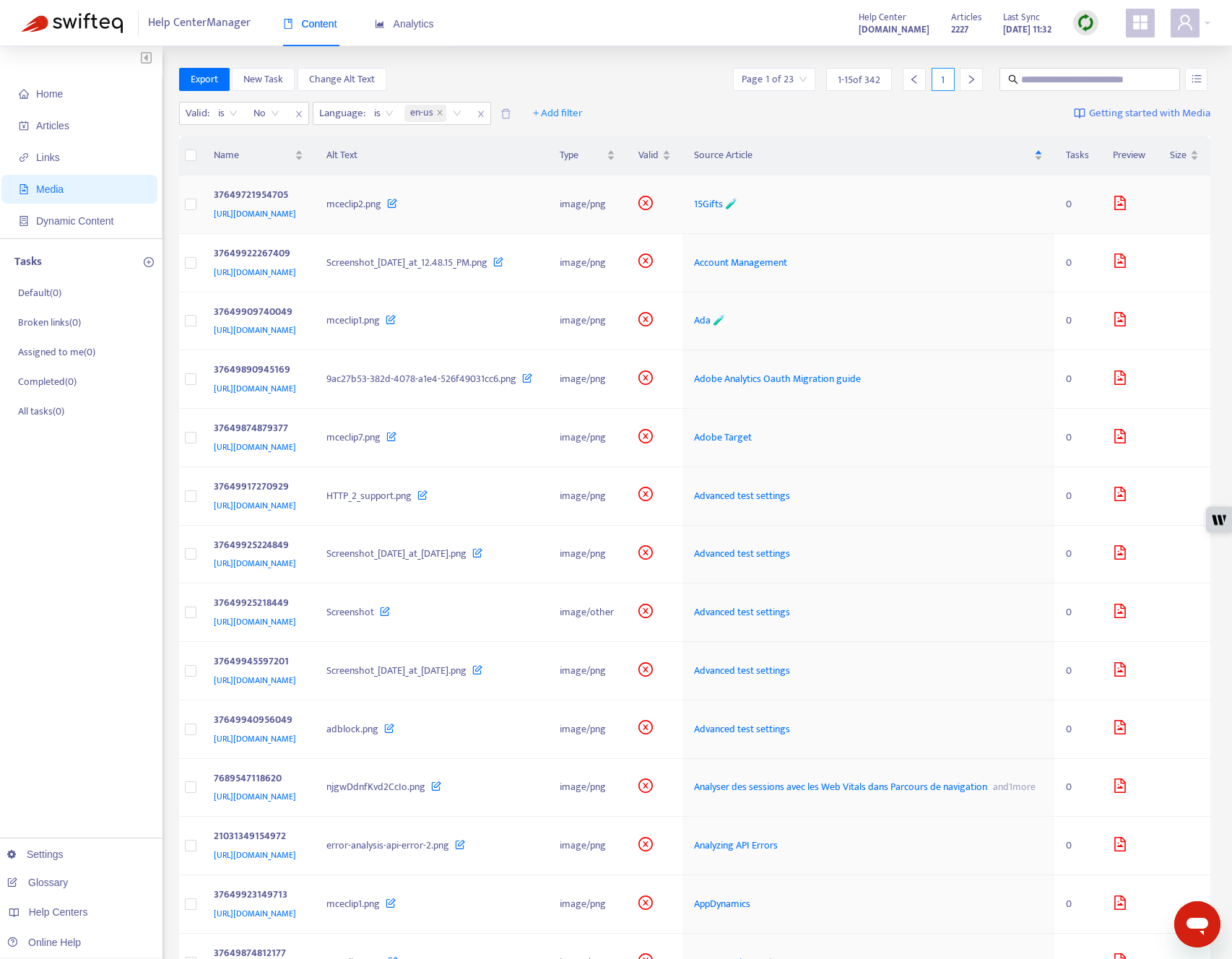
click at [298, 222] on div "https://support.contentsquare.com/hc/article_attachments/37649721954705" at bounding box center [255, 213] width 85 height 16
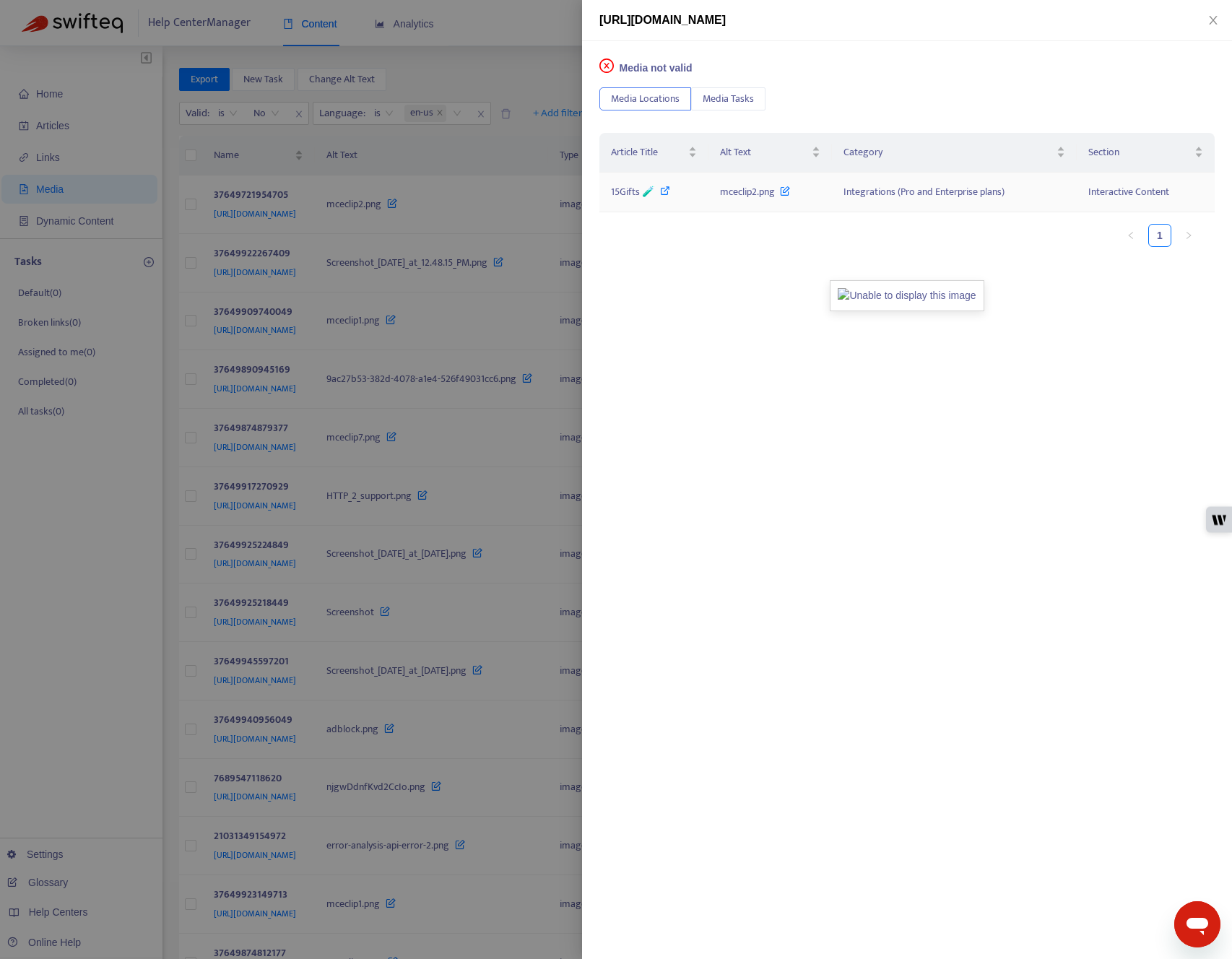
click at [666, 192] on icon at bounding box center [665, 190] width 10 height 10
click at [924, 23] on icon "close" at bounding box center [1213, 20] width 12 height 12
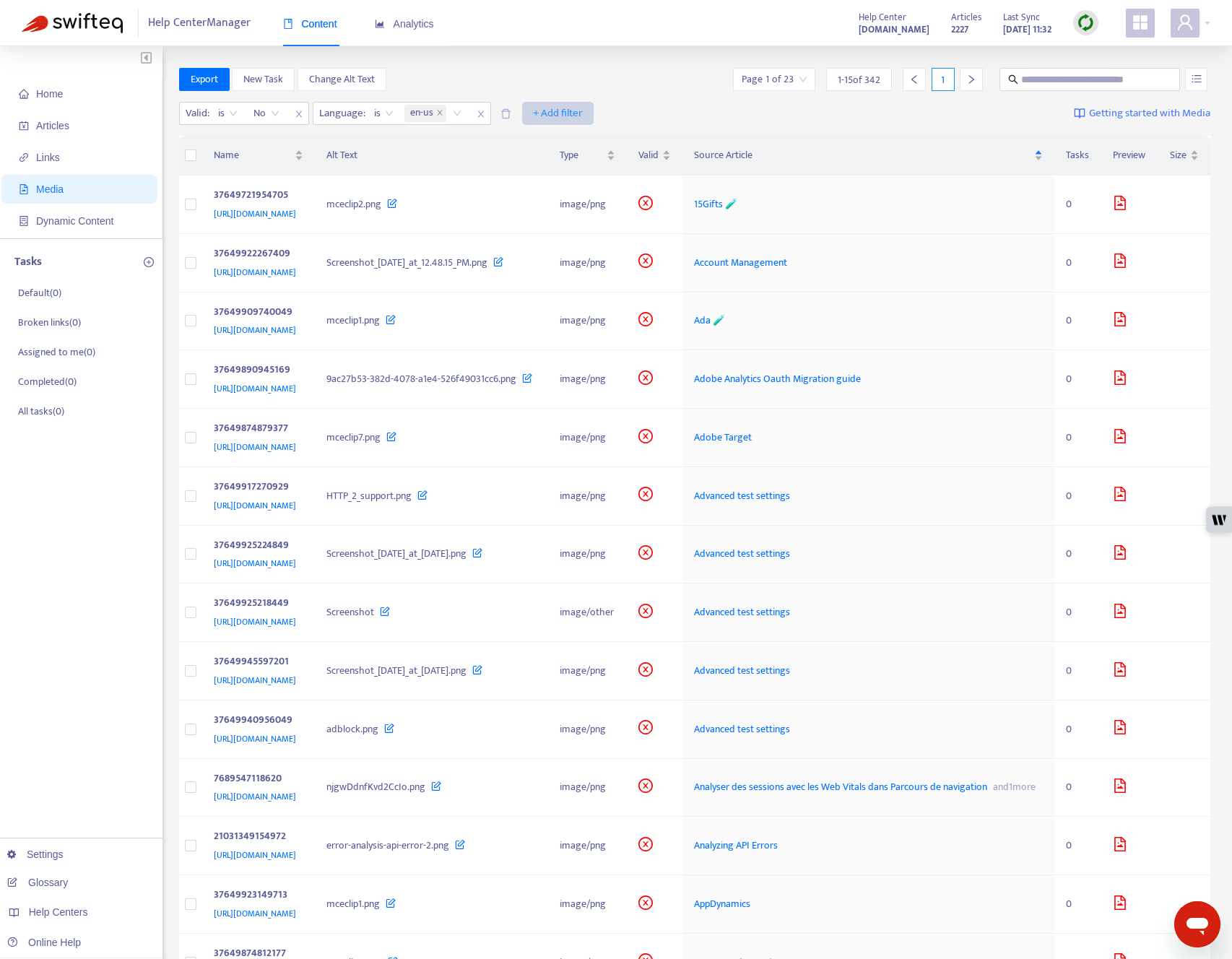
click at [570, 115] on span "+ Add filter" at bounding box center [558, 113] width 50 height 18
click at [657, 101] on div "Valid : is No Language : is en-us + Add filter Getting started with Media" at bounding box center [695, 116] width 1032 height 40
click at [924, 77] on button "button" at bounding box center [1196, 80] width 22 height 23
click at [924, 159] on span "Search in HTML" at bounding box center [1140, 160] width 76 height 16
click at [924, 75] on input "text" at bounding box center [1091, 79] width 138 height 16
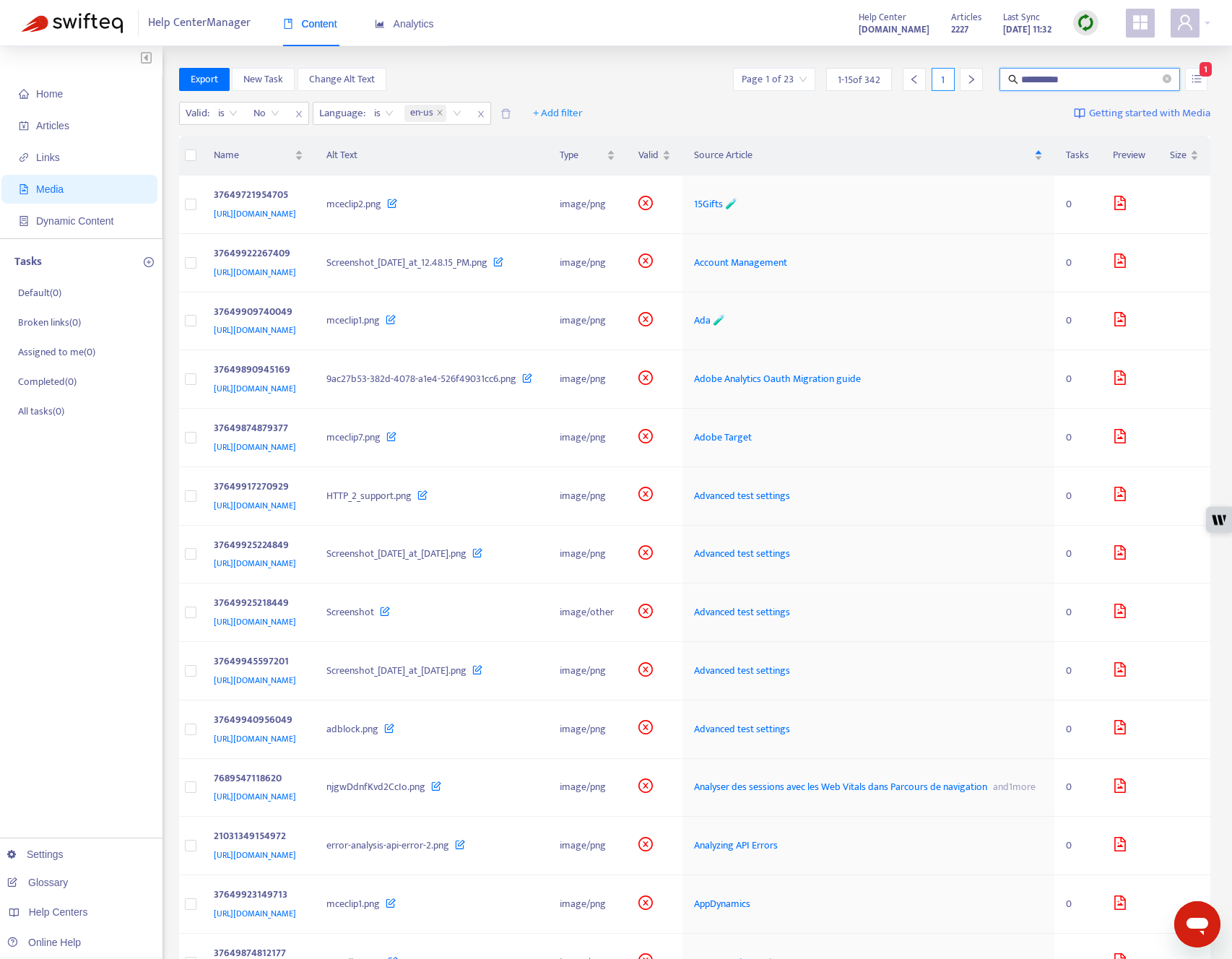
type input "**********"
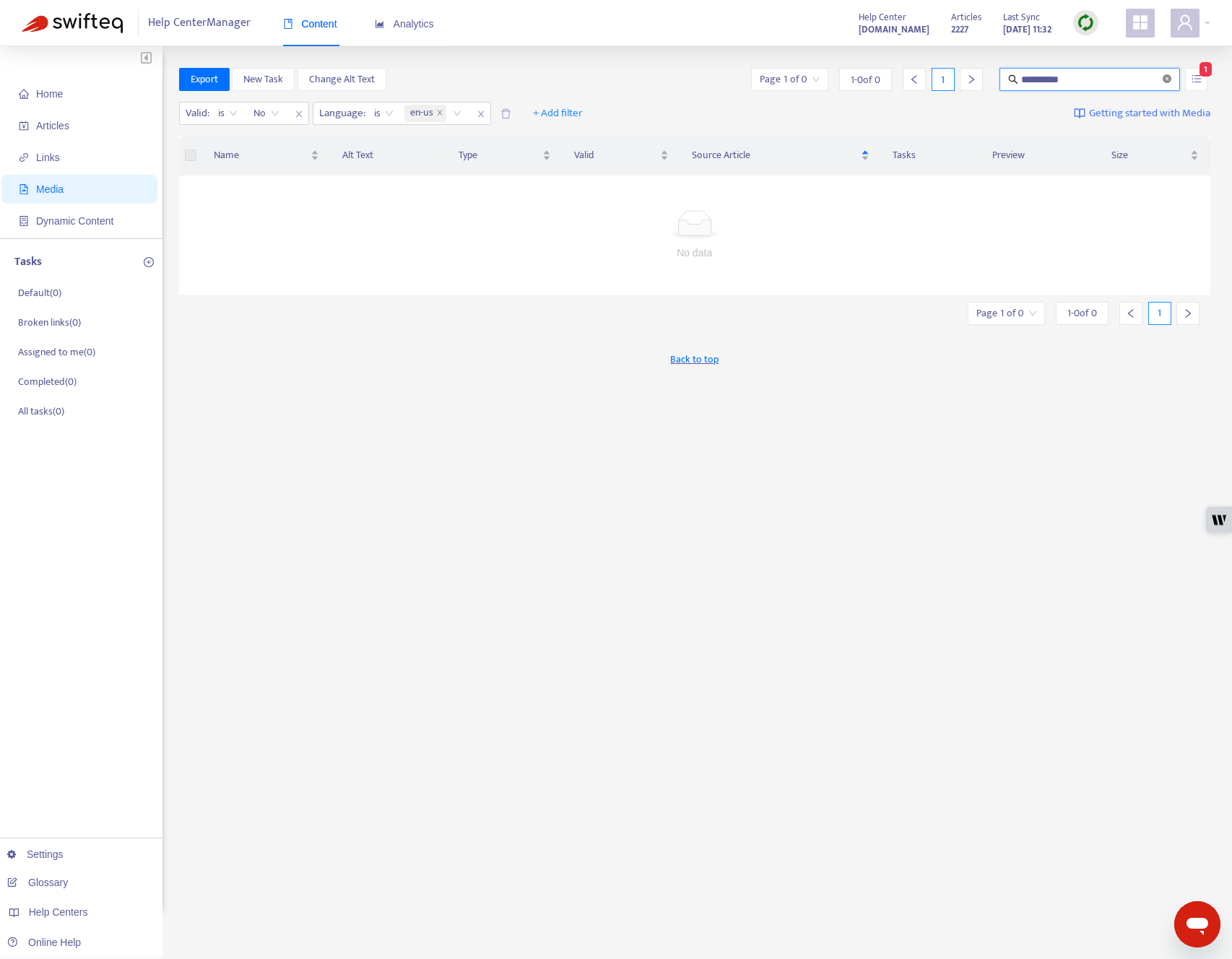
click at [924, 76] on icon "close-circle" at bounding box center [1167, 78] width 9 height 9
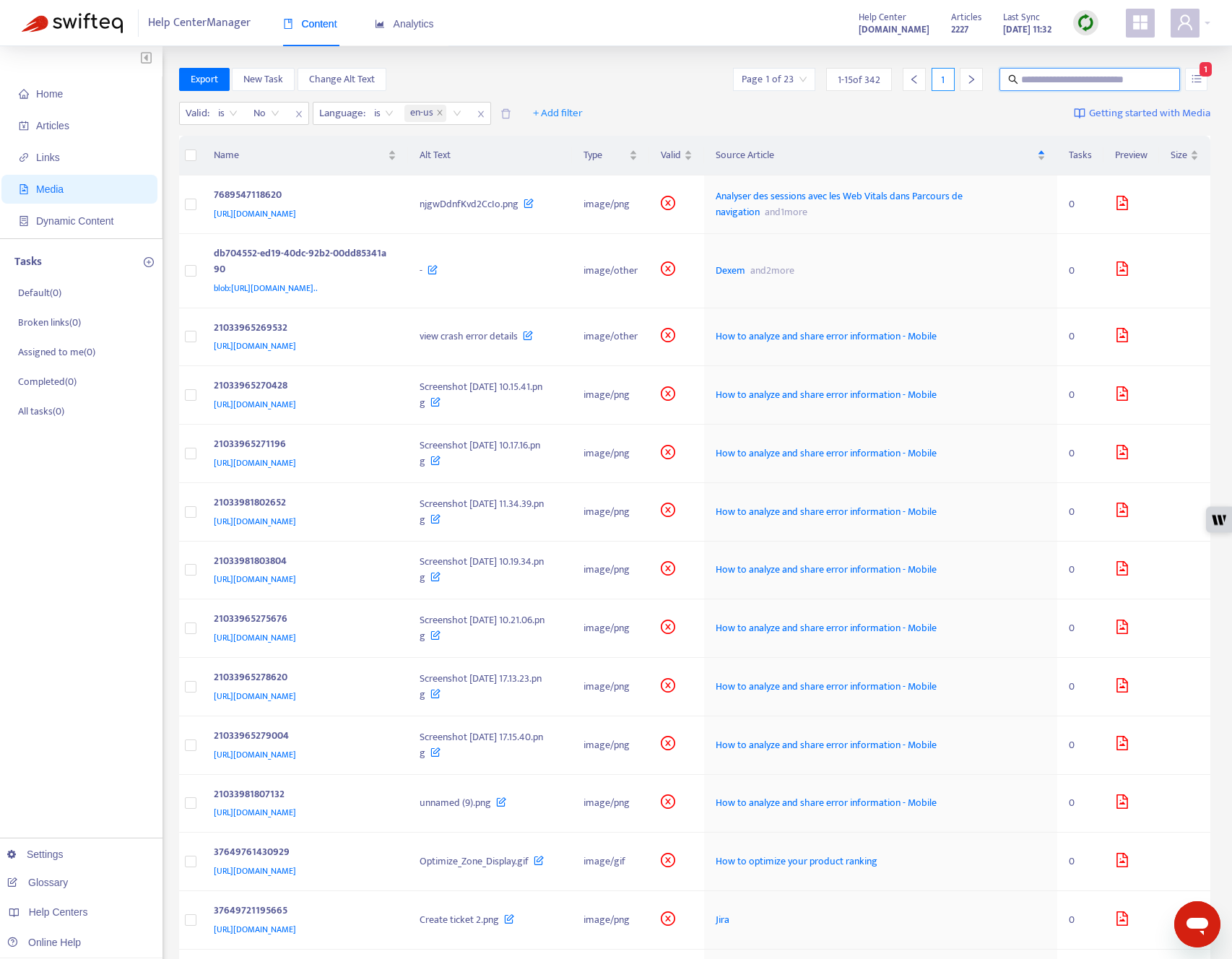
click at [618, 74] on div "Export New Task Change Alt Text Page 1 of 23 1 - 15 of 342 1 1" at bounding box center [695, 80] width 1032 height 23
click at [392, 529] on div "https://support.contentsquare.com/hc/article_attachments/21033981802652" at bounding box center [302, 521] width 177 height 16
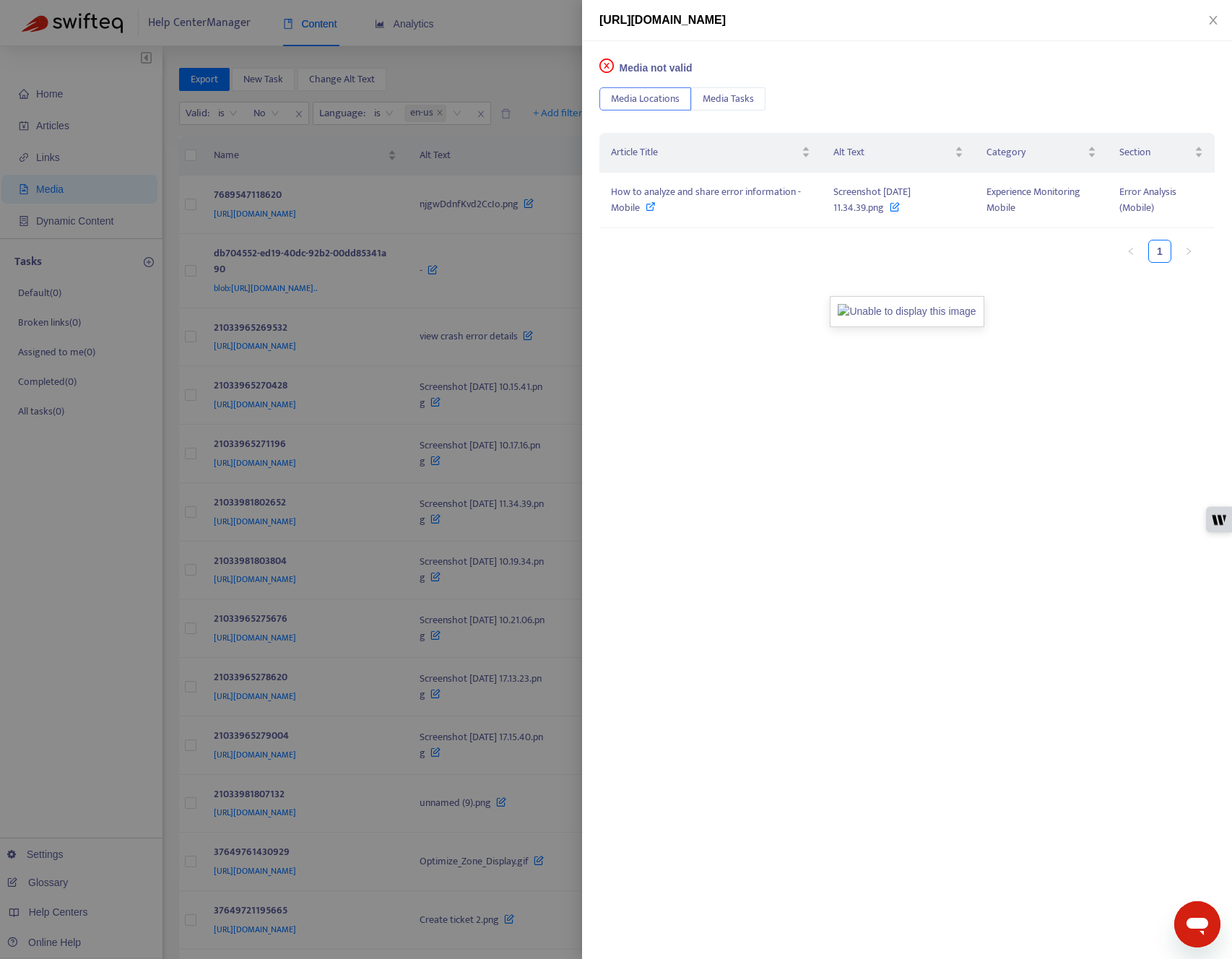
click at [471, 600] on div at bounding box center [616, 480] width 1232 height 959
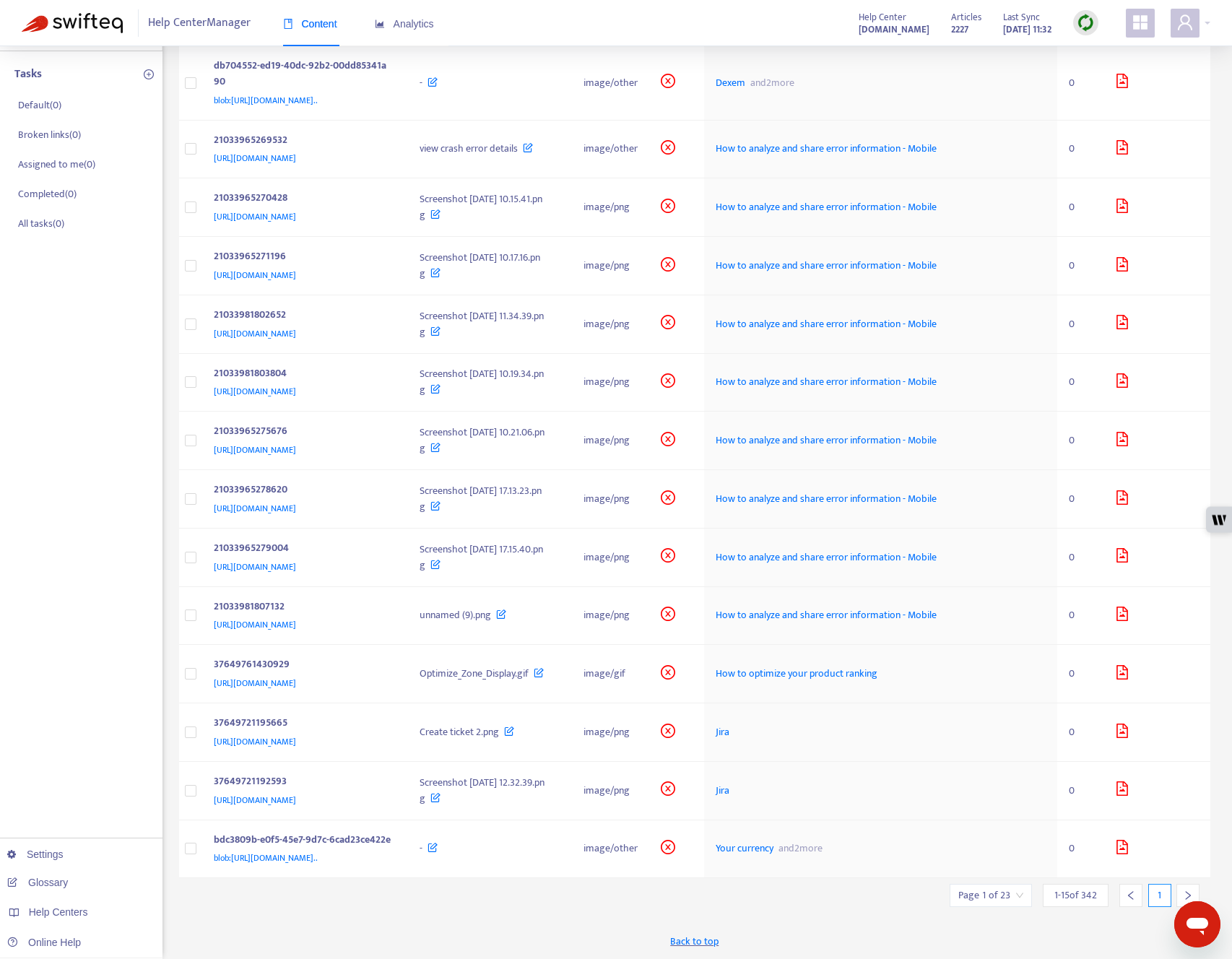
scroll to position [395, 0]
click at [289, 600] on div "https://support.contentsquare.com/hc/article_attachments/37649721195665" at bounding box center [302, 742] width 177 height 16
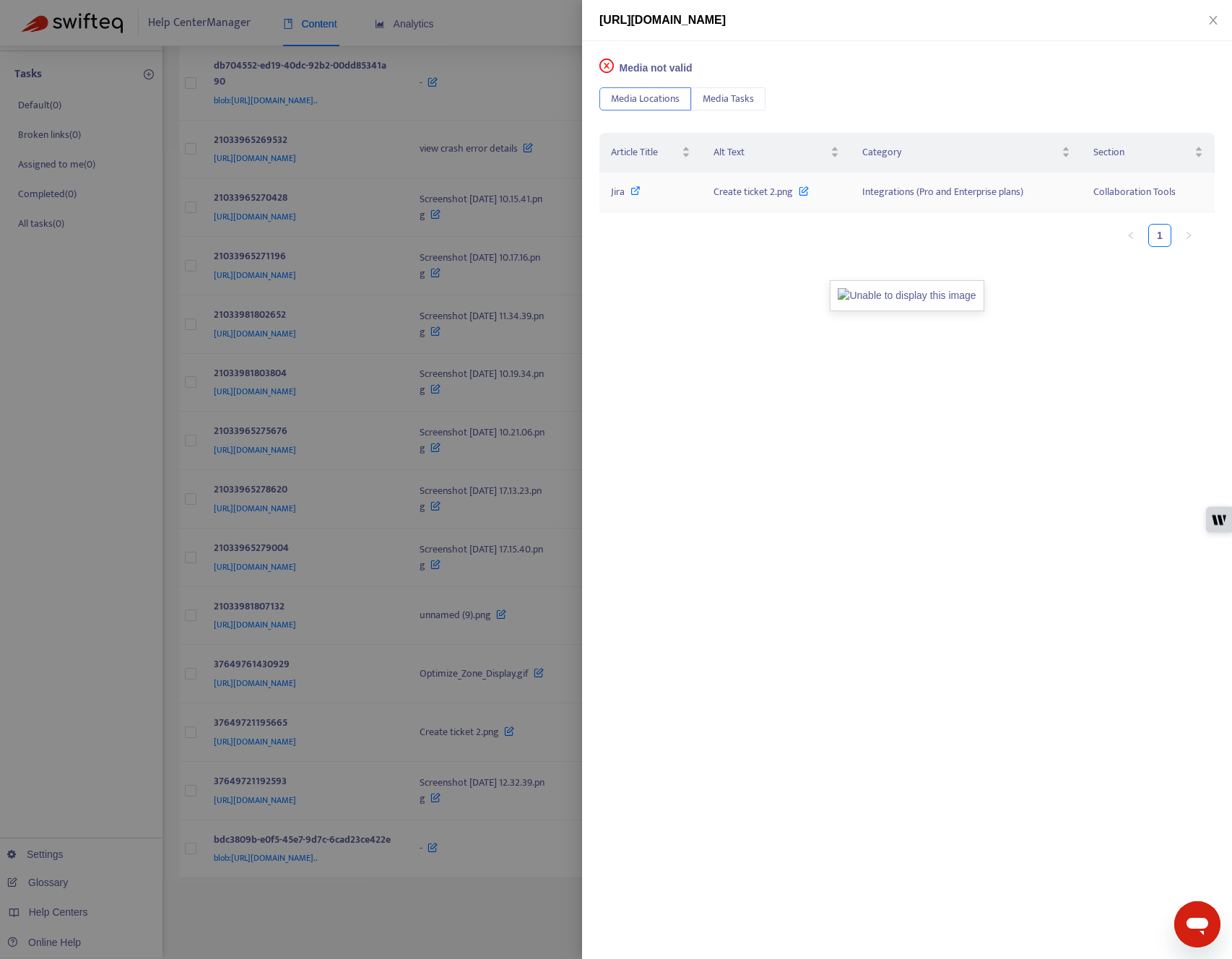
click at [636, 191] on icon at bounding box center [635, 190] width 10 height 10
click at [408, 253] on div at bounding box center [616, 480] width 1232 height 959
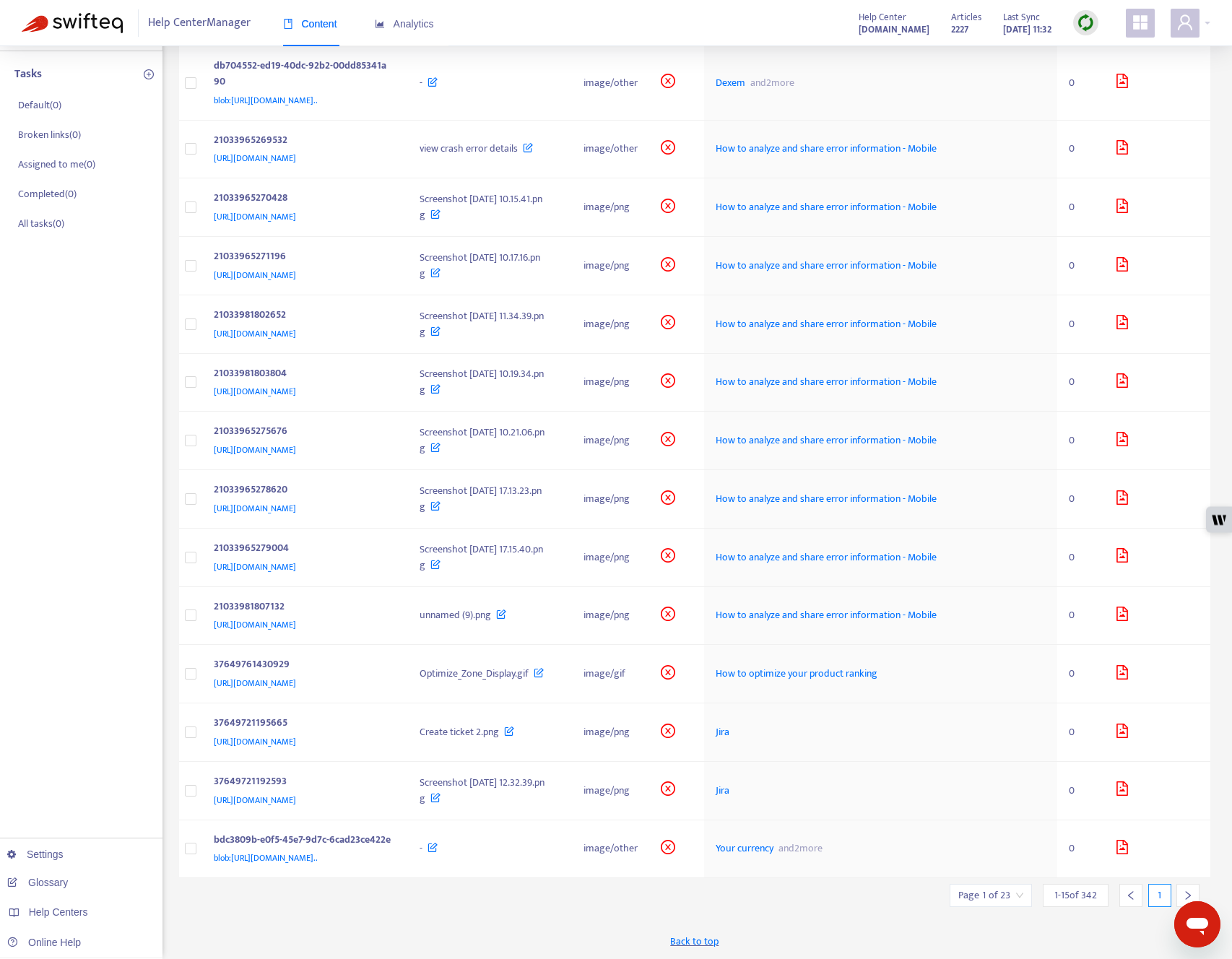
click at [924, 600] on icon "right" at bounding box center [1188, 896] width 10 height 10
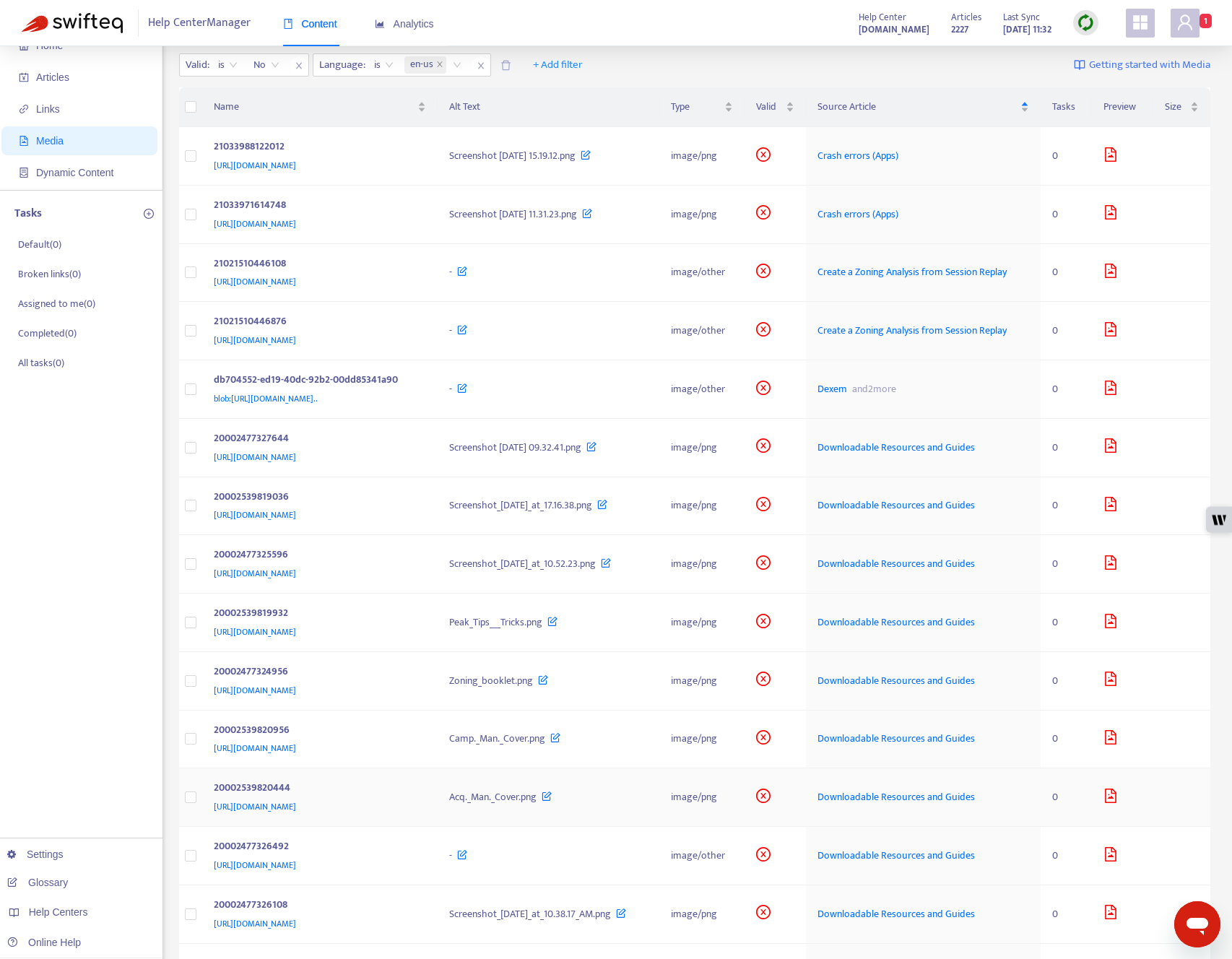
scroll to position [0, 0]
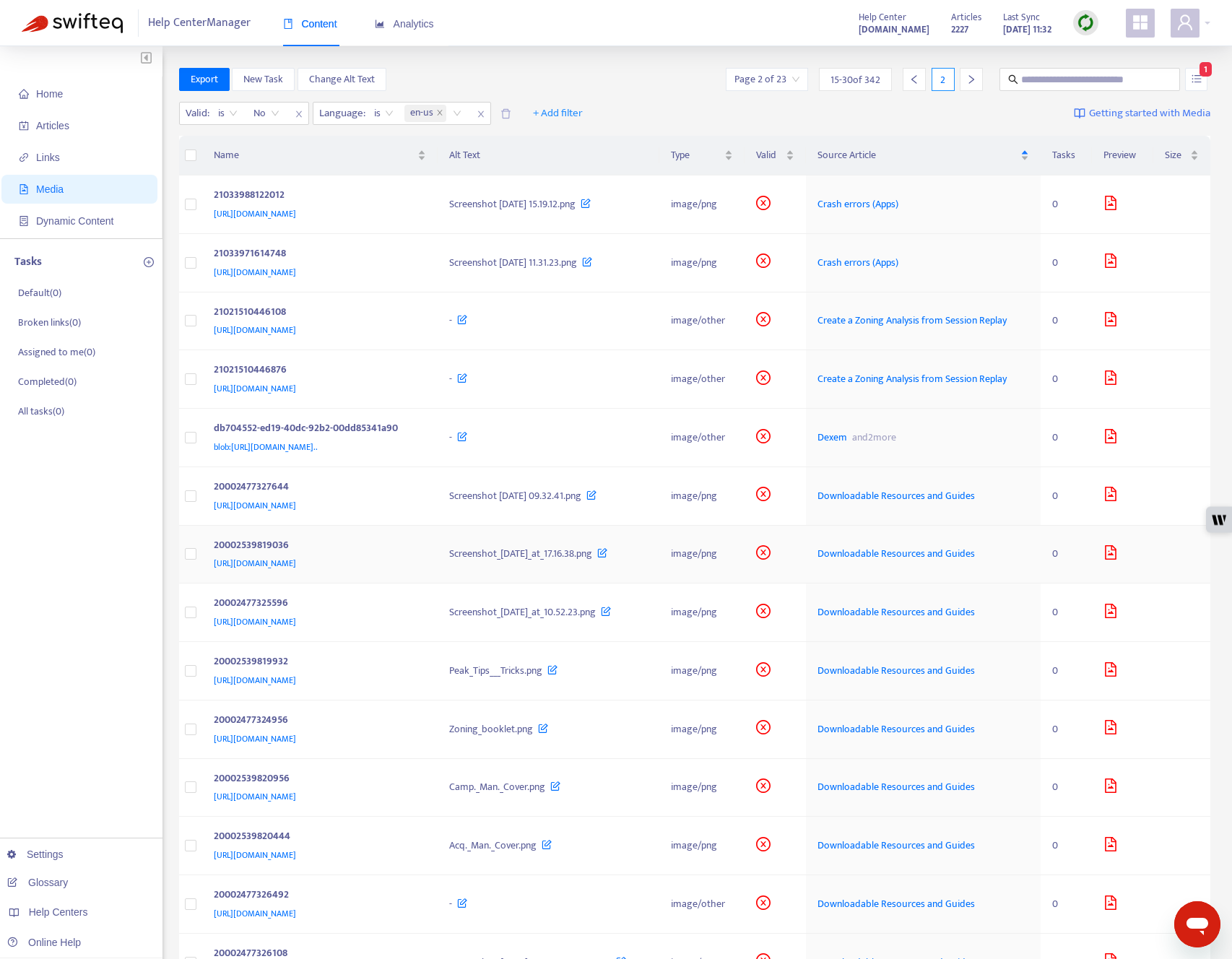
click at [638, 585] on td "Screenshot_2022-11-07_at_17.16.38.png" at bounding box center [549, 555] width 222 height 58
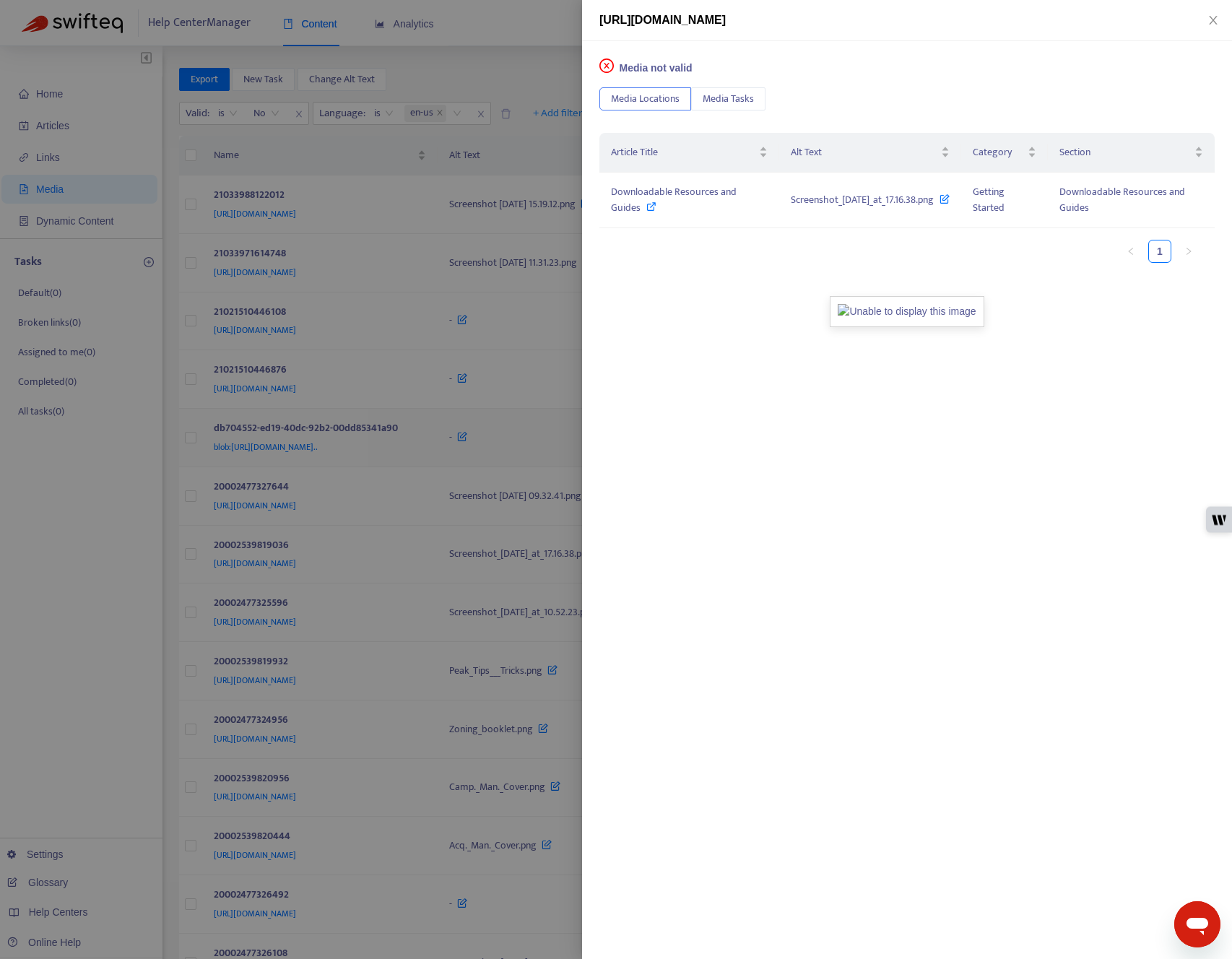
click at [402, 447] on div at bounding box center [616, 480] width 1232 height 959
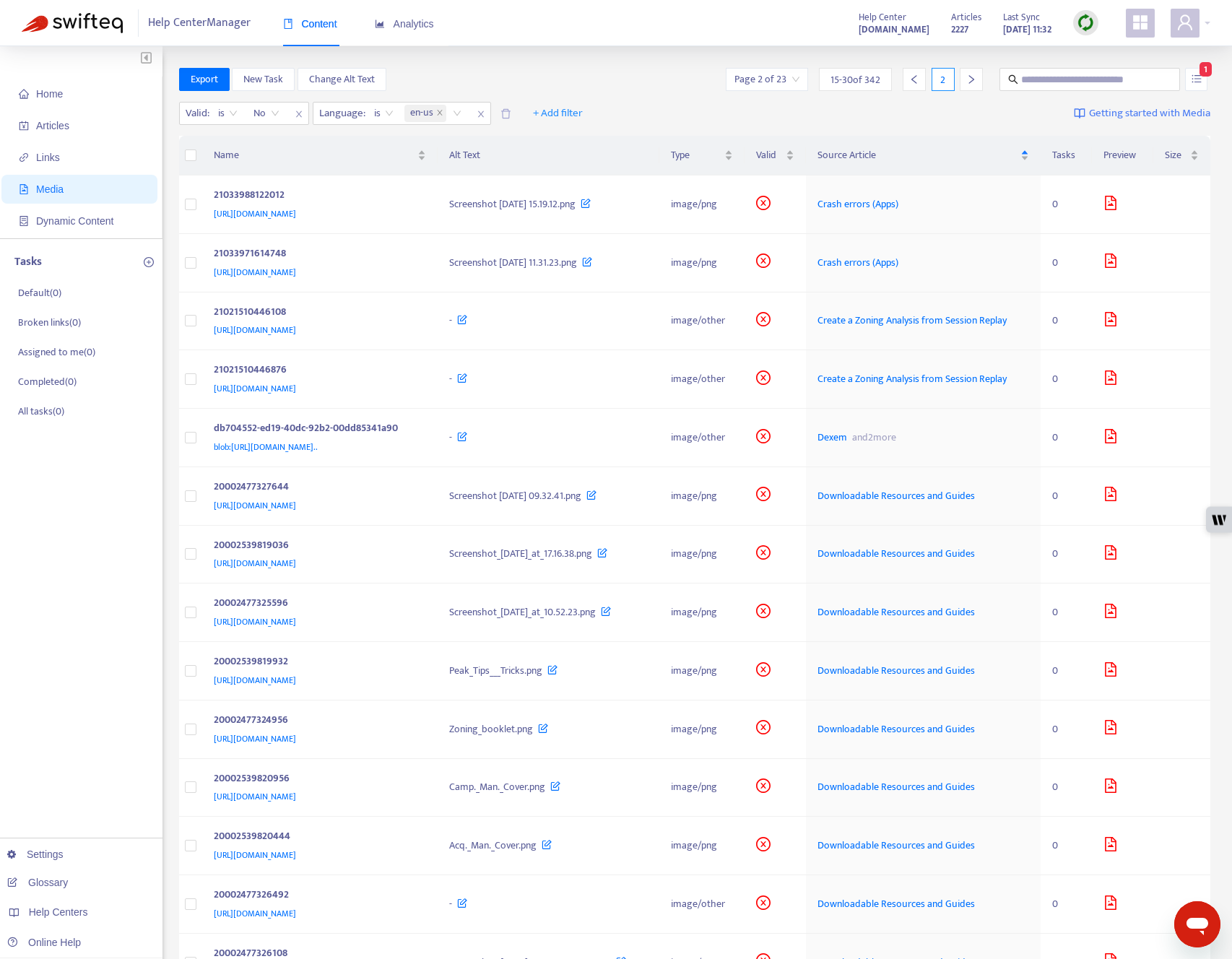
click at [924, 71] on span "1" at bounding box center [1206, 69] width 13 height 15
click at [924, 74] on span "1" at bounding box center [1206, 69] width 13 height 15
click at [660, 75] on div "Export New Task Change Alt Text Page 2 of 23 15 - 30 of 342 2 1" at bounding box center [695, 80] width 1032 height 23
click at [619, 212] on div "Screenshot 2025-07-03 at 15.19.12.png" at bounding box center [549, 205] width 199 height 16
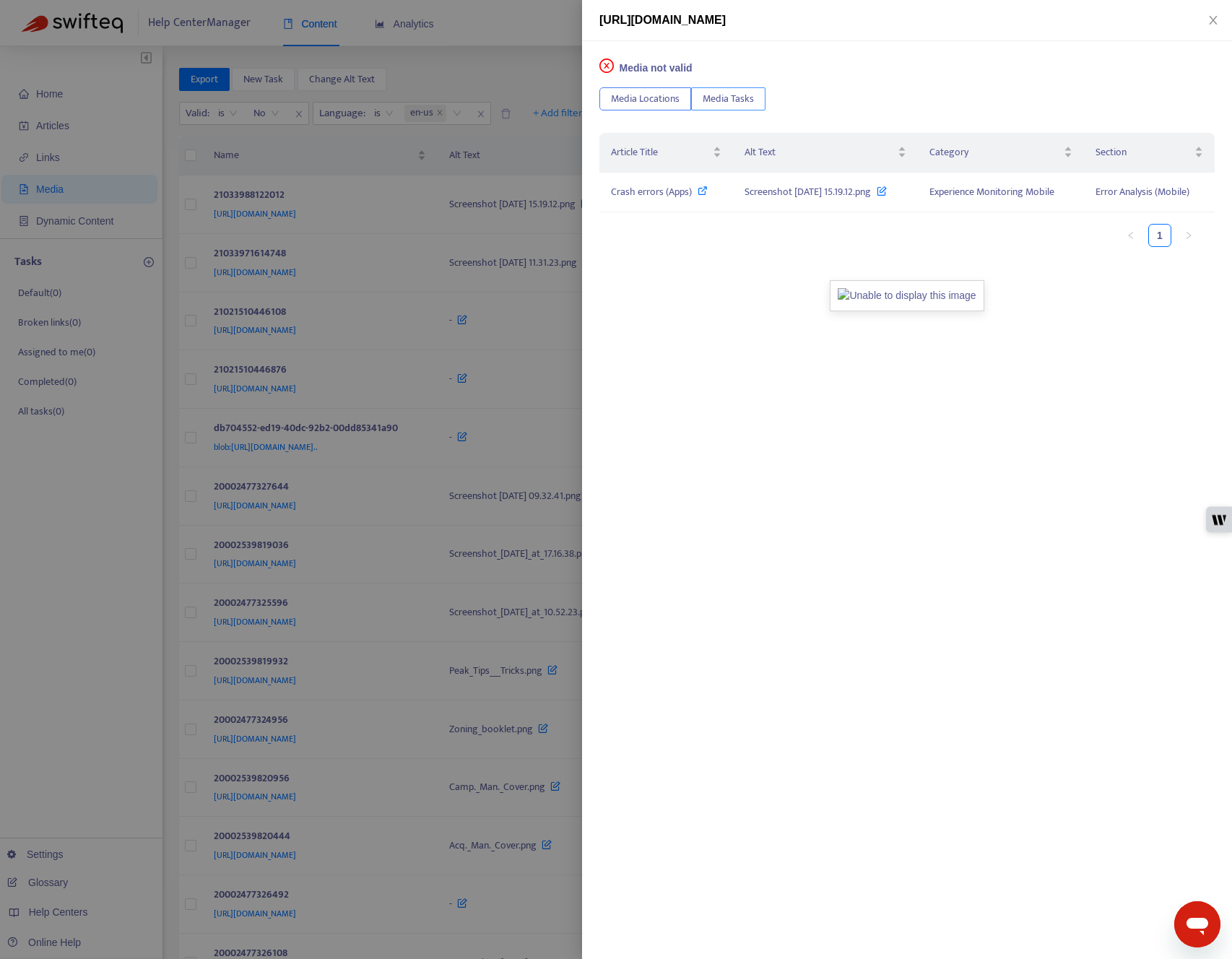
click at [715, 101] on span "Media Tasks" at bounding box center [728, 98] width 52 height 16
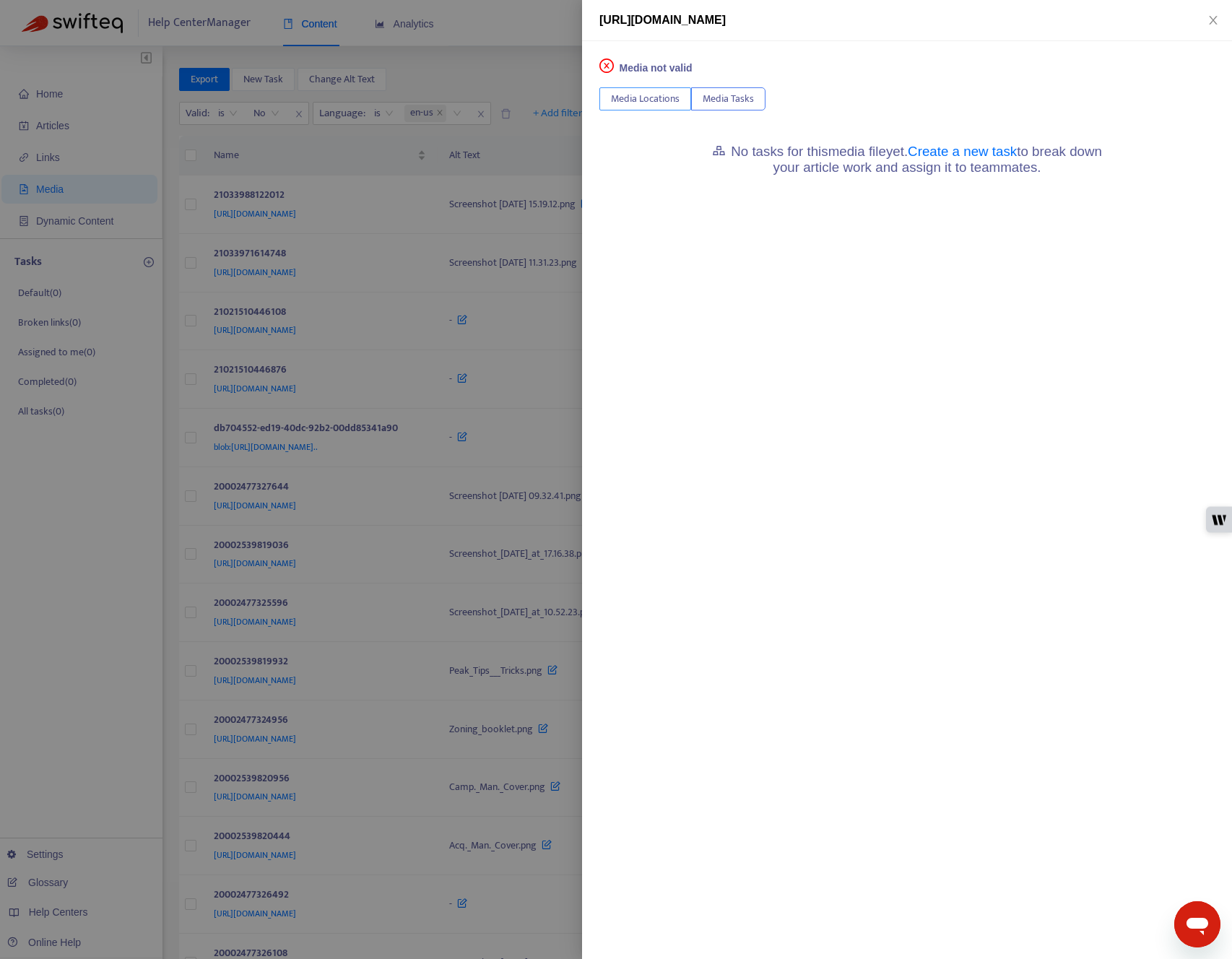
click at [648, 101] on span "Media Locations" at bounding box center [645, 98] width 68 height 16
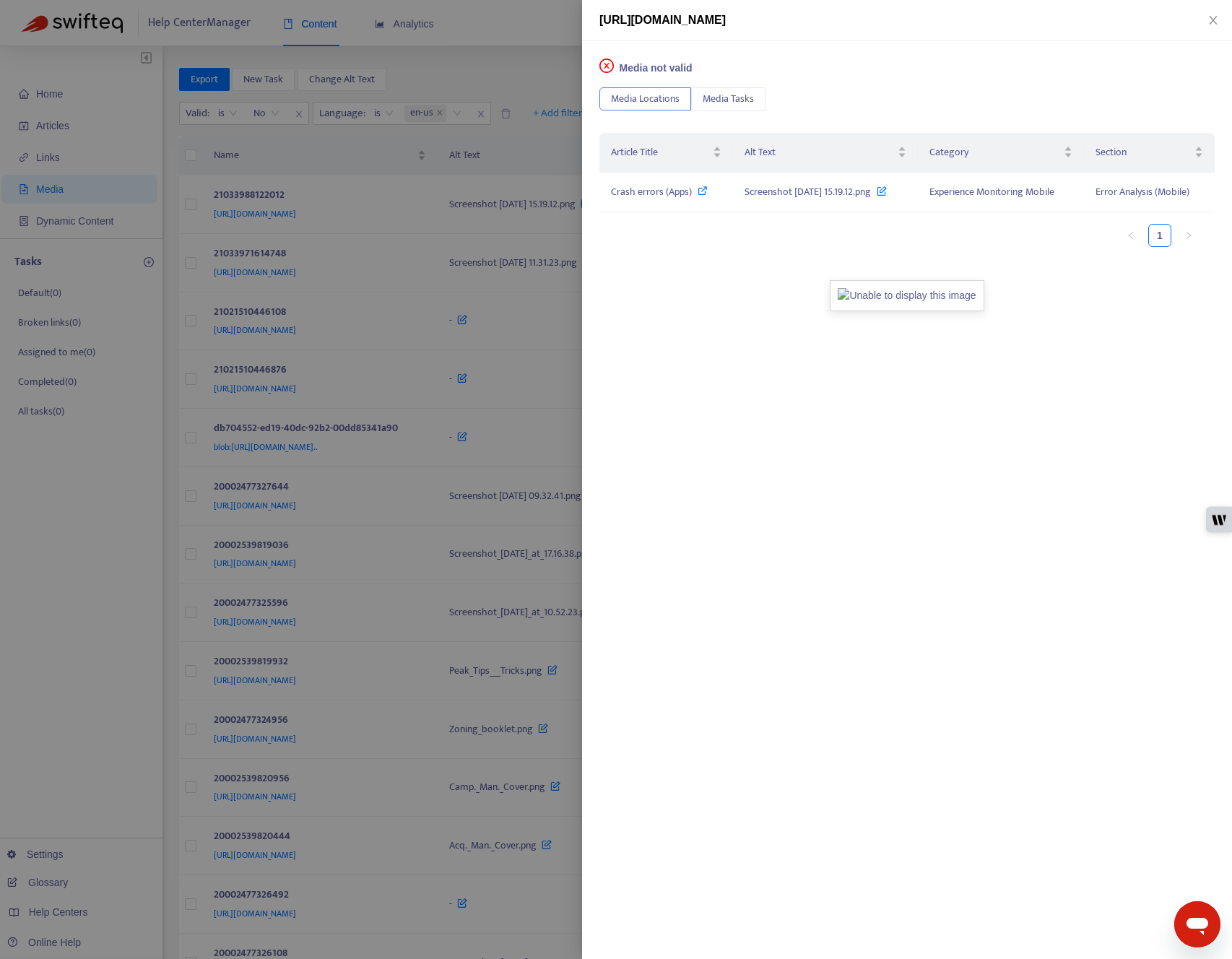
click at [511, 113] on div at bounding box center [616, 480] width 1232 height 959
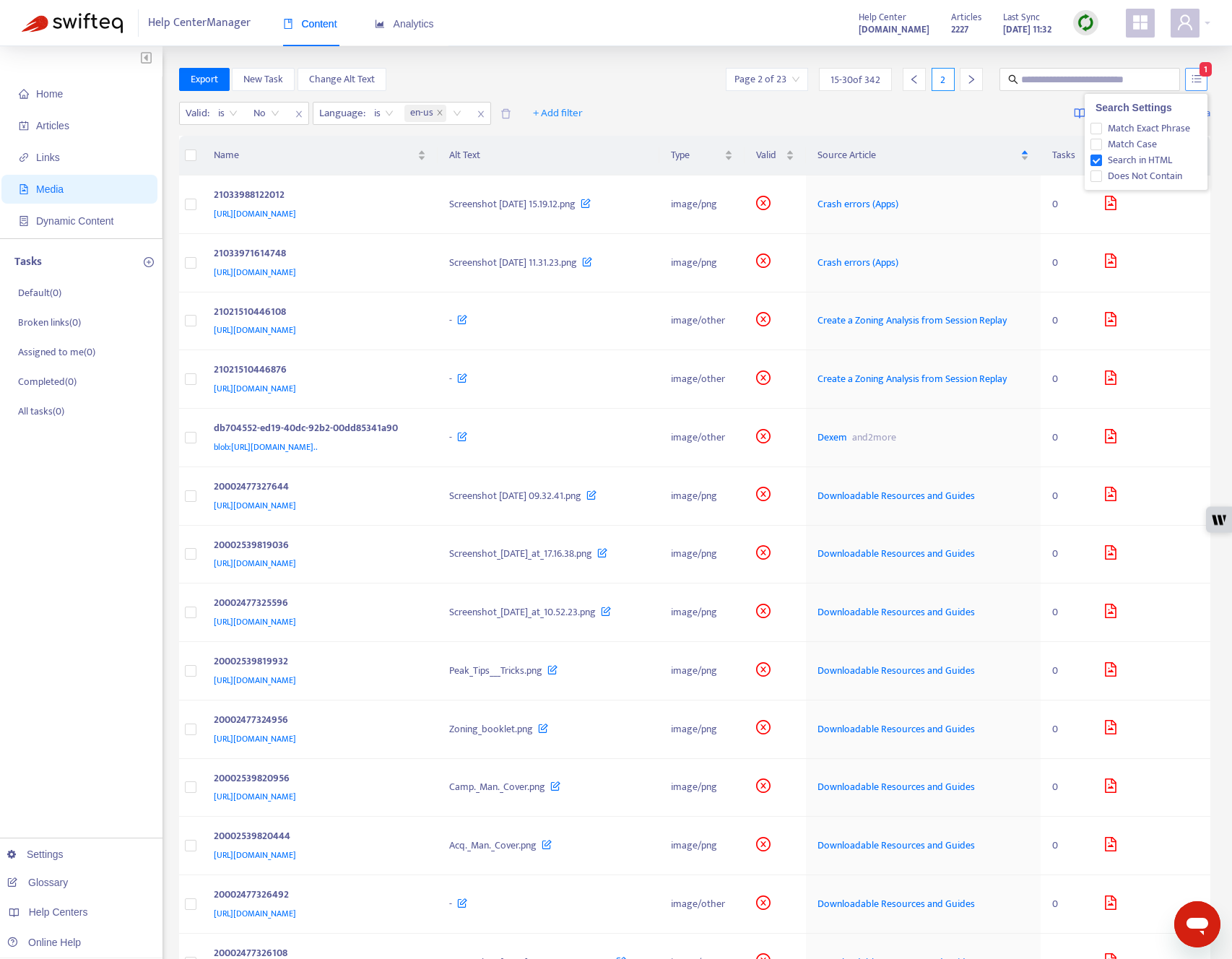
click at [924, 77] on icon "unordered-list" at bounding box center [1197, 79] width 10 height 10
click at [924, 80] on input "text" at bounding box center [1091, 79] width 138 height 16
type input "**********"
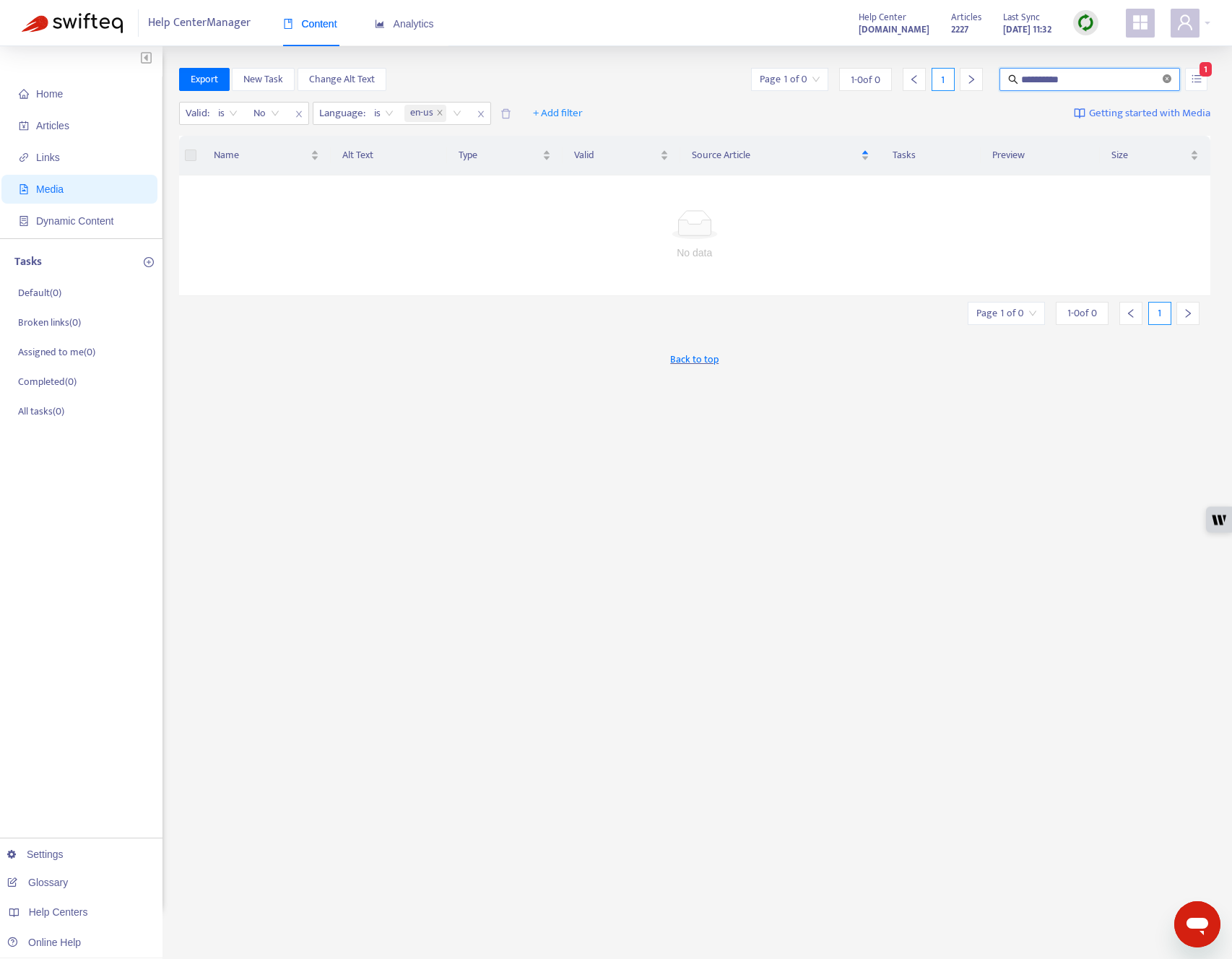
click at [924, 77] on icon "close-circle" at bounding box center [1167, 78] width 9 height 9
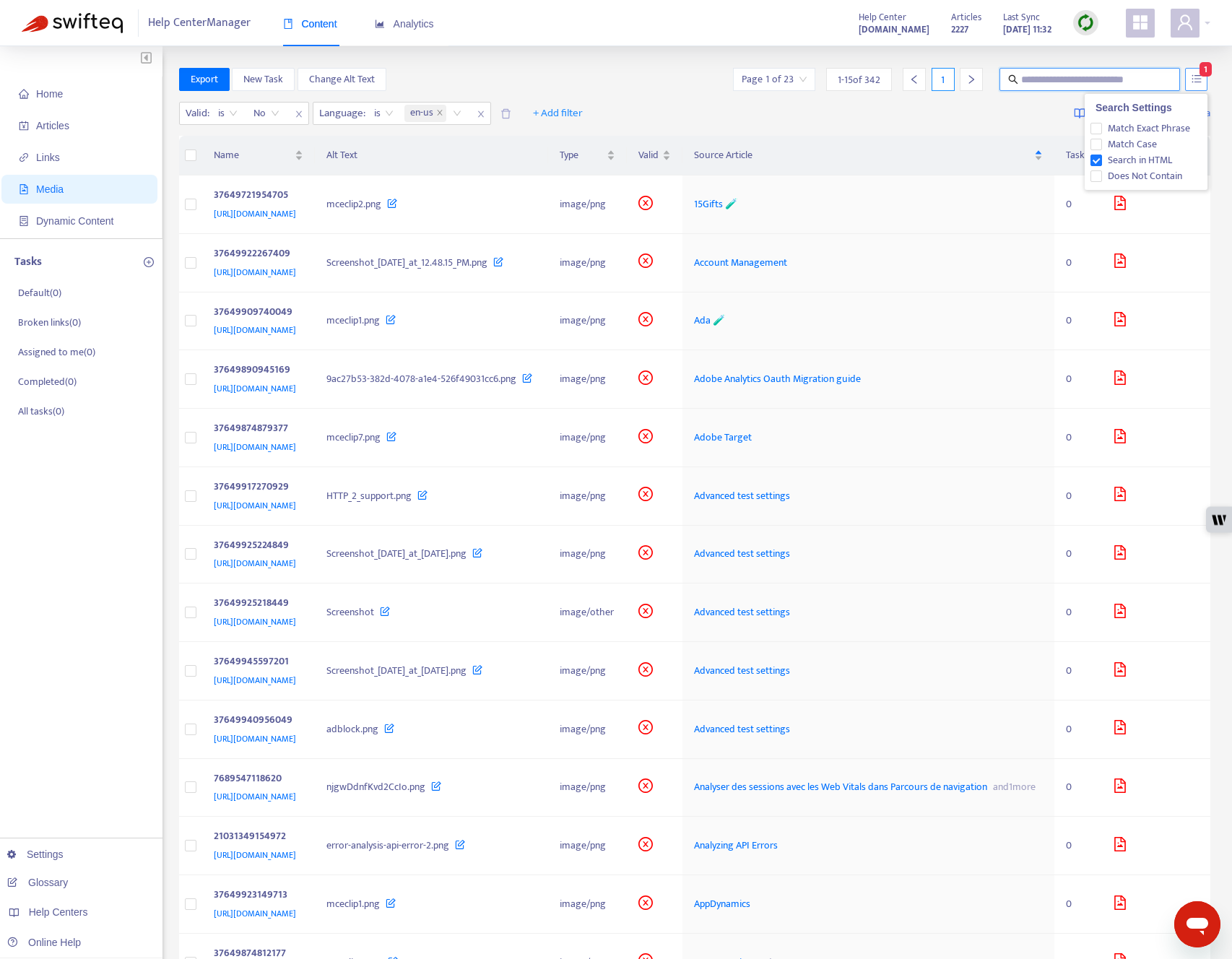
click at [924, 78] on button "button" at bounding box center [1196, 80] width 22 height 23
click at [924, 155] on span "Search in HTML" at bounding box center [1140, 160] width 76 height 16
click at [650, 92] on div "Export New Task Change Alt Text Page 1 of 23 1 - 15 of 342 1" at bounding box center [695, 83] width 1032 height 29
click at [298, 281] on div "https://support.contentsquare.com/hc/article_attachments/37649922267409" at bounding box center [255, 272] width 85 height 16
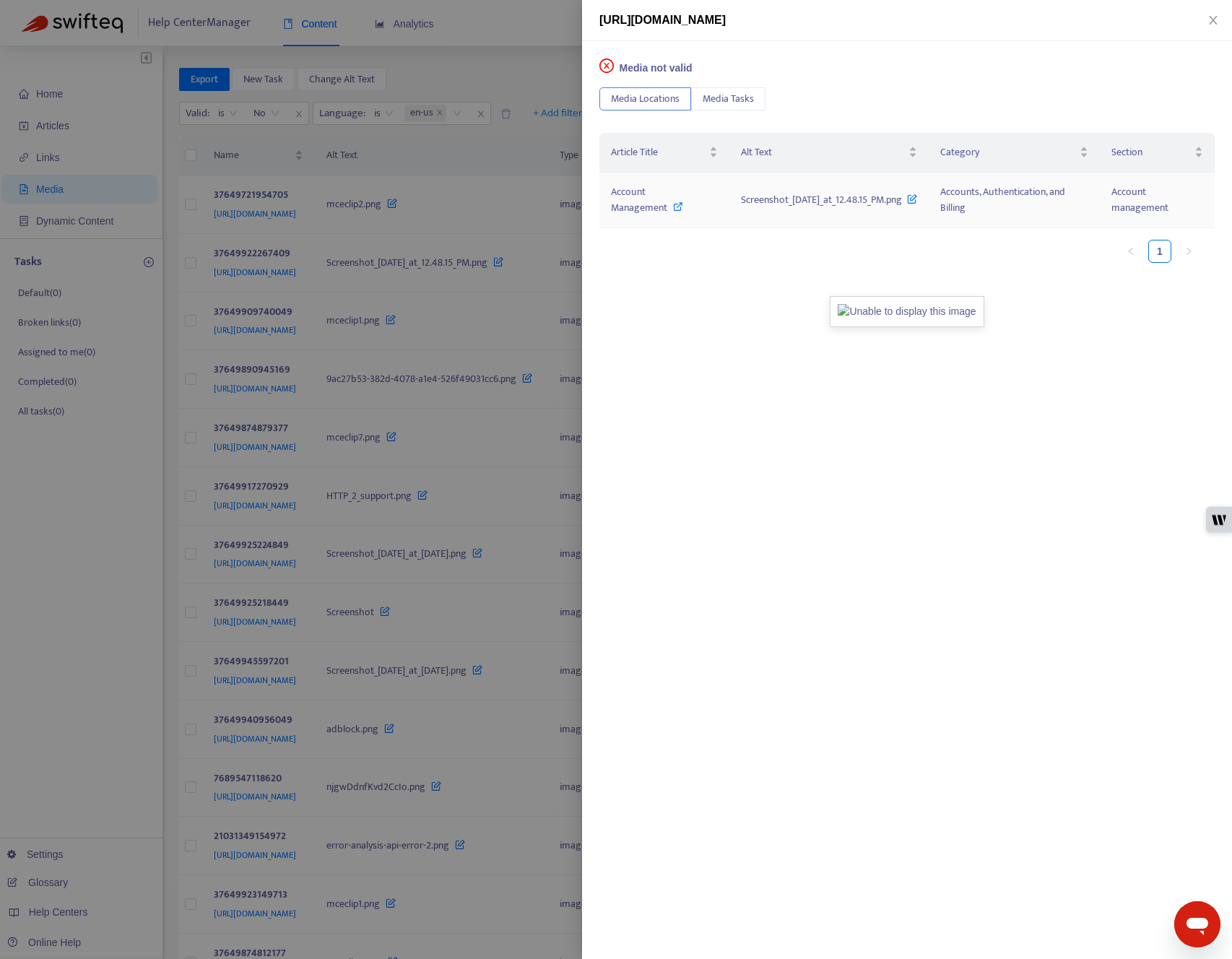
click at [674, 208] on icon at bounding box center [678, 207] width 10 height 10
click at [380, 351] on div at bounding box center [616, 480] width 1232 height 959
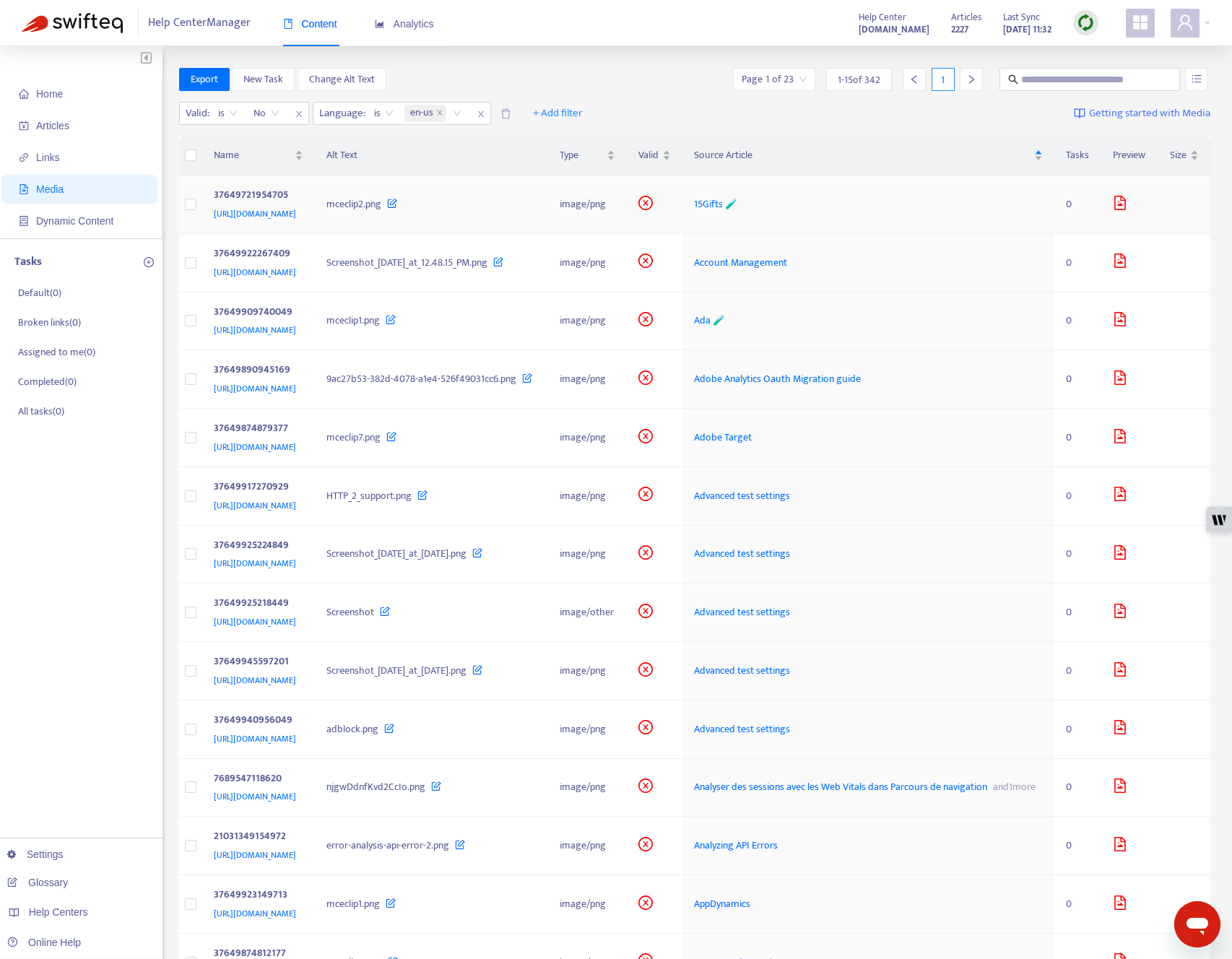
click at [298, 222] on div "https://support.contentsquare.com/hc/article_attachments/37649721954705" at bounding box center [255, 213] width 85 height 16
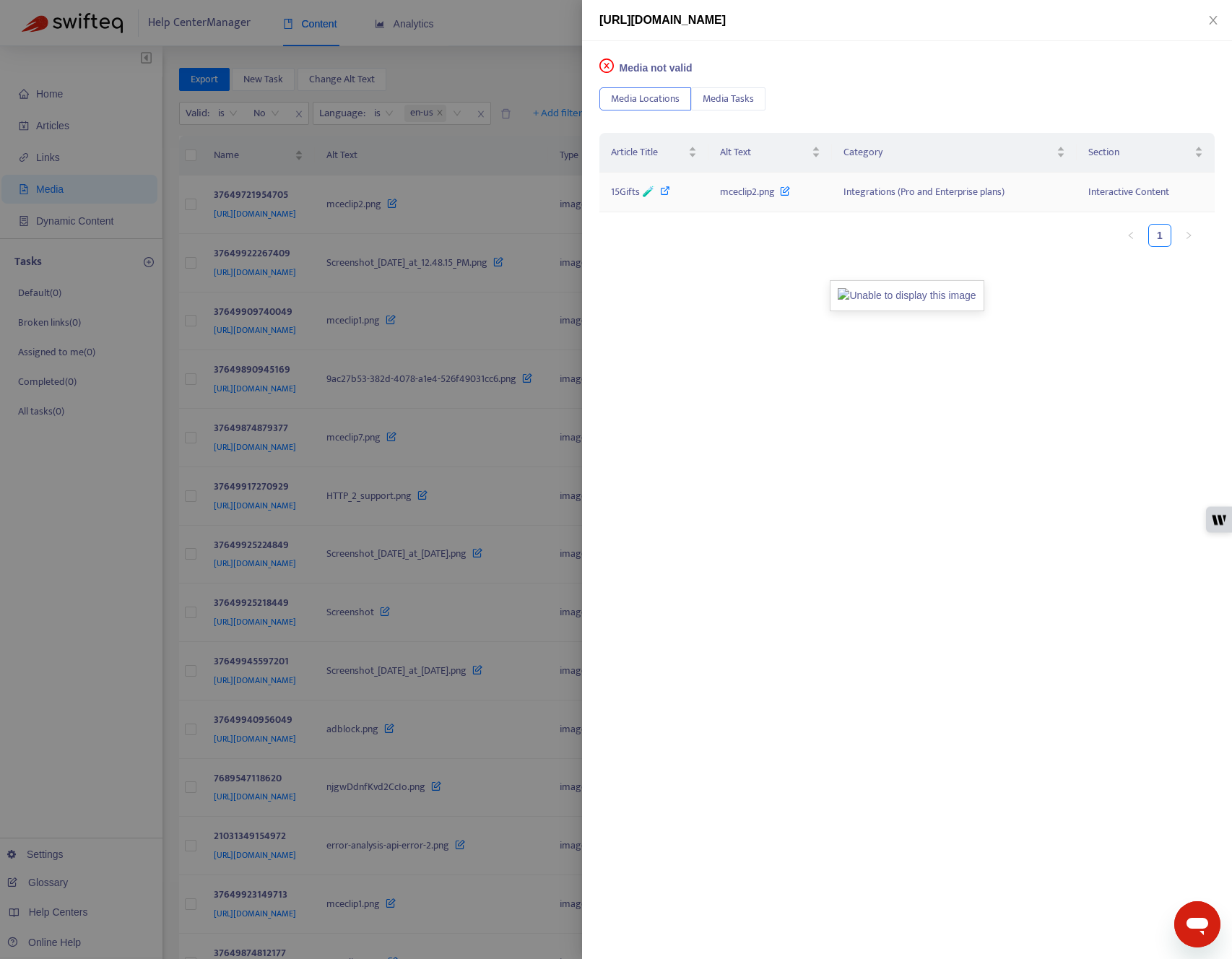
click at [666, 191] on icon at bounding box center [665, 190] width 10 height 10
click at [489, 472] on div at bounding box center [616, 480] width 1232 height 959
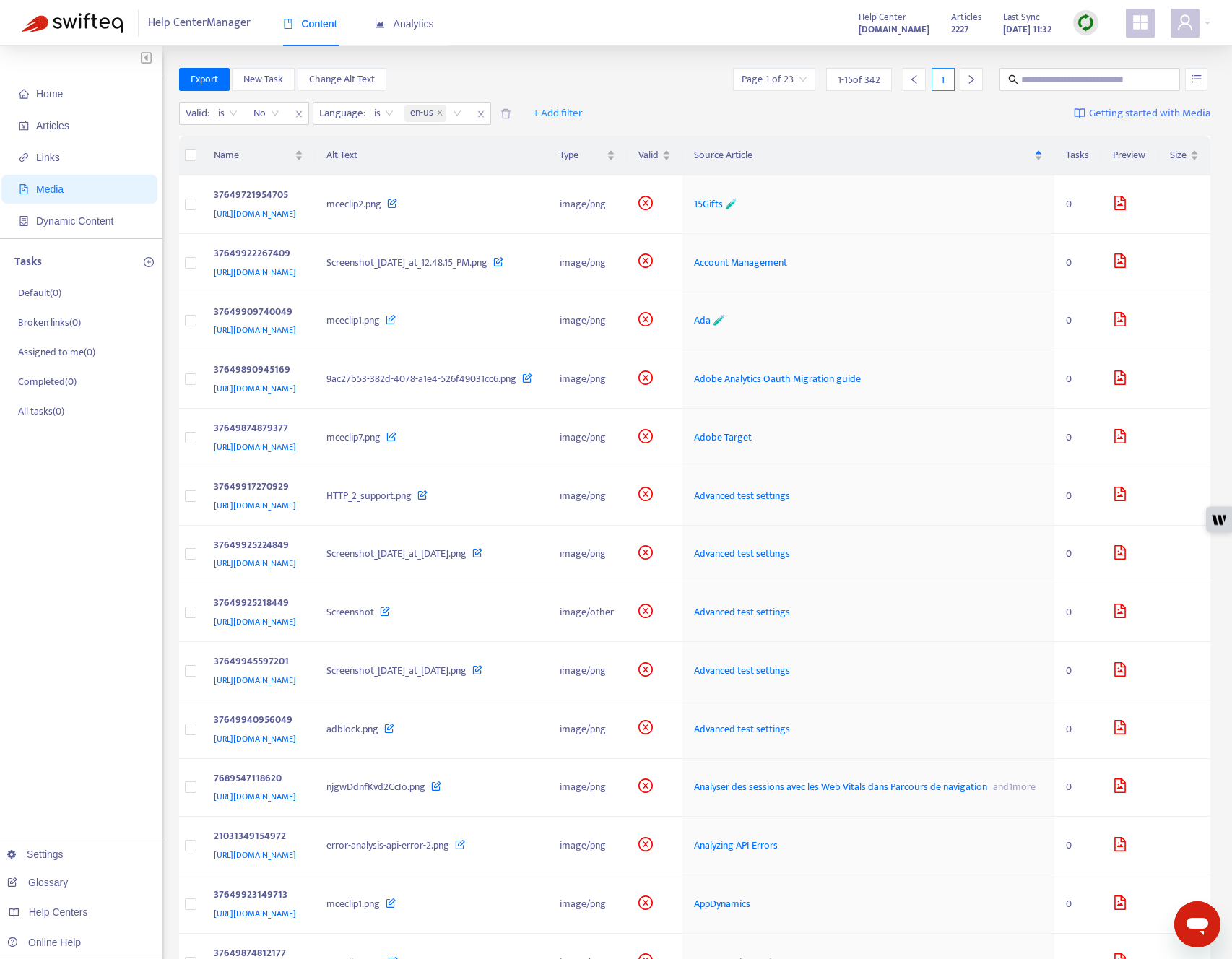
click at [924, 79] on icon "right" at bounding box center [972, 79] width 5 height 9
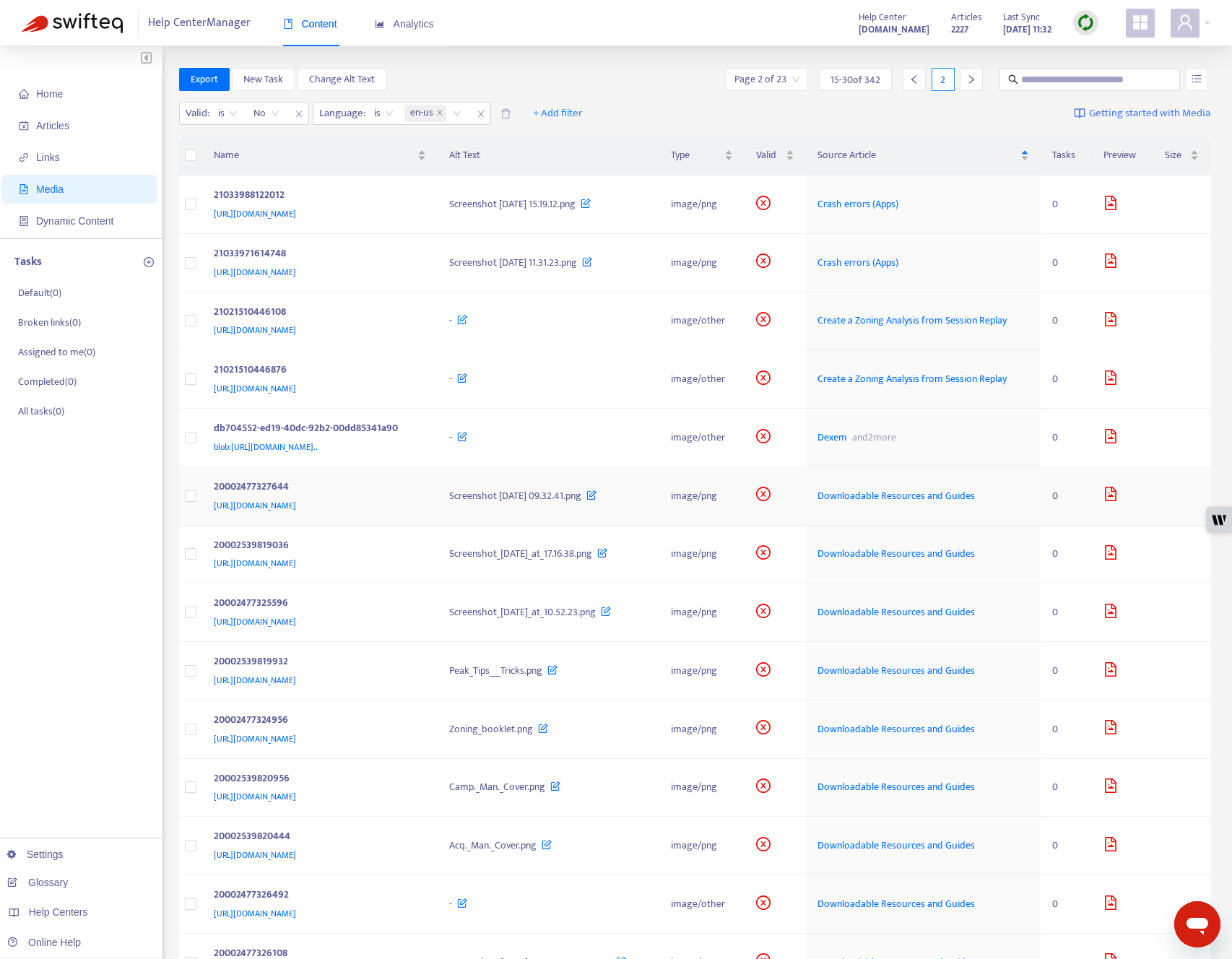
scroll to position [188, 0]
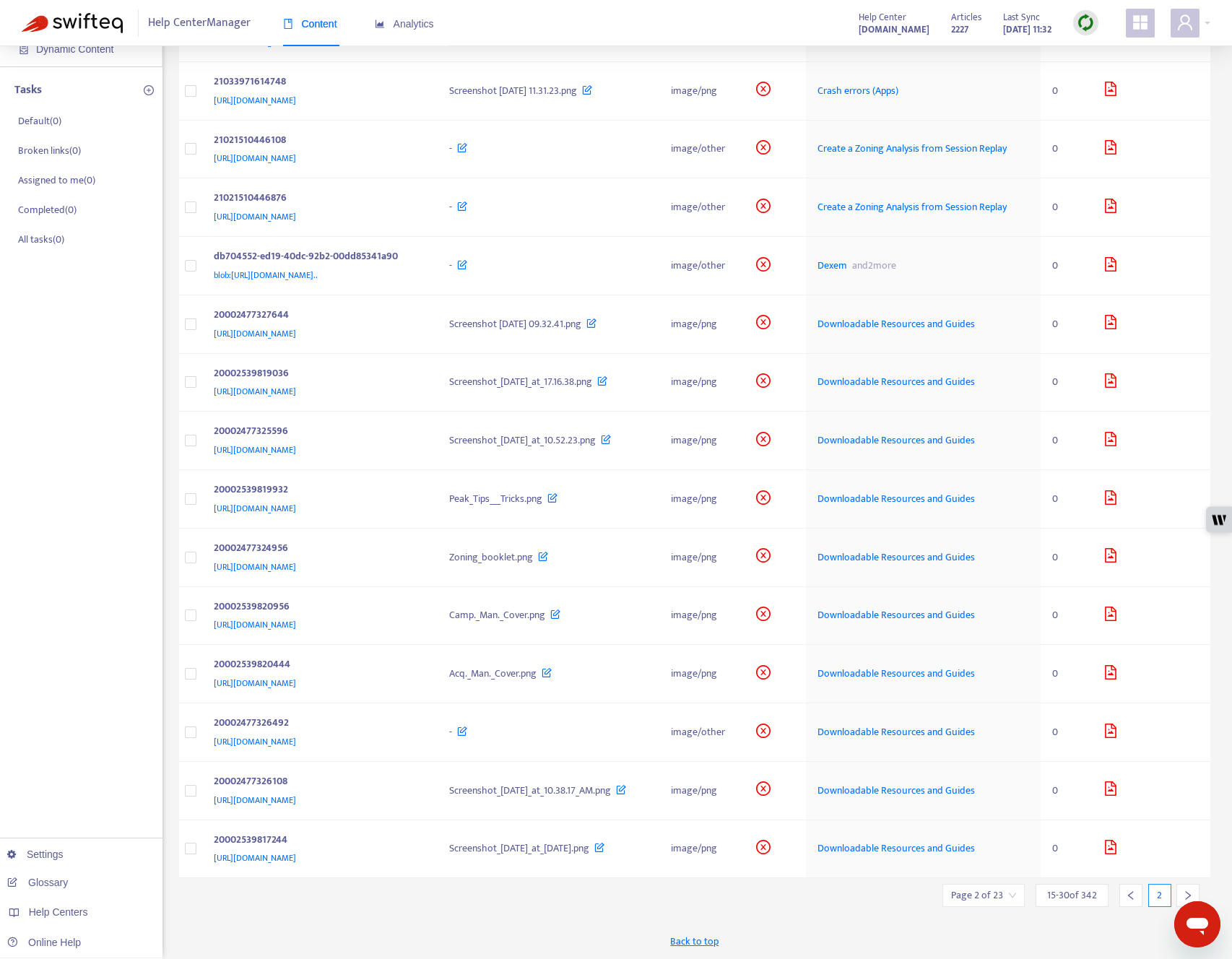
click at [924, 600] on div at bounding box center [1188, 896] width 23 height 23
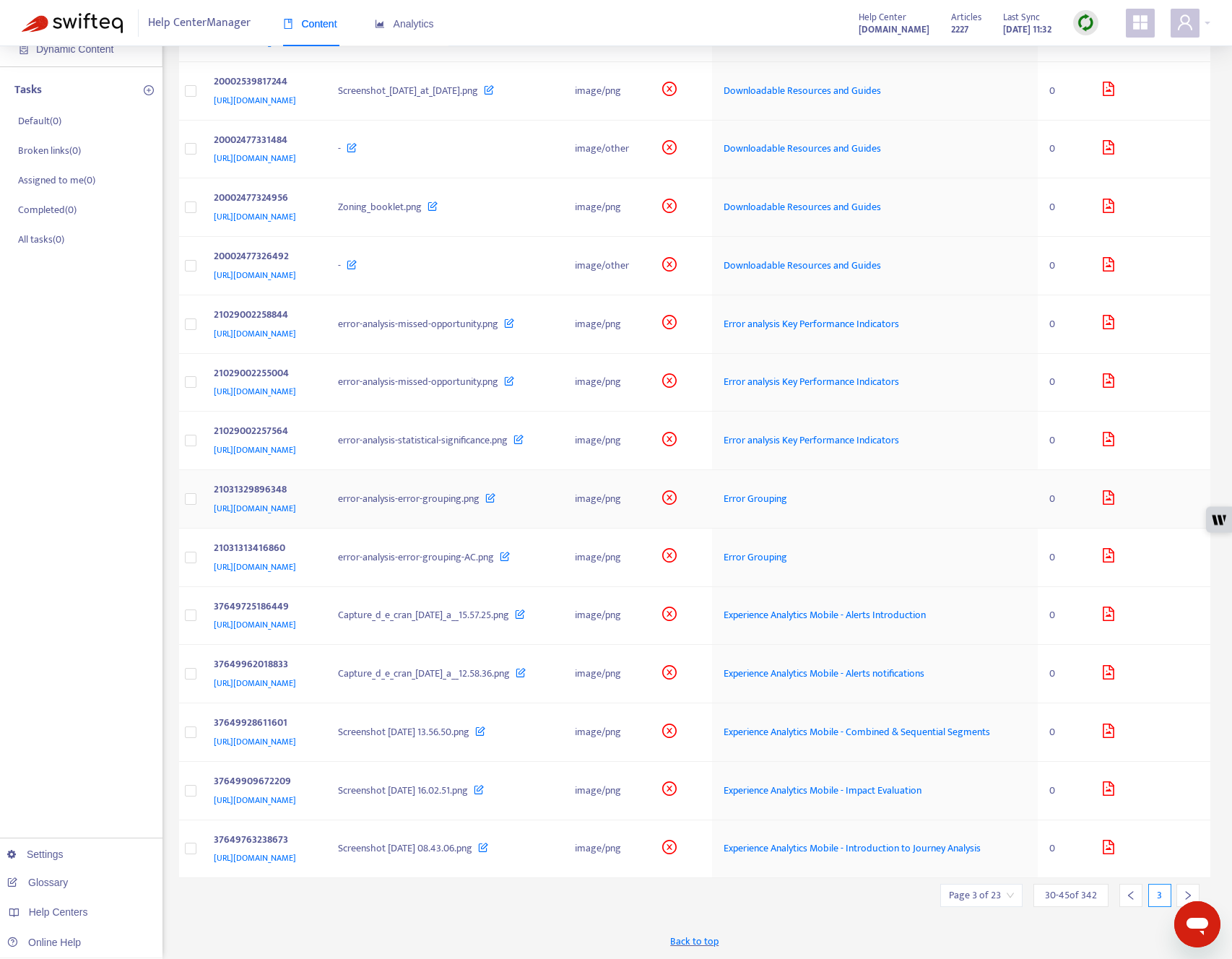
click at [310, 517] on div "https://support.contentsquare.com/hc/article_attachments/21031329896348" at bounding box center [261, 509] width 96 height 16
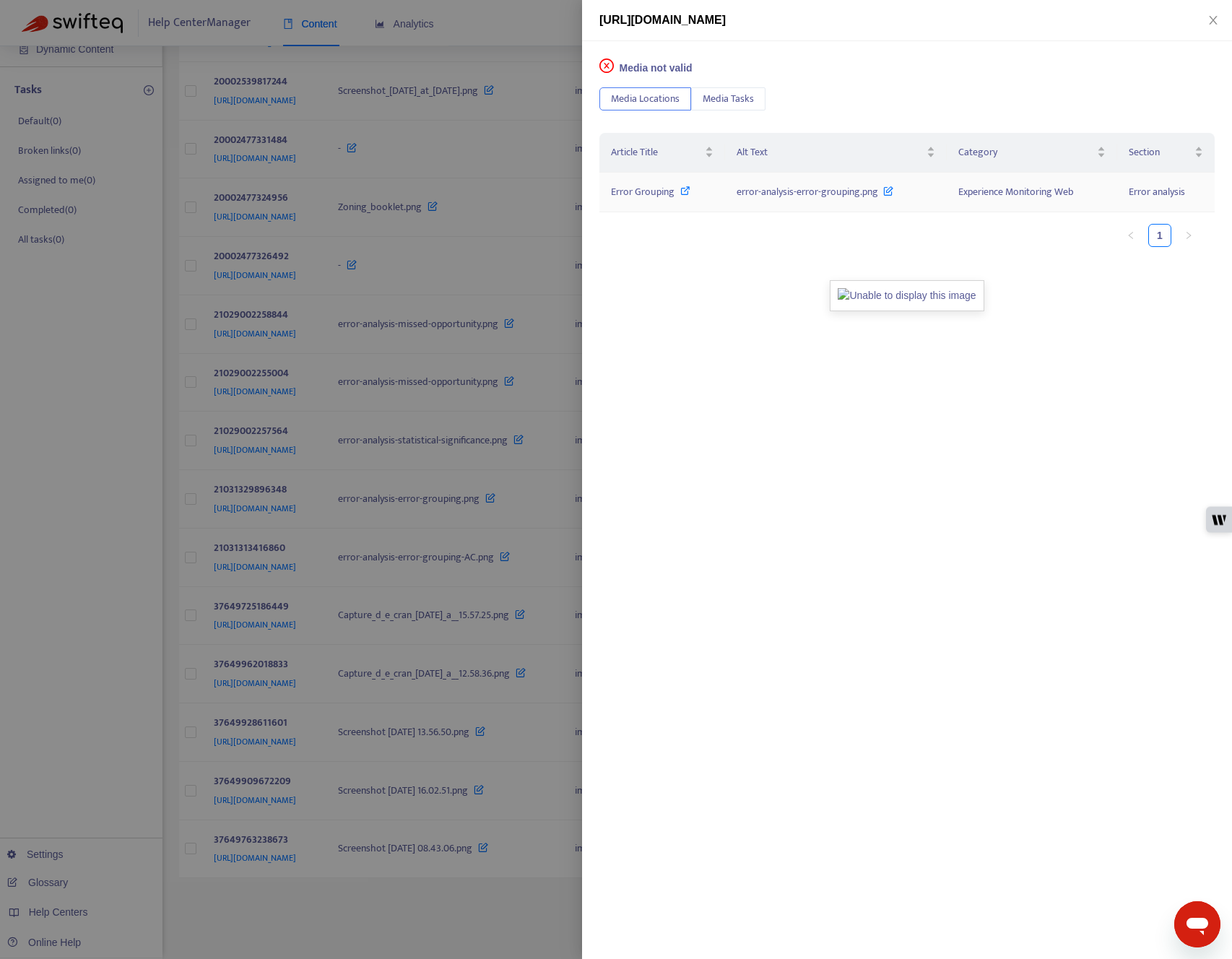
click at [689, 187] on icon at bounding box center [685, 190] width 10 height 10
click at [924, 19] on icon "close" at bounding box center [1213, 19] width 8 height 9
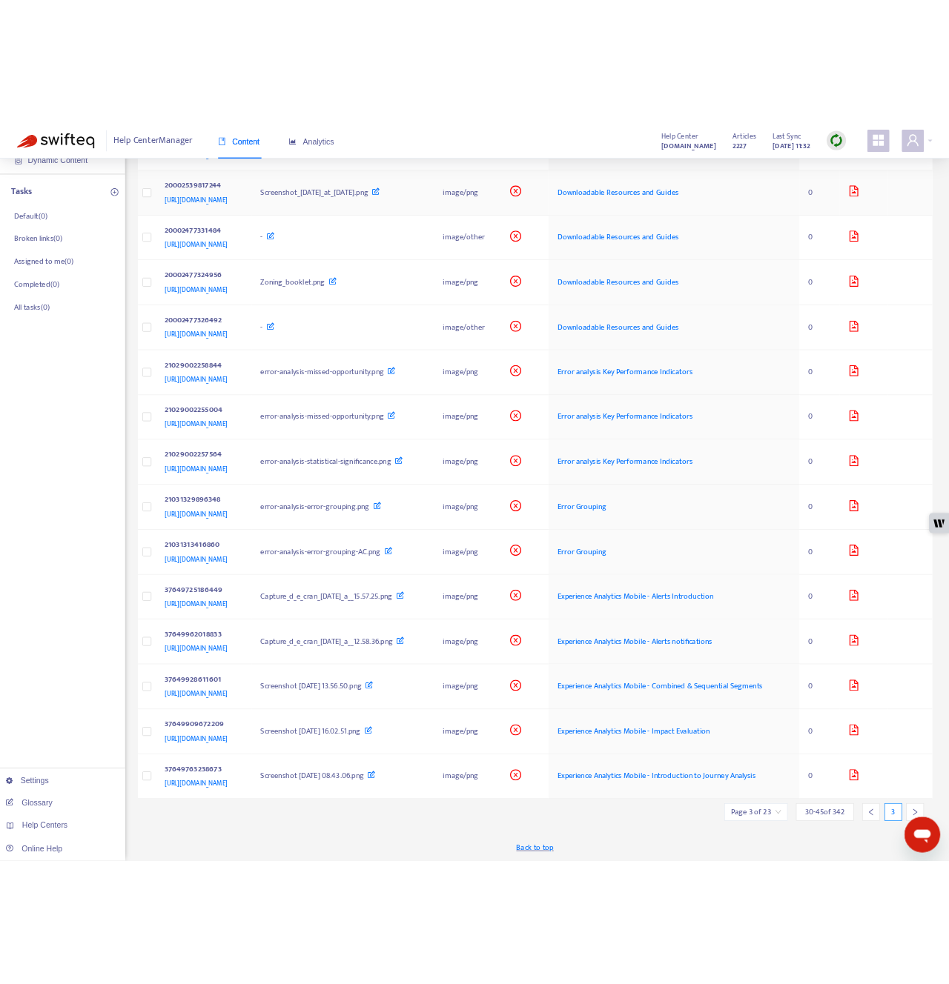
scroll to position [0, 0]
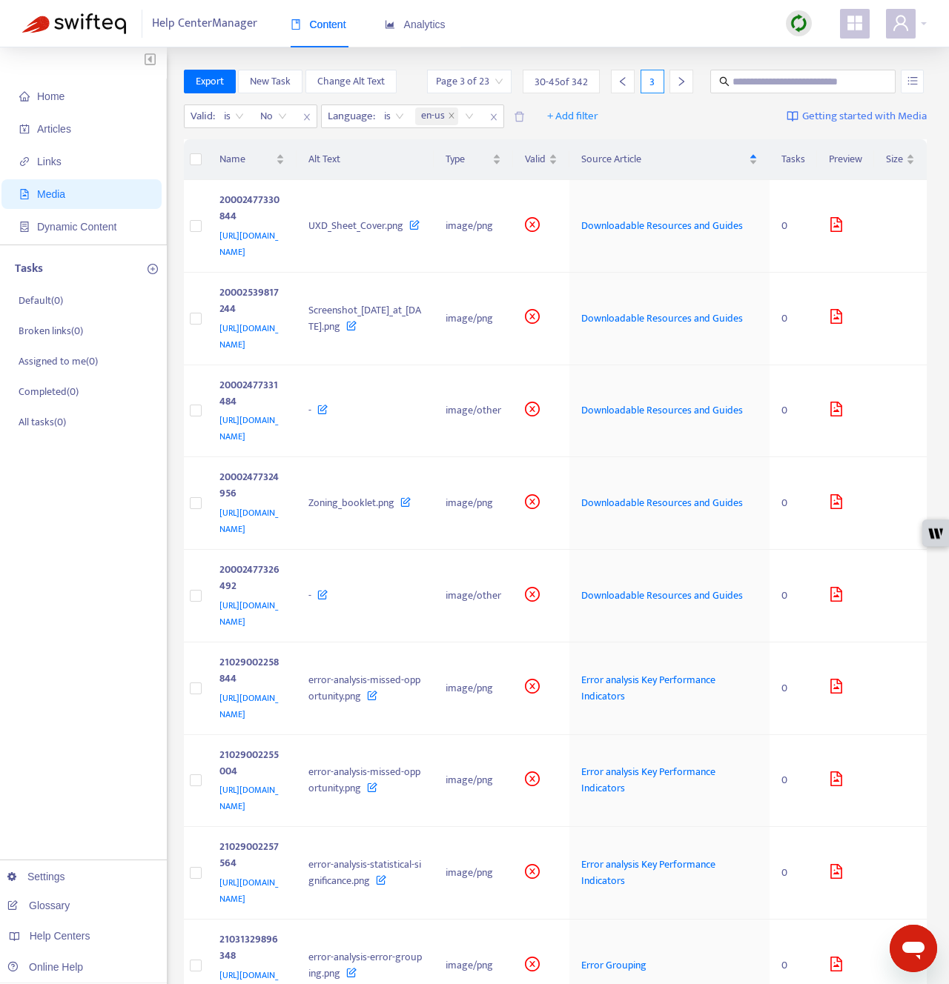
click at [502, 70] on div "Page 3 of 23" at bounding box center [469, 82] width 84 height 24
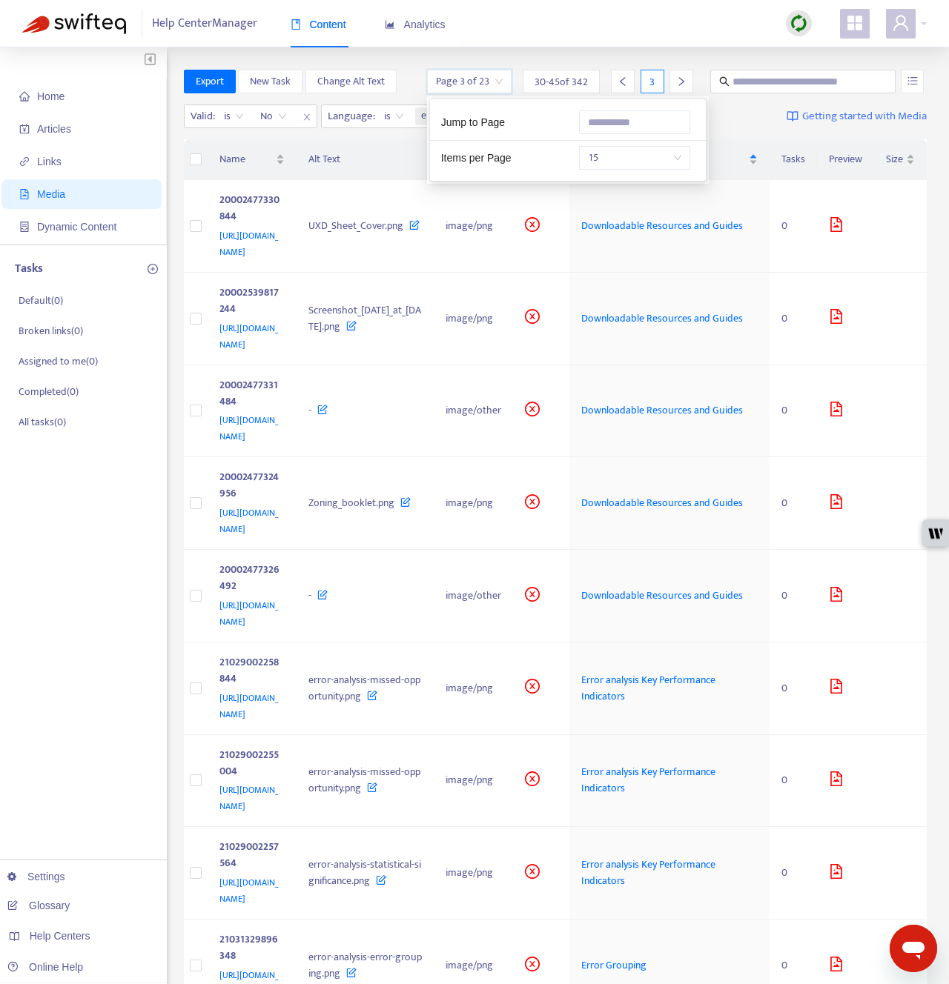
click at [485, 79] on input "search" at bounding box center [469, 81] width 67 height 22
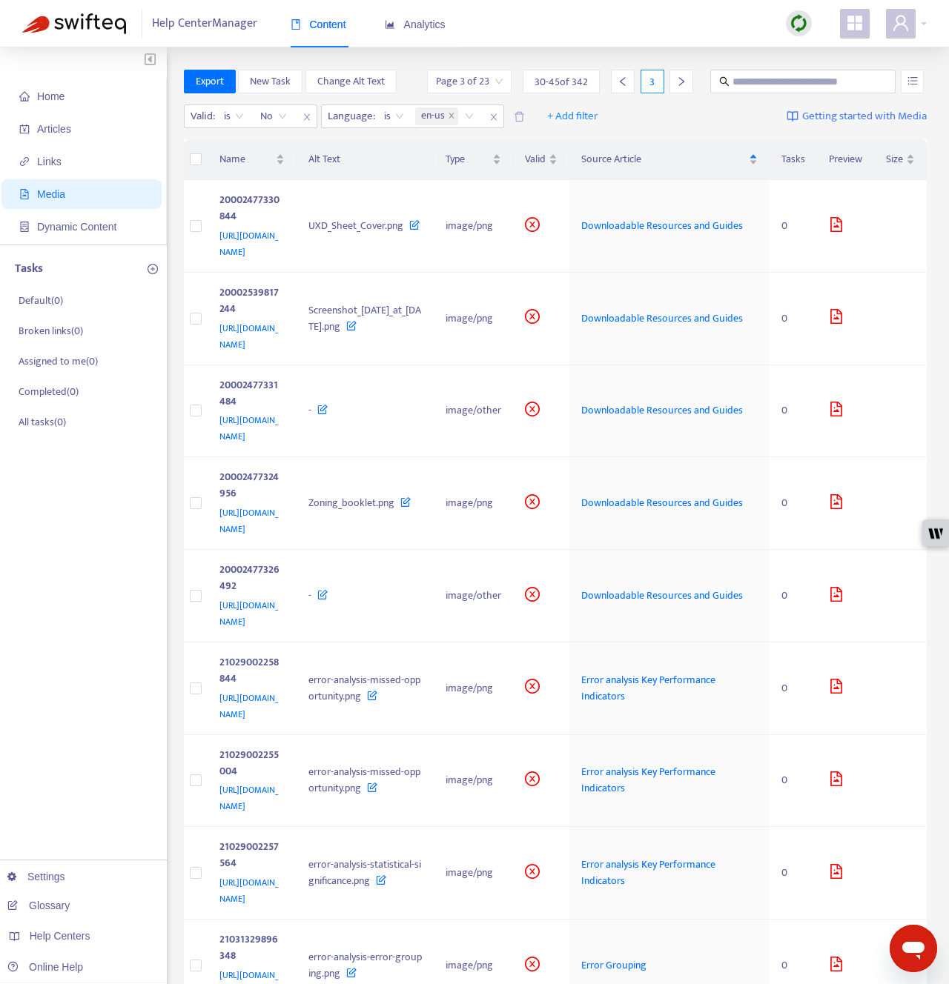
click at [622, 90] on div at bounding box center [623, 82] width 24 height 24
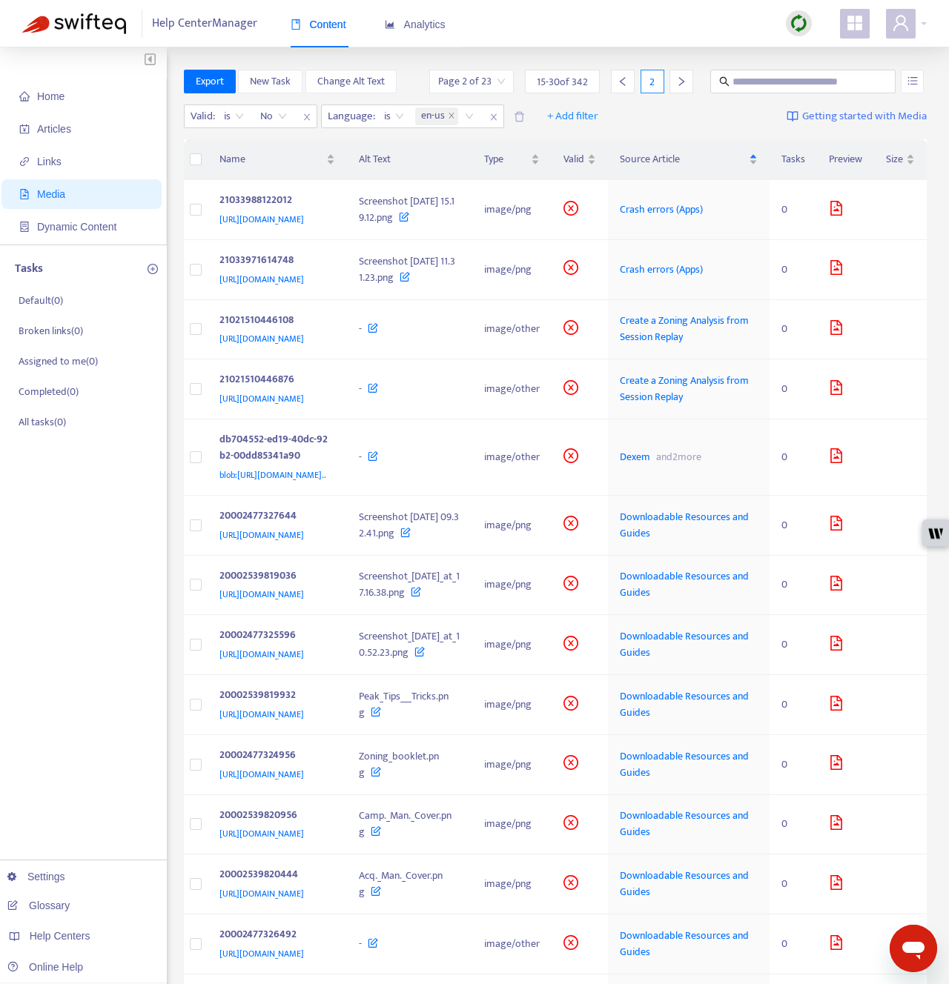
click at [622, 90] on div at bounding box center [623, 82] width 24 height 24
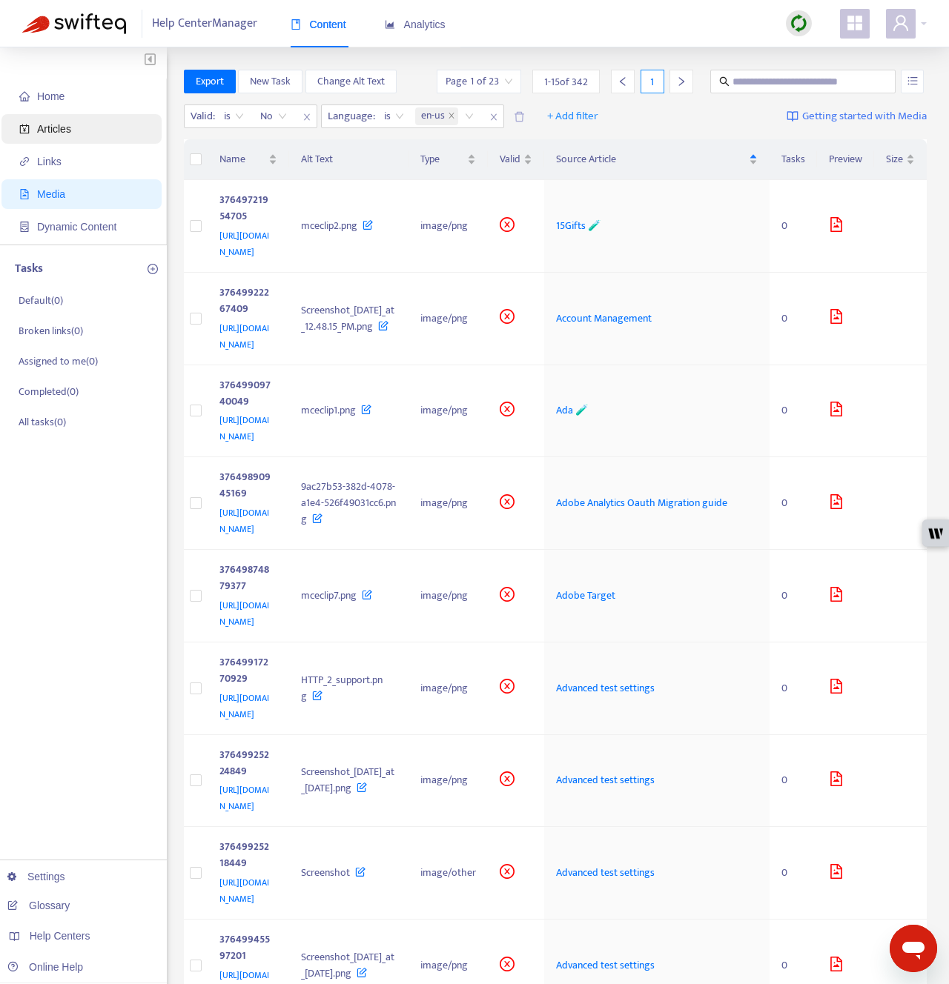
click at [68, 131] on span "Articles" at bounding box center [54, 129] width 34 height 12
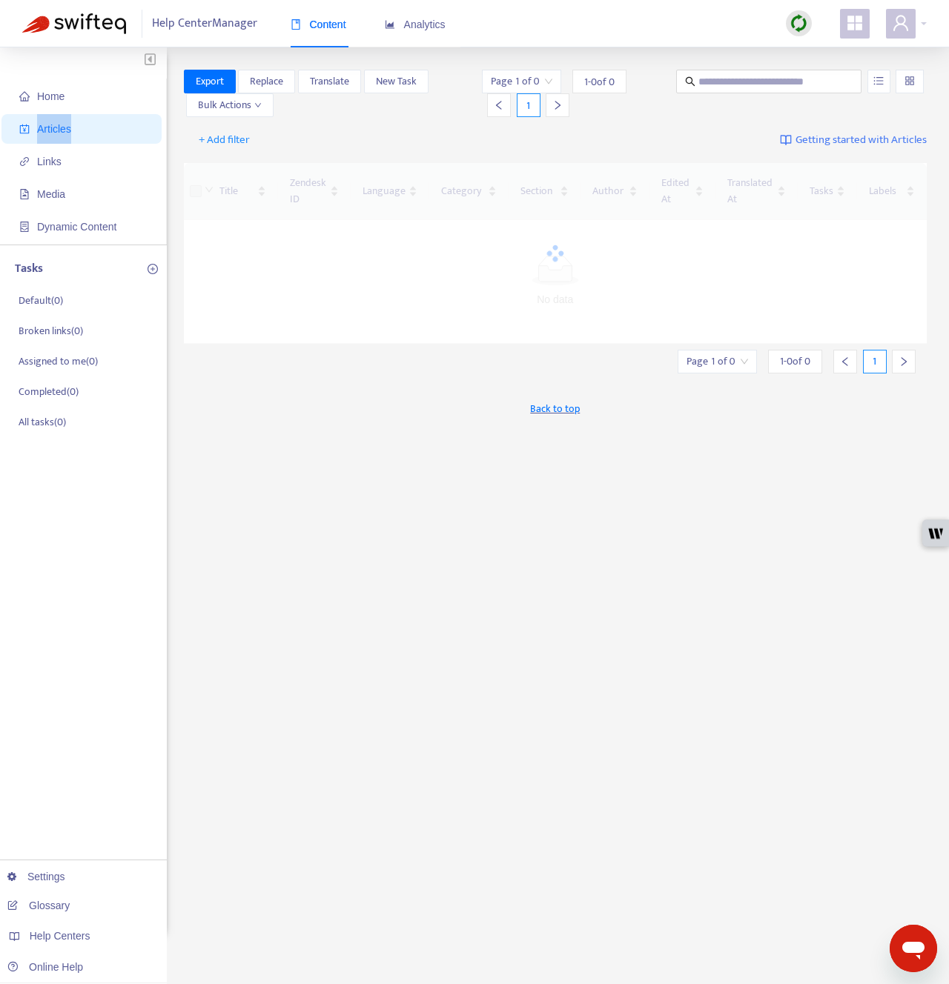
click at [68, 131] on span "Articles" at bounding box center [54, 129] width 34 height 12
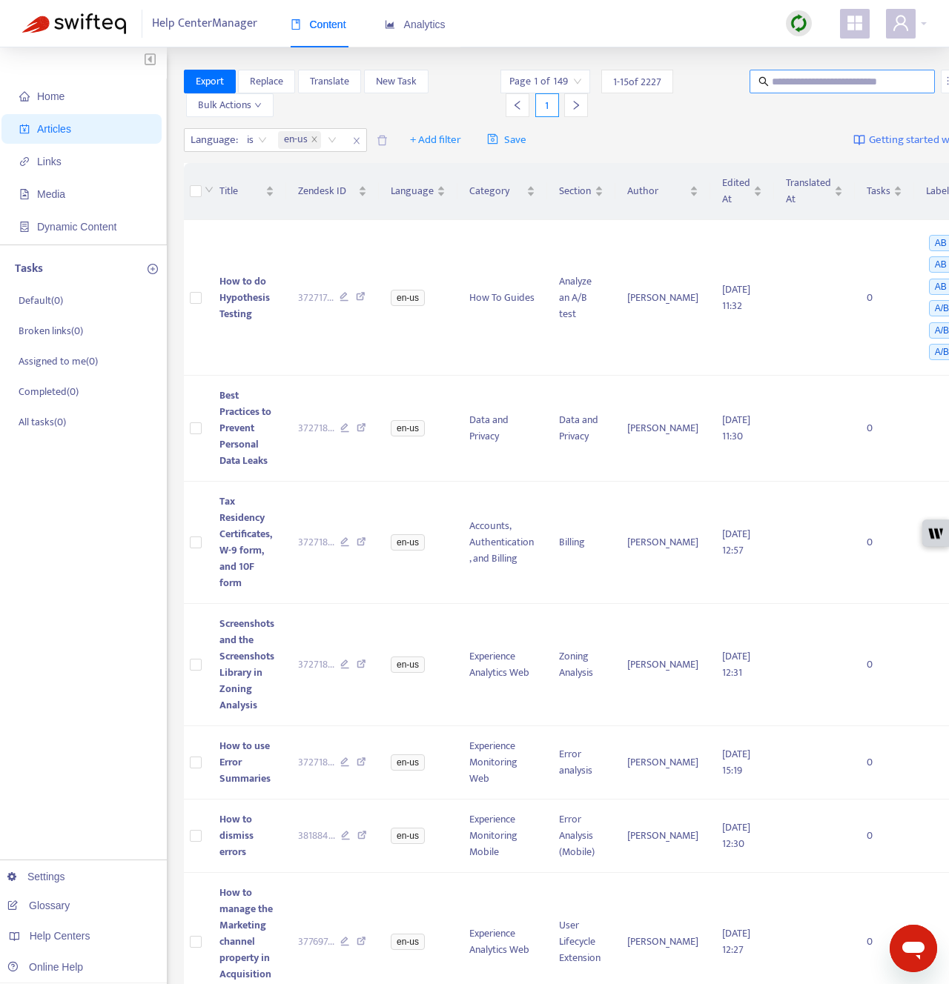
click at [779, 81] on input "text" at bounding box center [842, 81] width 142 height 16
type input "**********"
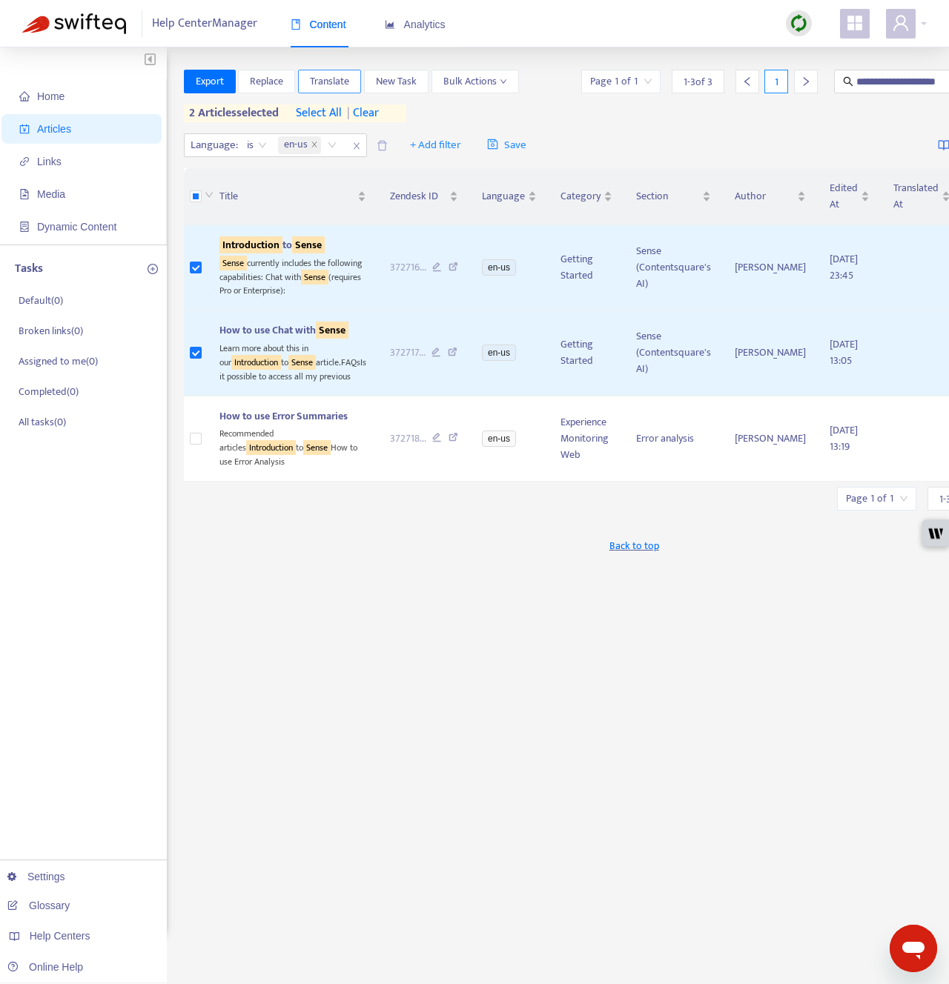
click at [339, 79] on span "Translate" at bounding box center [329, 81] width 39 height 16
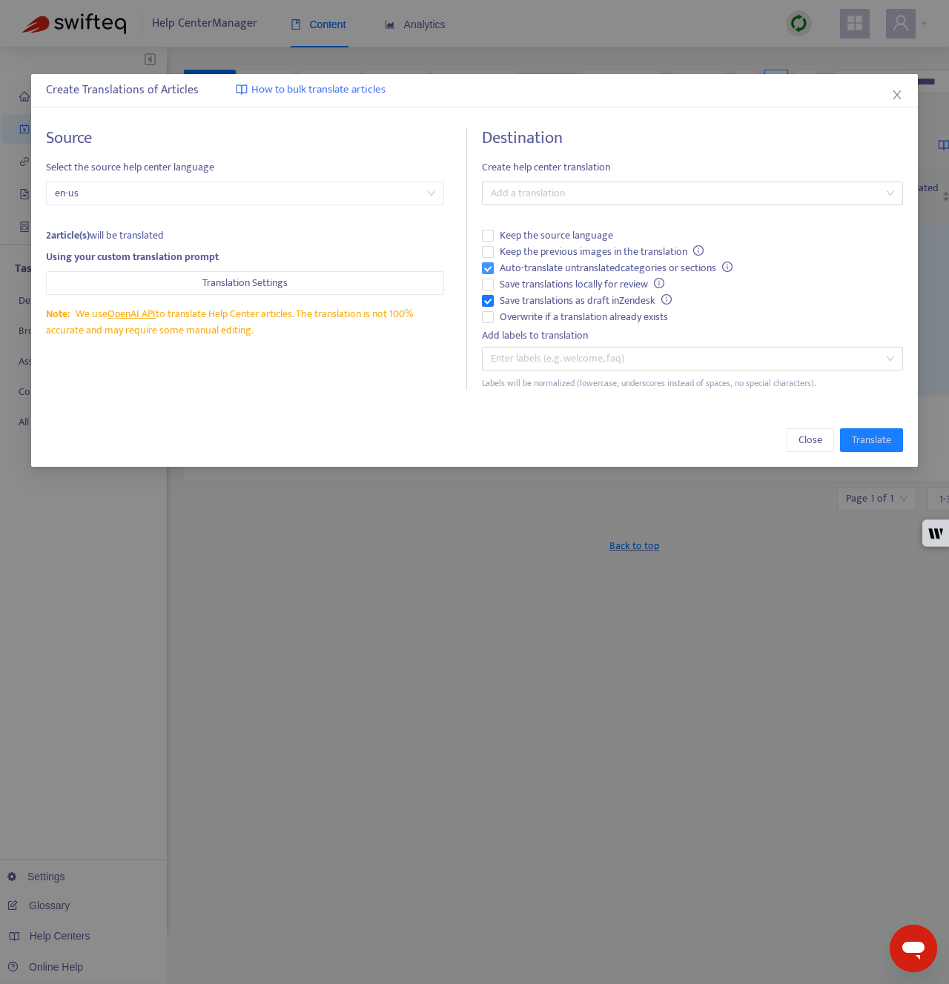
click at [537, 268] on span "Auto-translate untranslated categories or sections" at bounding box center [616, 268] width 245 height 16
click at [537, 300] on span "Save translations as draft in Zendesk" at bounding box center [586, 301] width 184 height 16
click at [537, 316] on span "Overwrite if a translation already exists" at bounding box center [584, 317] width 180 height 16
click at [543, 196] on div at bounding box center [684, 194] width 398 height 18
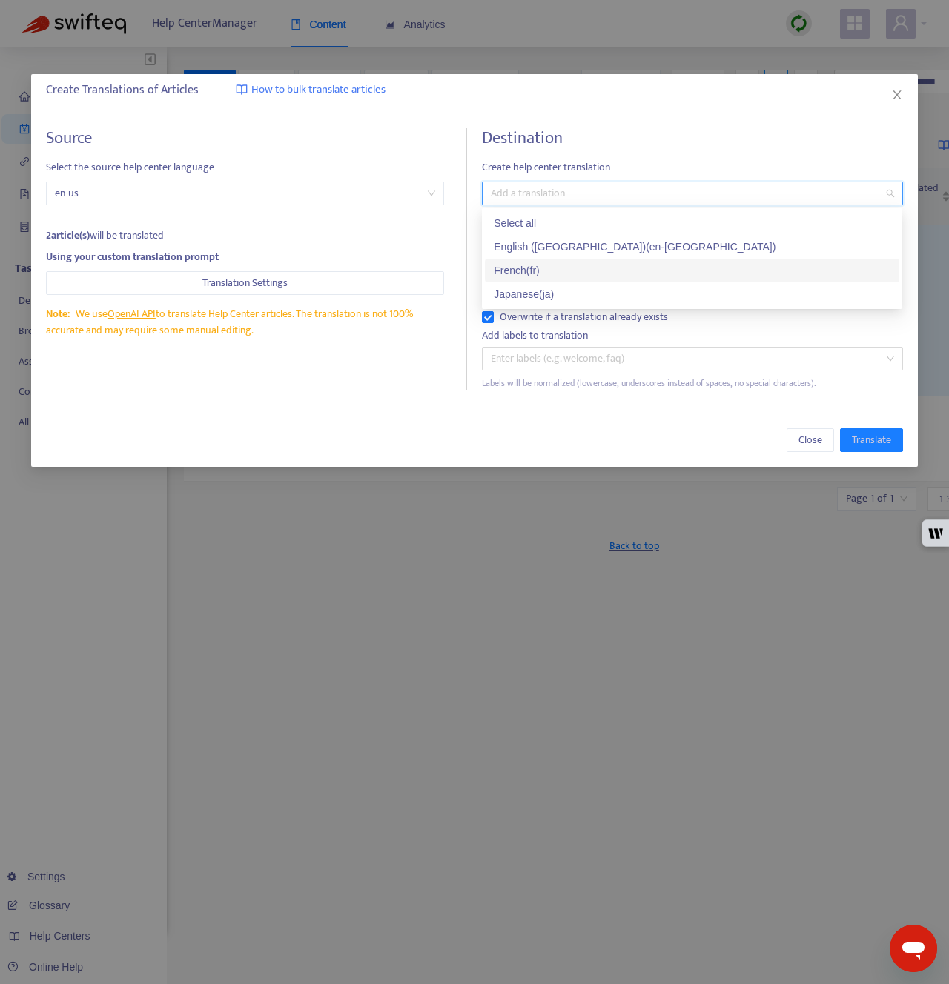
click at [546, 269] on div "French ( fr )" at bounding box center [692, 270] width 396 height 16
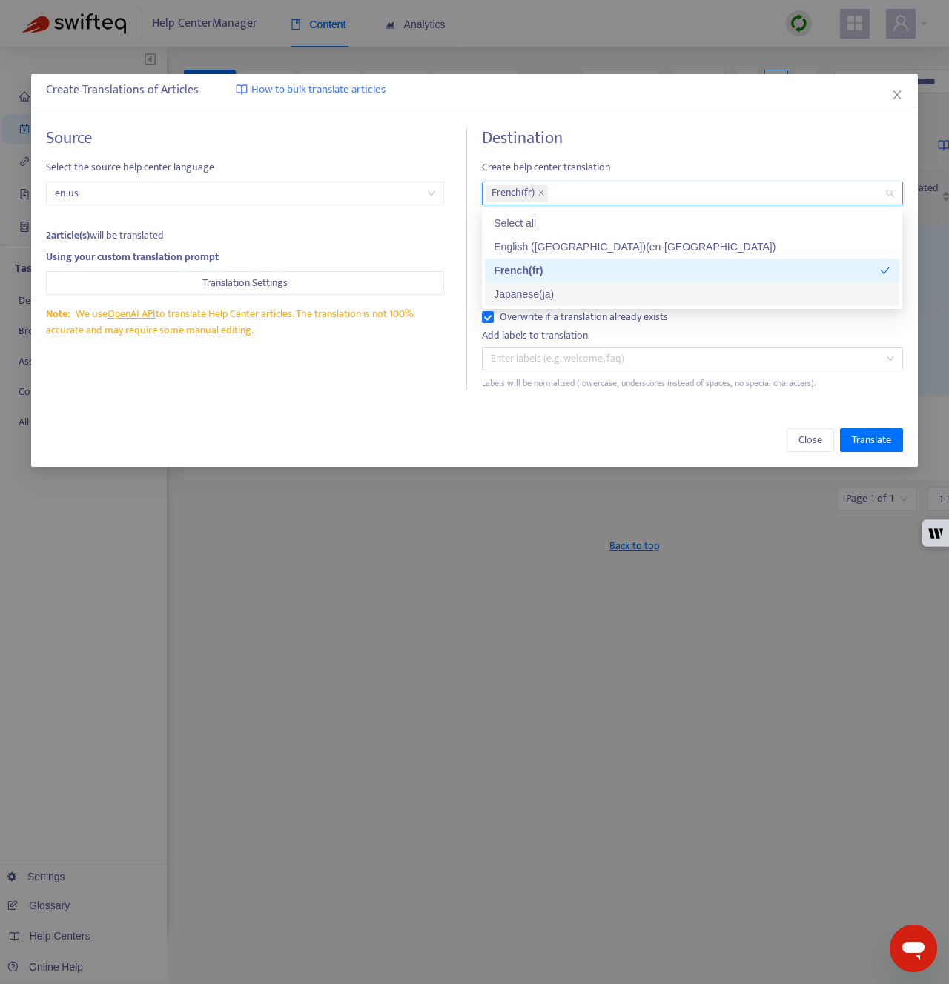
click at [545, 288] on div "Japanese ( ja )" at bounding box center [692, 294] width 396 height 16
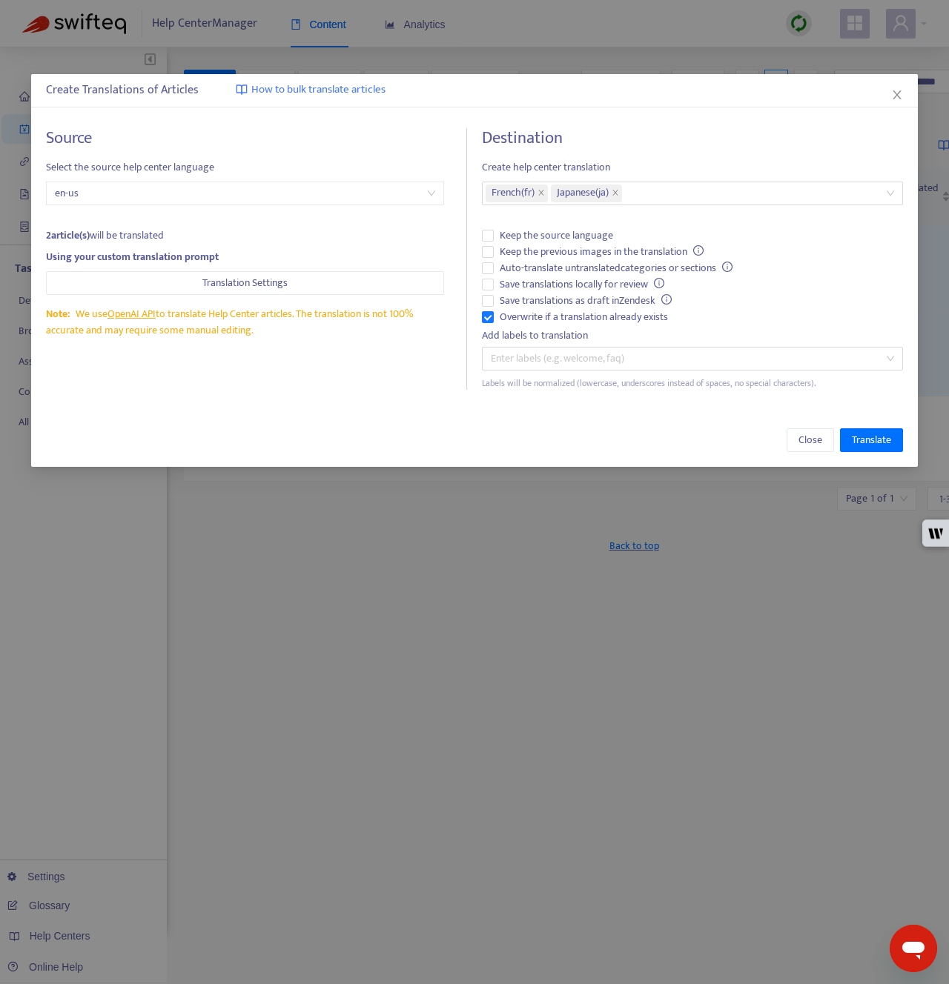
click at [528, 424] on div "Close Translate" at bounding box center [474, 440] width 886 height 53
click at [886, 434] on span "Translate" at bounding box center [870, 440] width 39 height 16
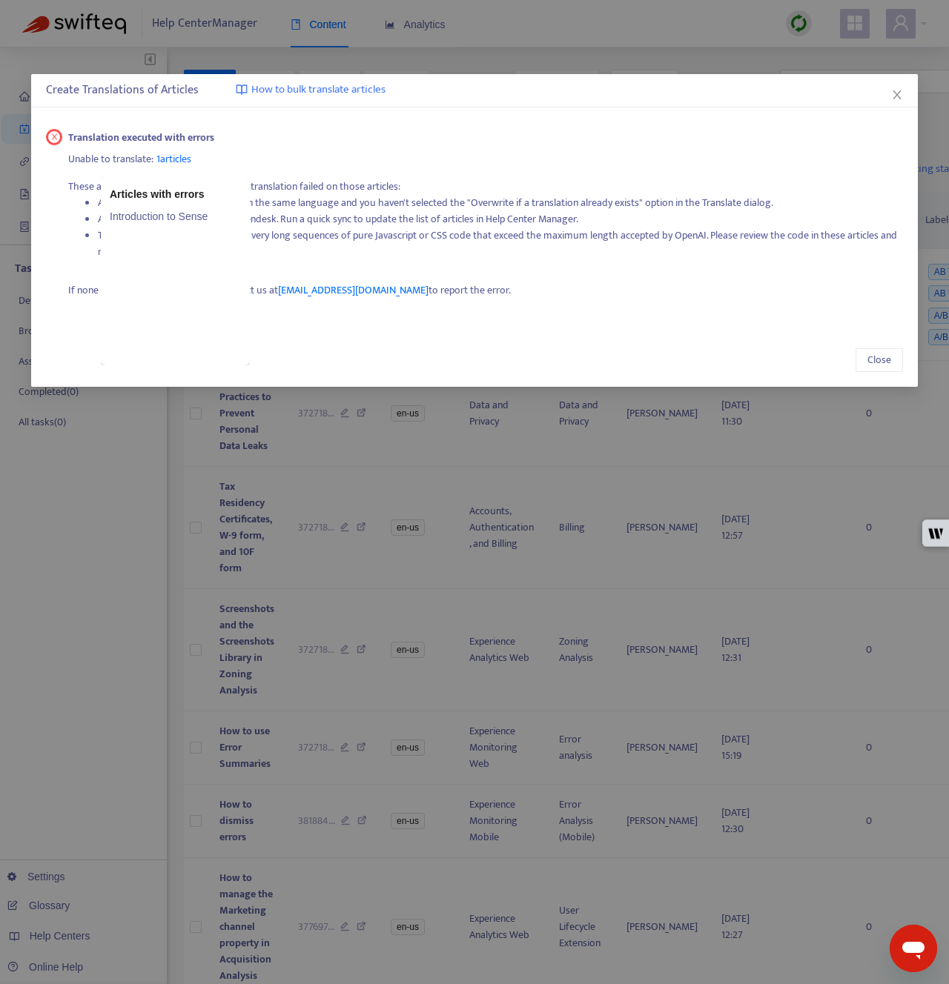
click at [174, 157] on span "1 articles" at bounding box center [173, 158] width 35 height 17
click at [179, 213] on link "Introduction to Sense" at bounding box center [175, 216] width 131 height 16
